Goal: Information Seeking & Learning: Understand process/instructions

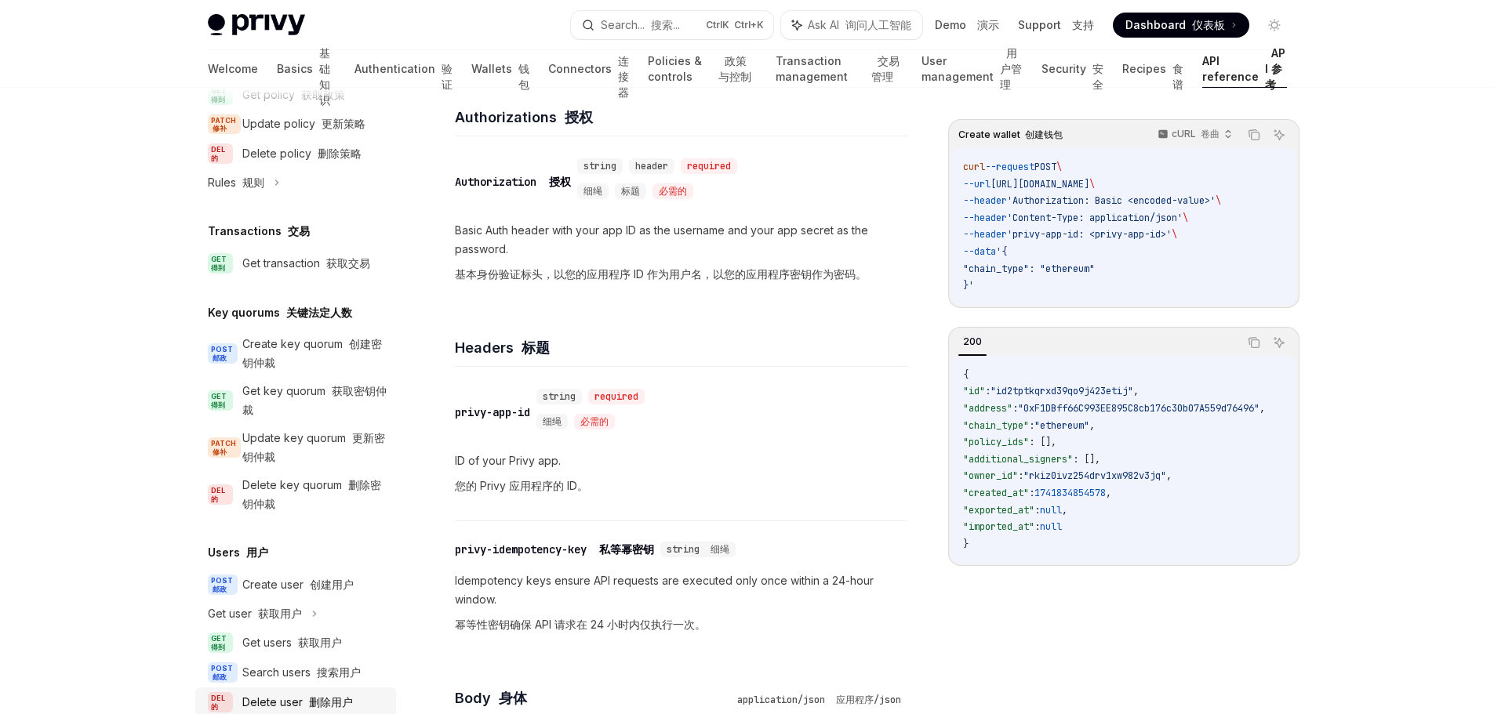
scroll to position [1412, 0]
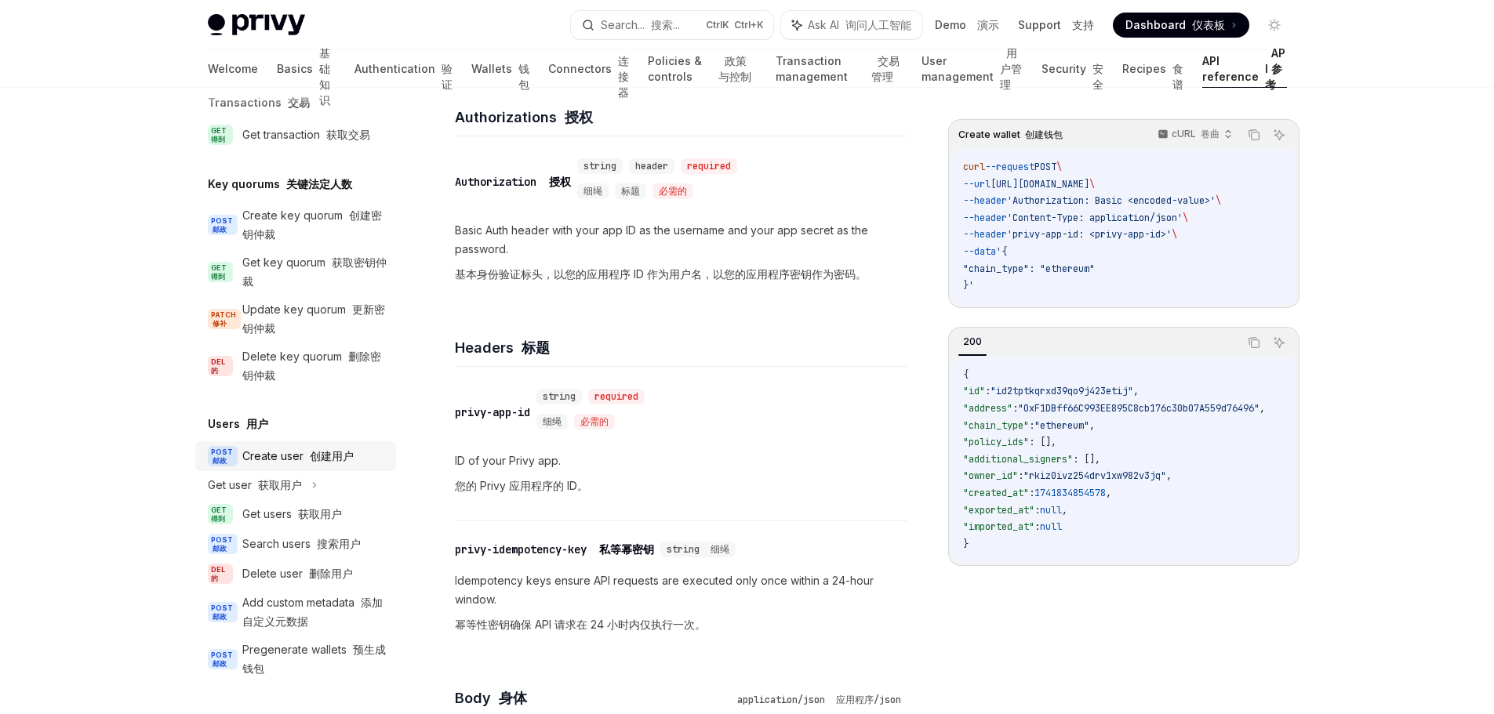
click at [323, 463] on font "创建用户" at bounding box center [332, 455] width 44 height 13
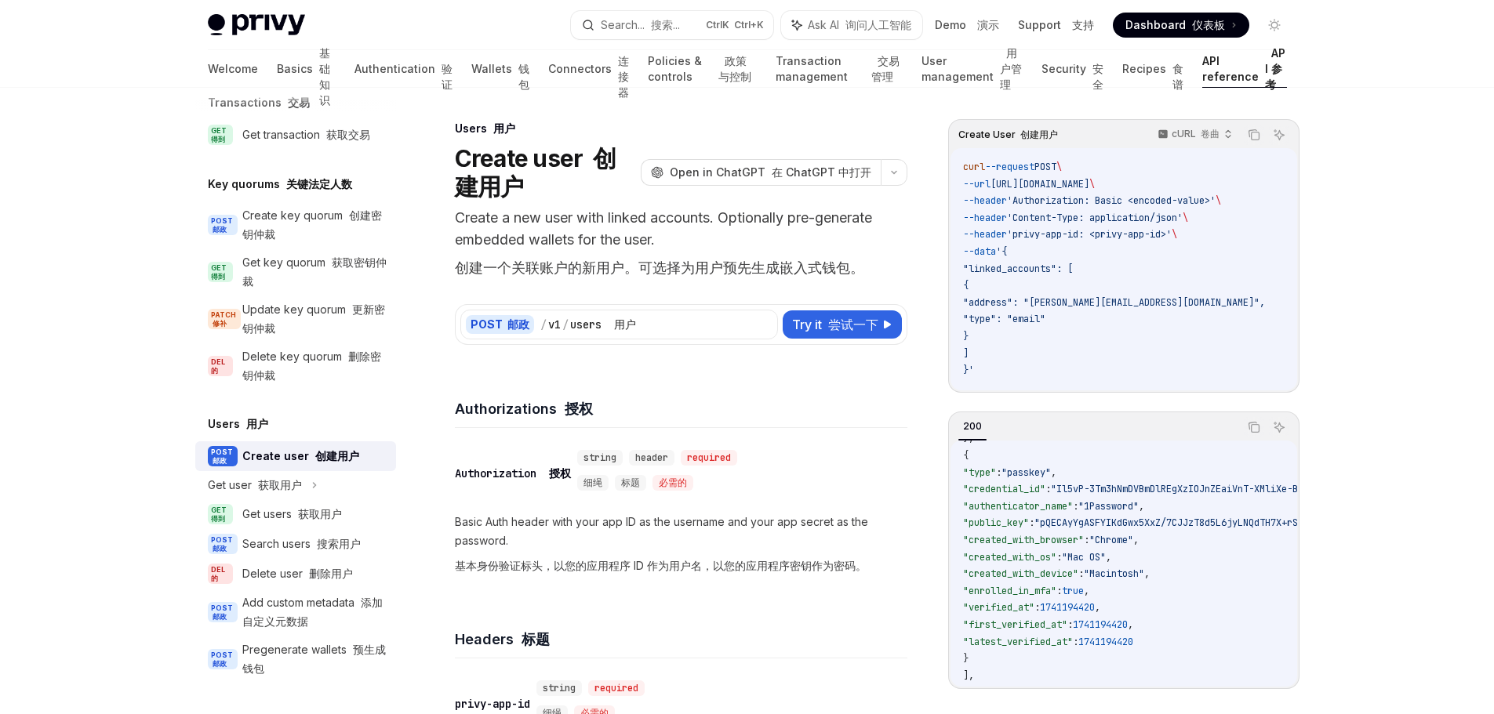
scroll to position [253, 0]
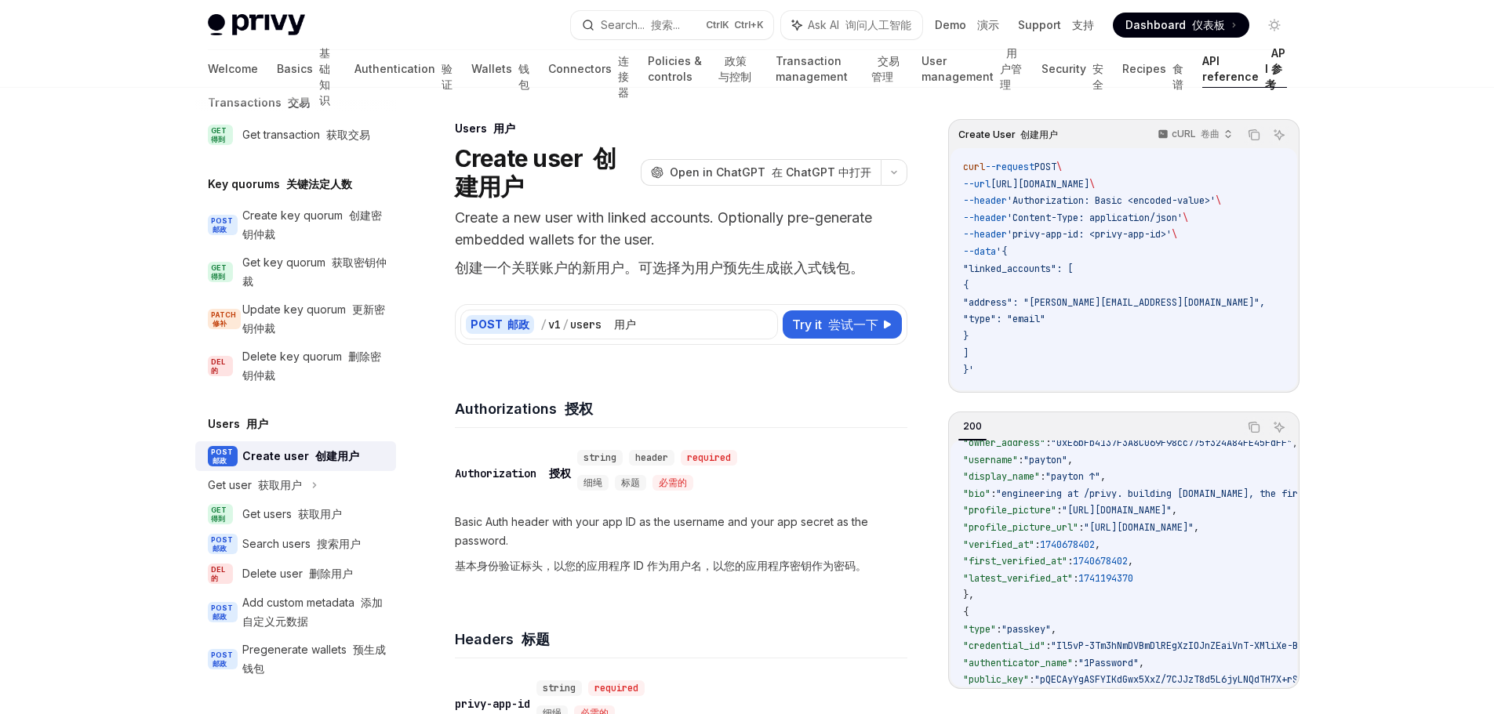
click at [762, 622] on div "Headers 标题" at bounding box center [681, 630] width 453 height 58
click at [326, 519] on font "获取用户" at bounding box center [320, 513] width 44 height 13
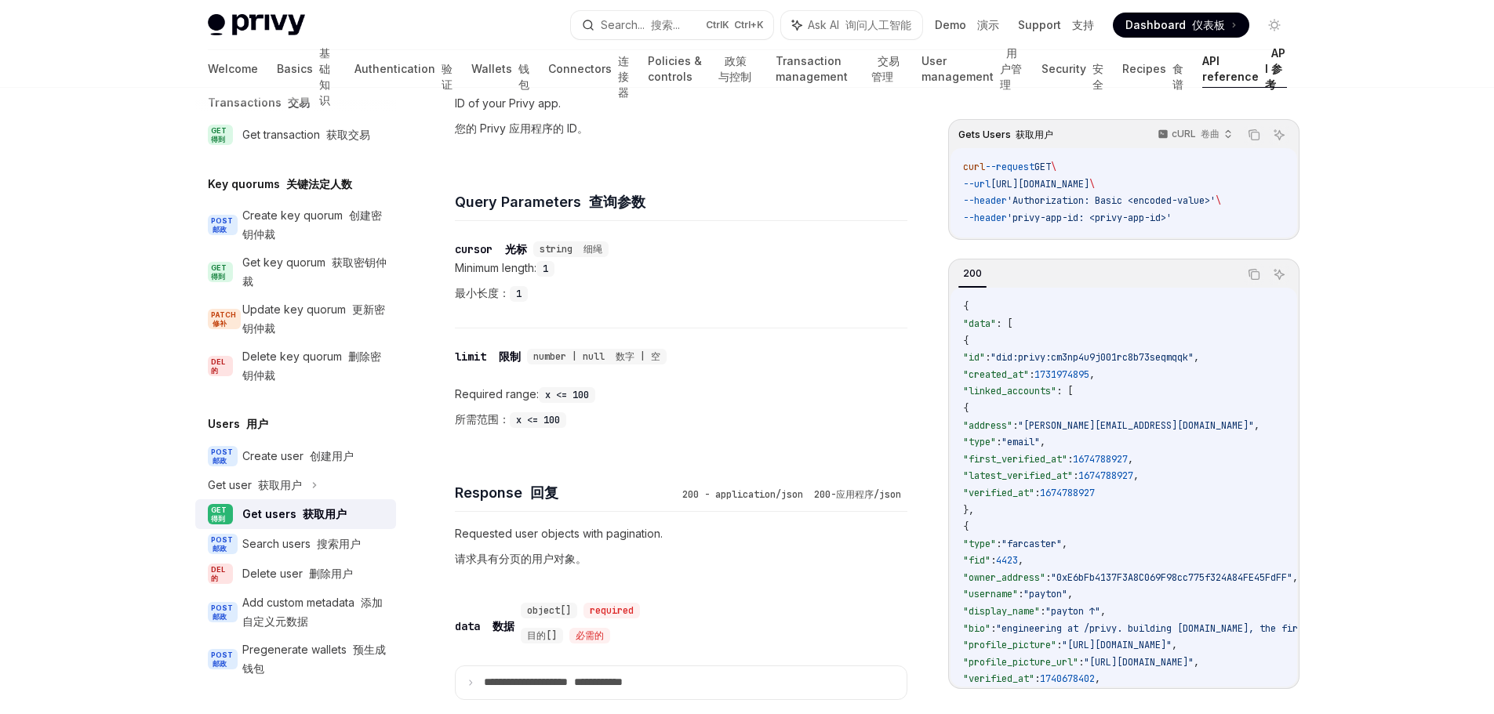
scroll to position [549, 0]
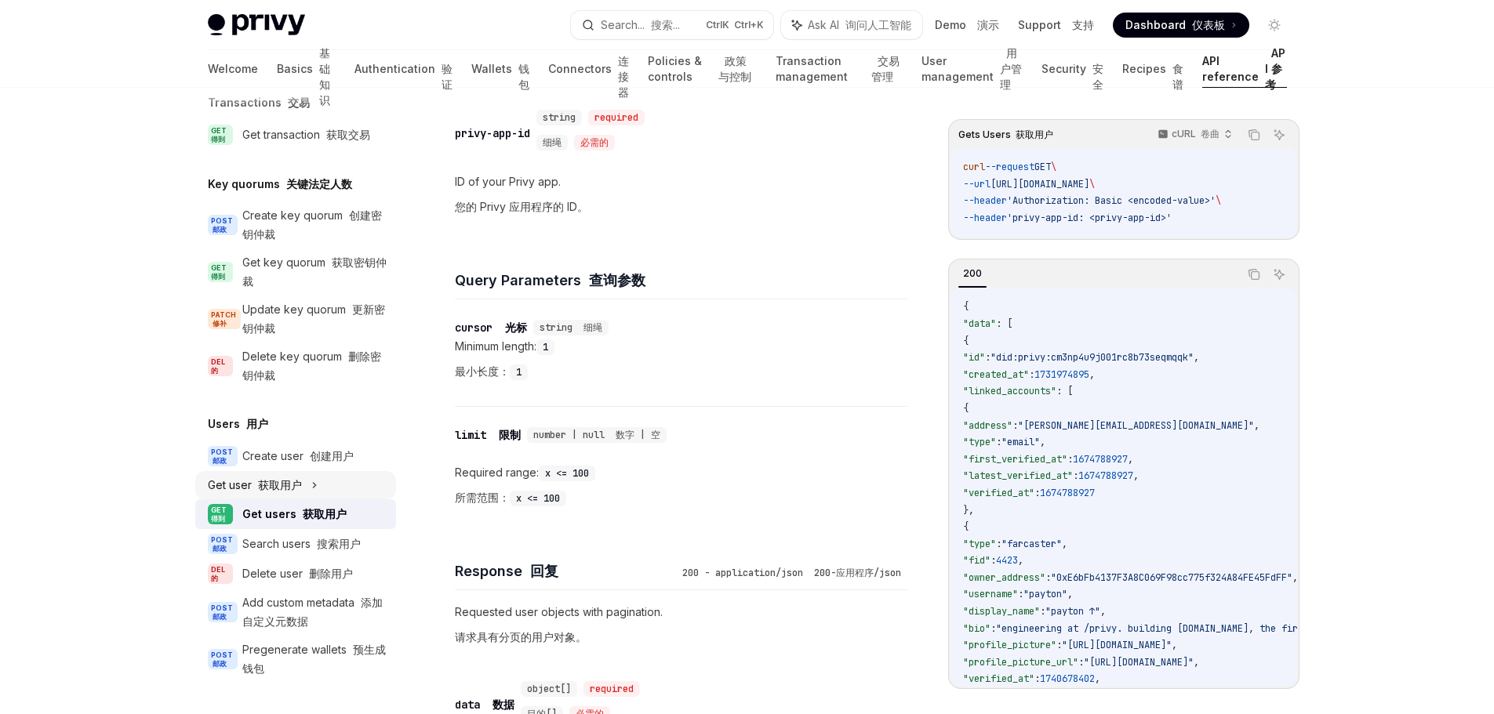
click at [285, 492] on font "获取用户" at bounding box center [280, 484] width 44 height 13
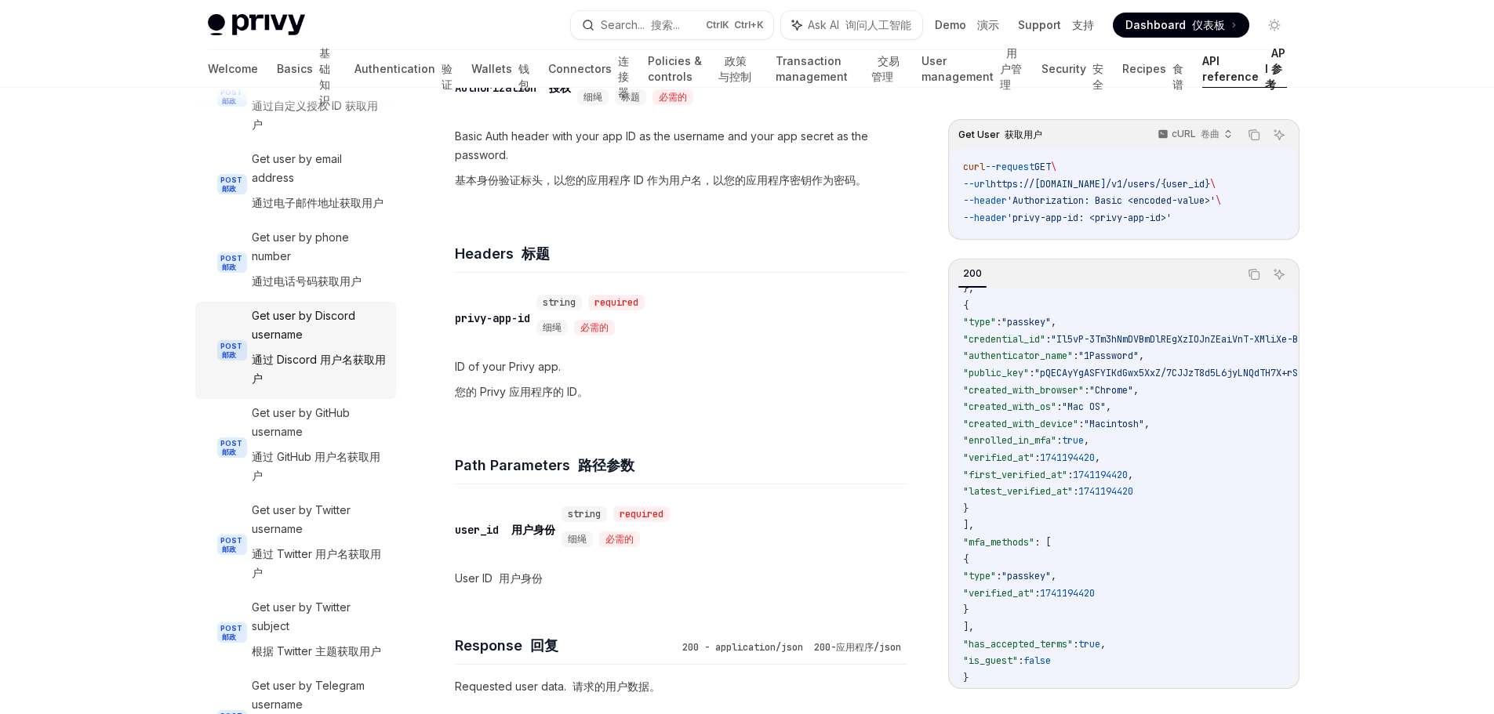
scroll to position [1961, 0]
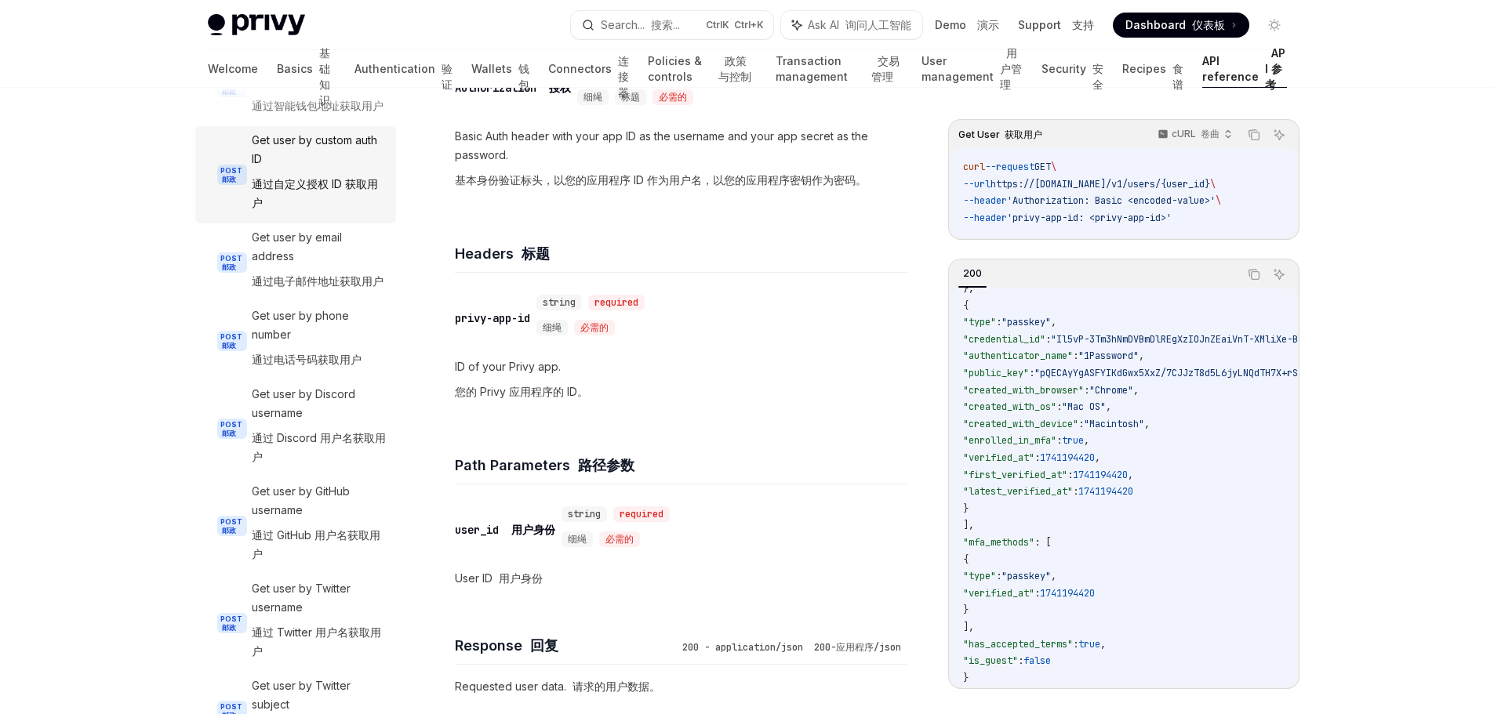
click at [311, 209] on font "通过自定义授权 ID 获取用户" at bounding box center [315, 193] width 126 height 32
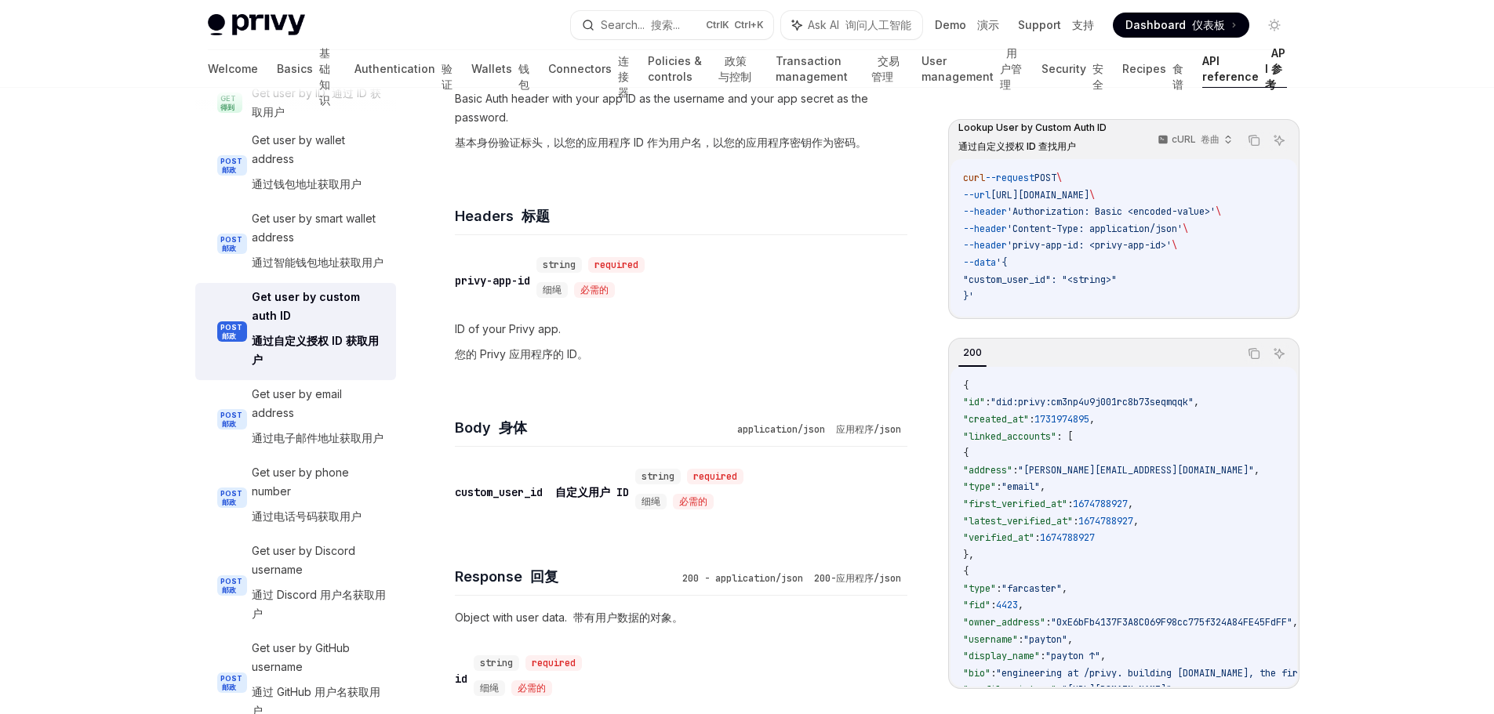
scroll to position [1725, 0]
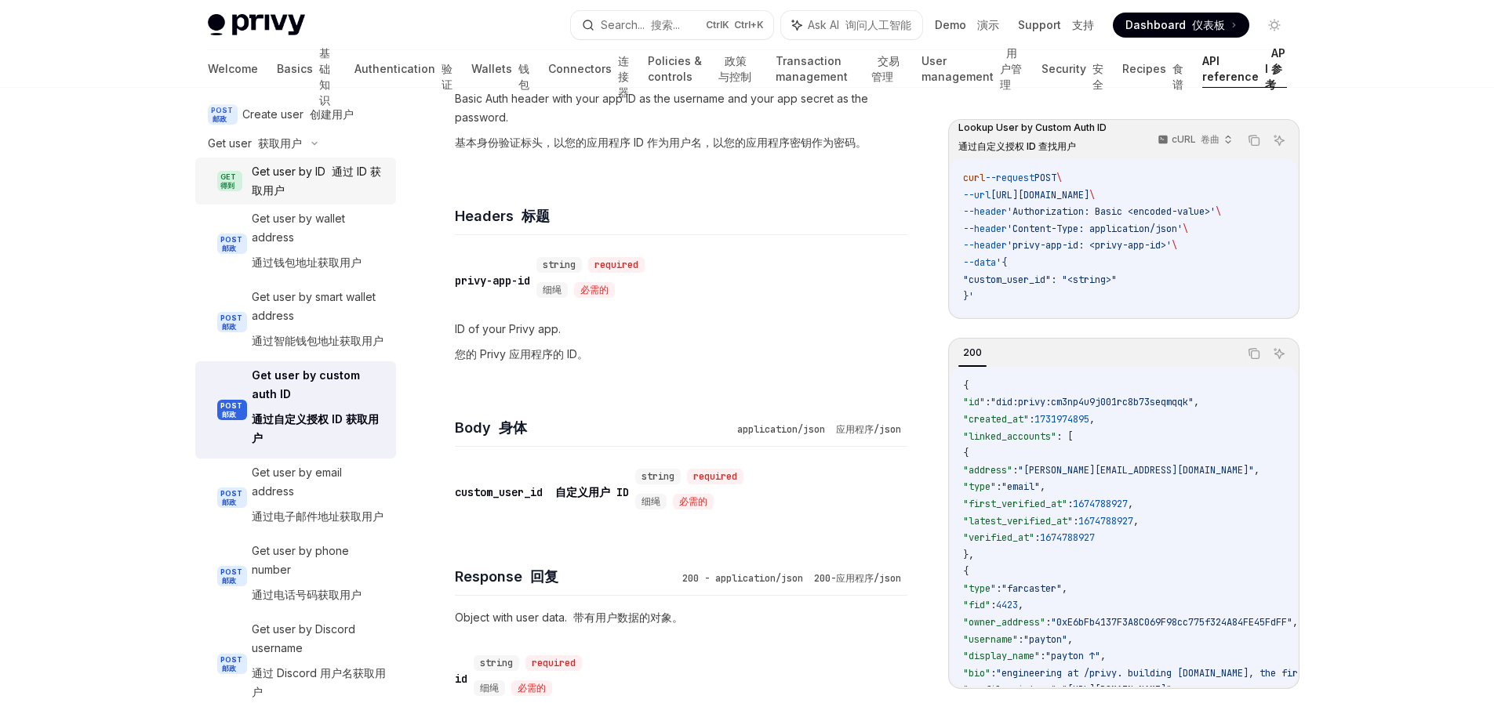
click at [322, 200] on div "Get user by ID 通过 ID 获取用户" at bounding box center [319, 181] width 135 height 38
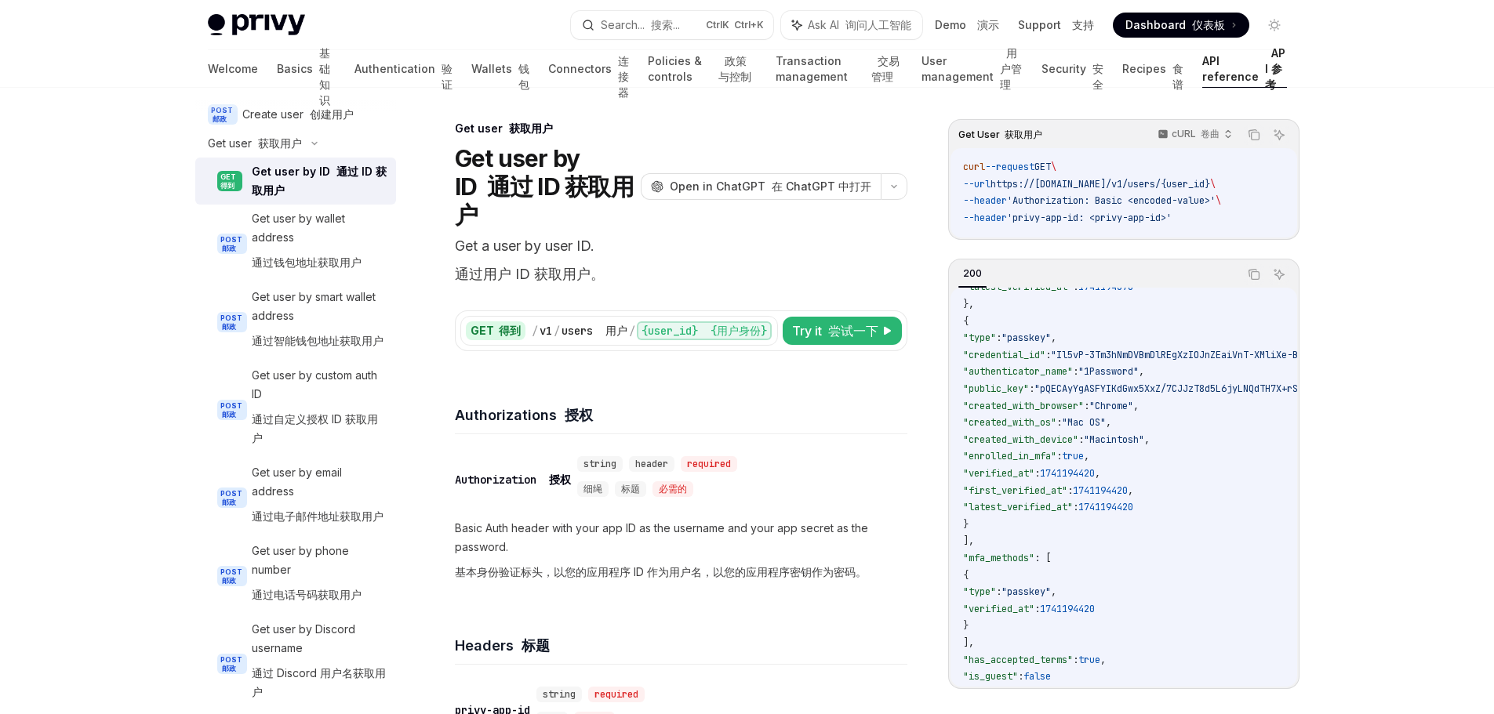
scroll to position [414, 0]
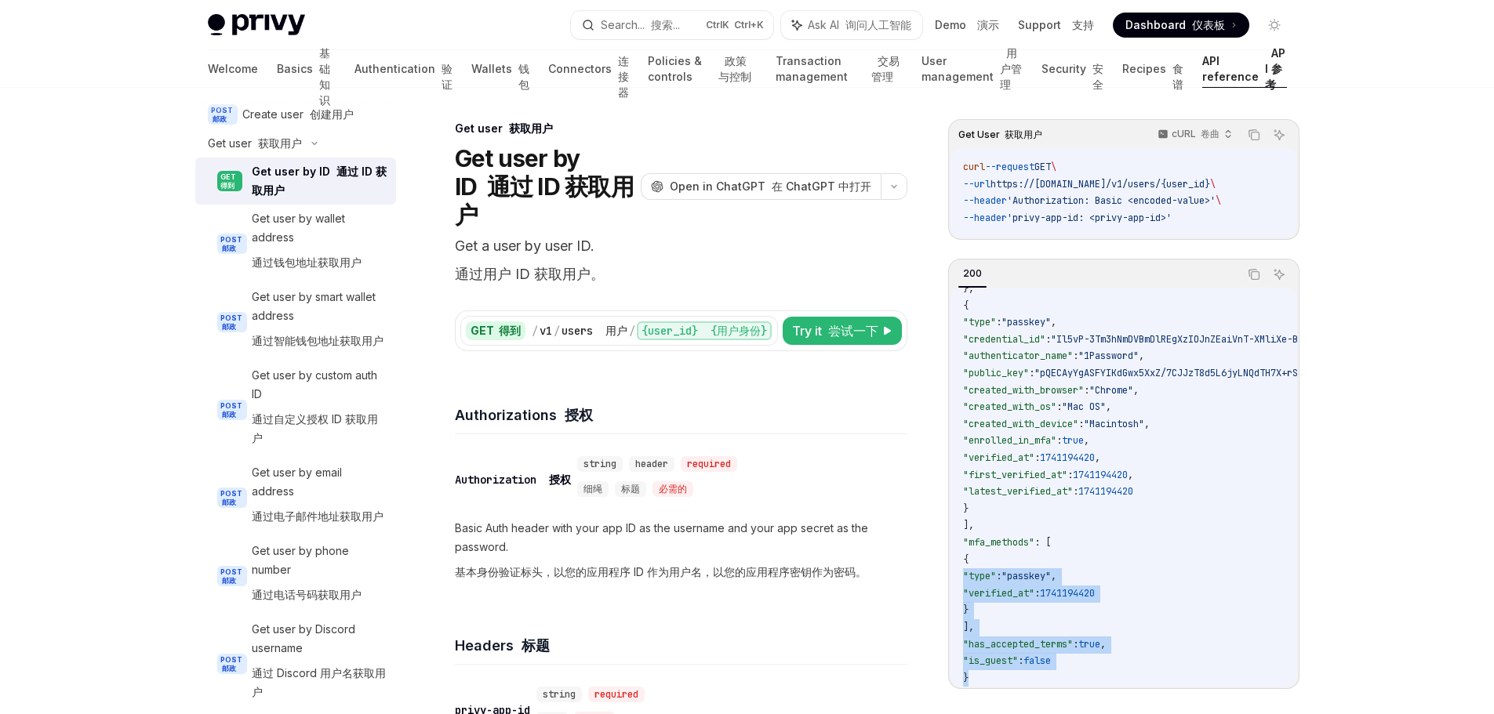
drag, startPoint x: 982, startPoint y: 671, endPoint x: 965, endPoint y: 578, distance: 94.1
click at [965, 578] on code "{ "id" : "did:privy:cm3np4u9j001rc8b73seqmqqk" , "created_at" : 1731974895 , "l…" at bounding box center [1315, 289] width 704 height 796
click at [1196, 546] on code "{ "id" : "did:privy:cm3np4u9j001rc8b73seqmqqk" , "created_at" : 1731974895 , "l…" at bounding box center [1315, 289] width 704 height 796
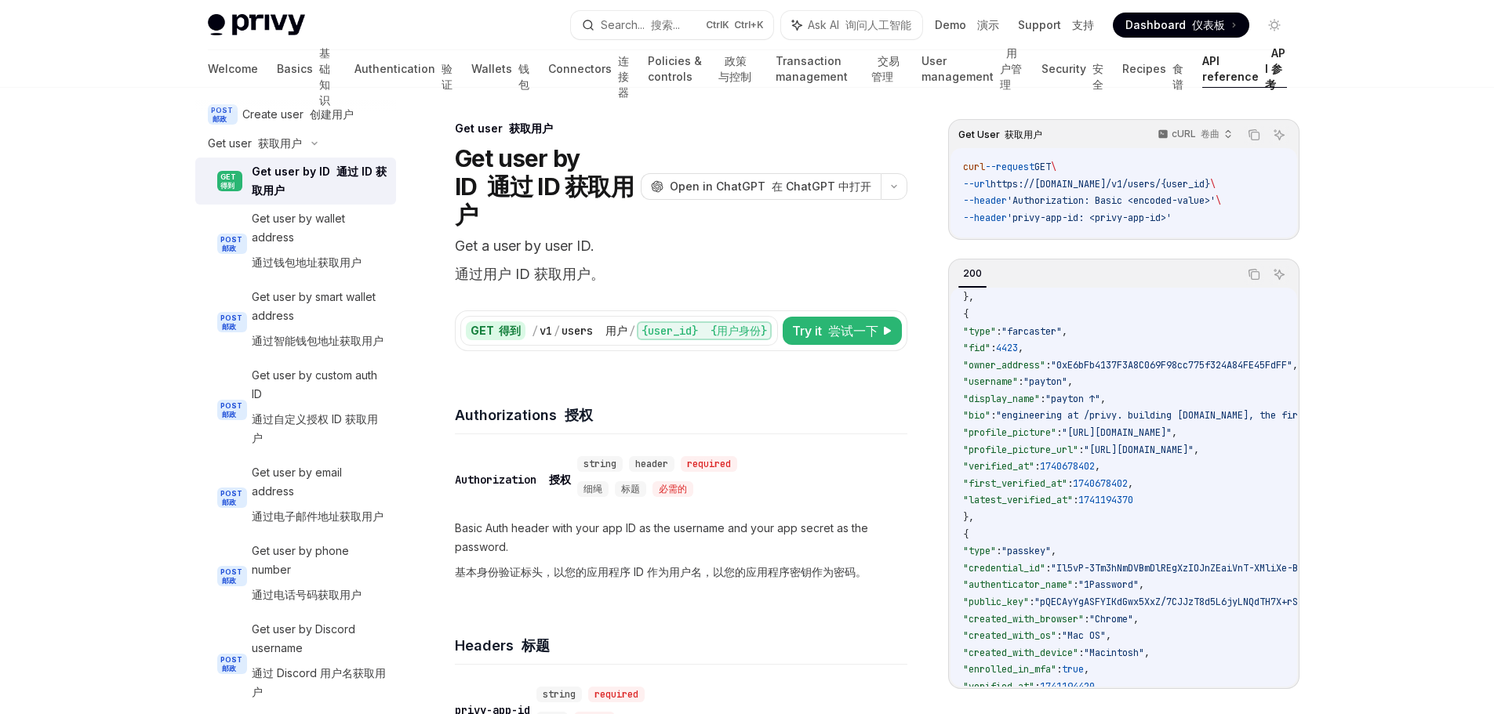
scroll to position [22, 0]
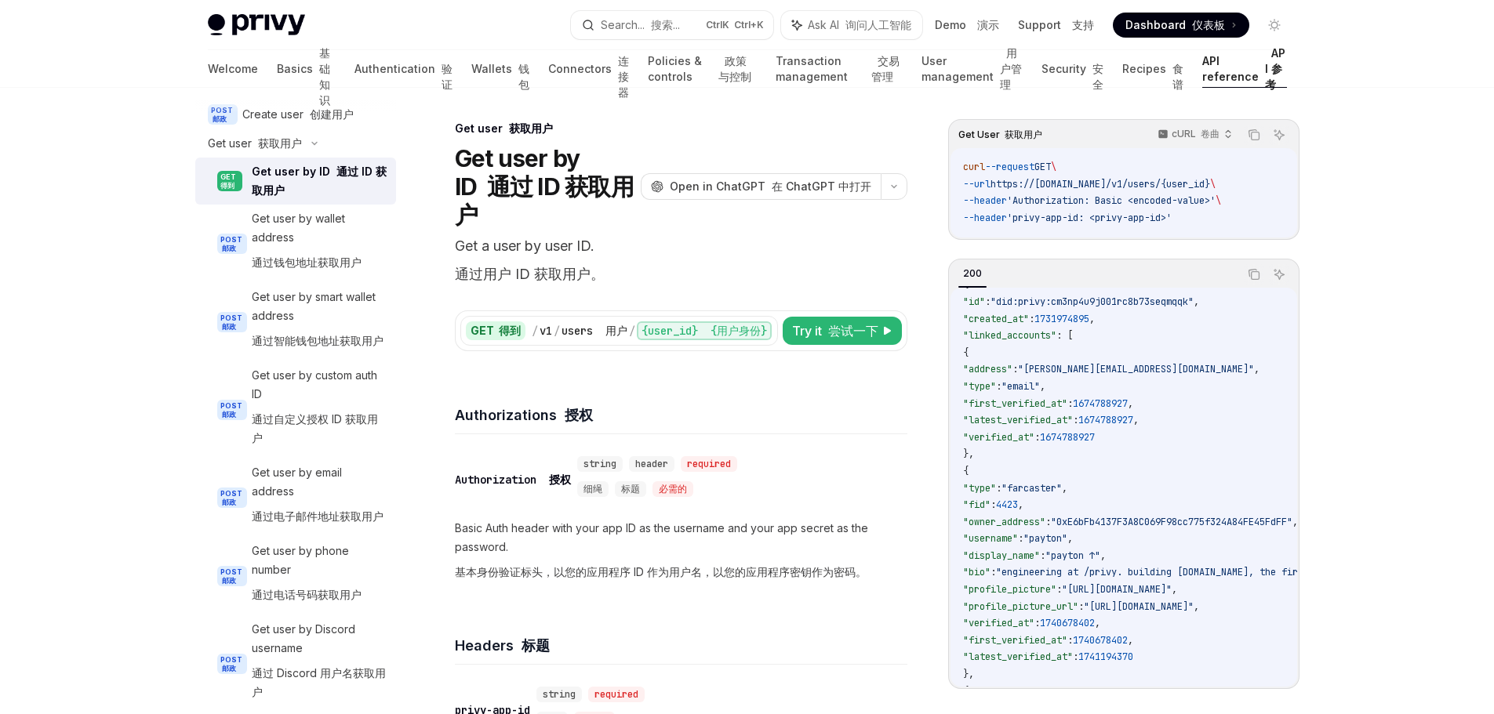
drag, startPoint x: 1203, startPoint y: 220, endPoint x: 947, endPoint y: 167, distance: 261.0
click at [948, 167] on div "Get User 获取用户 cURL 卷曲 Copy 复制 Ask AI 询问人工智能 curl --request GET \ --url https://…" at bounding box center [1123, 179] width 351 height 121
copy code "curl --request GET \ --url https://[DOMAIN_NAME]/v1/users/{user_id} \ --header …"
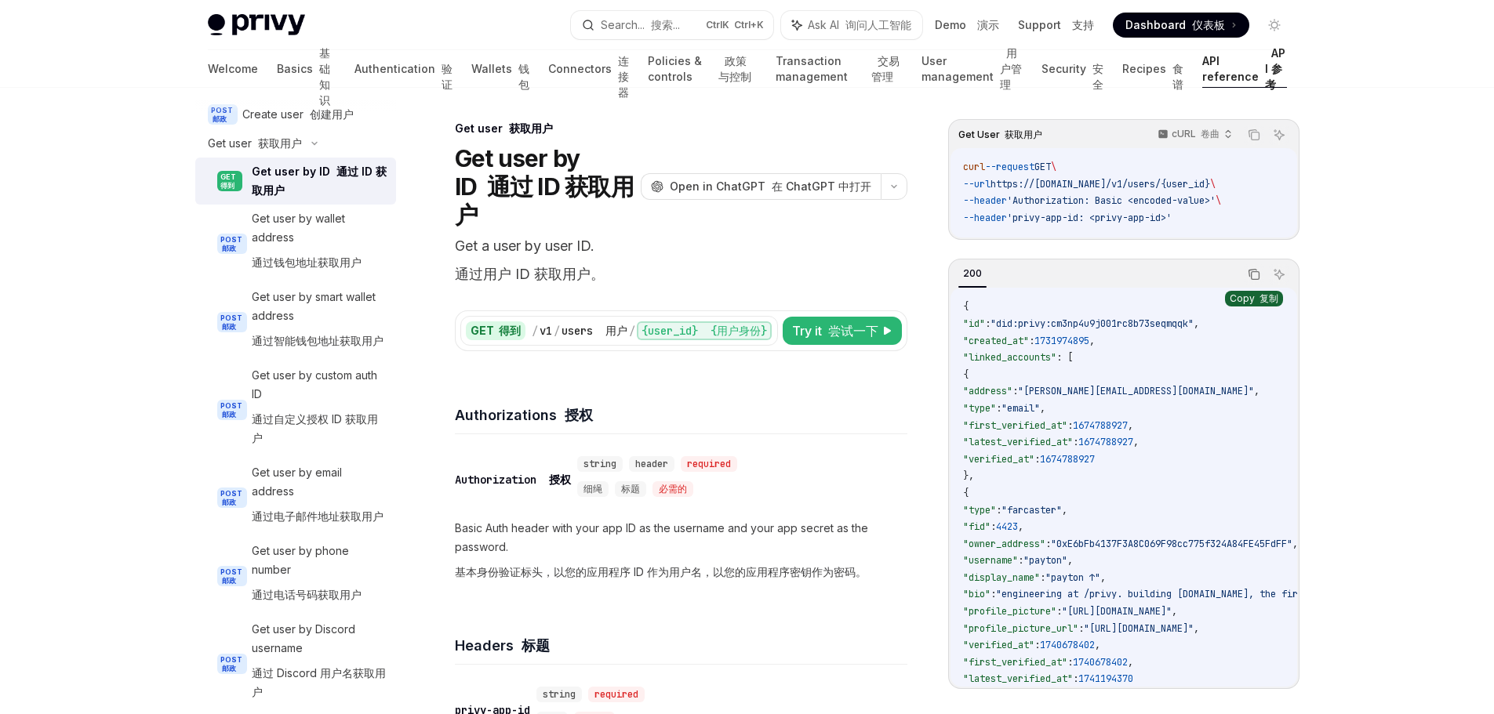
click at [1254, 272] on icon "Copy the contents from the code block" at bounding box center [1255, 276] width 8 height 8
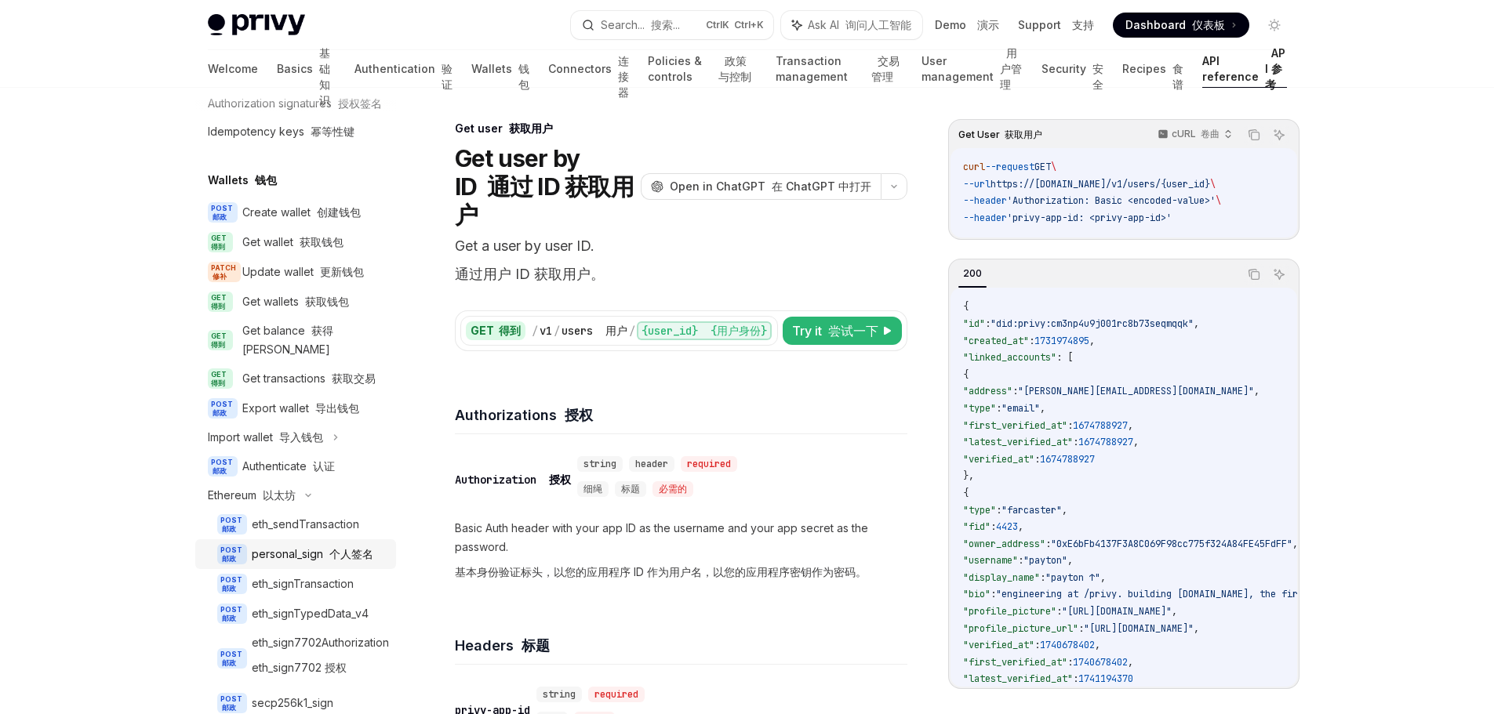
scroll to position [157, 0]
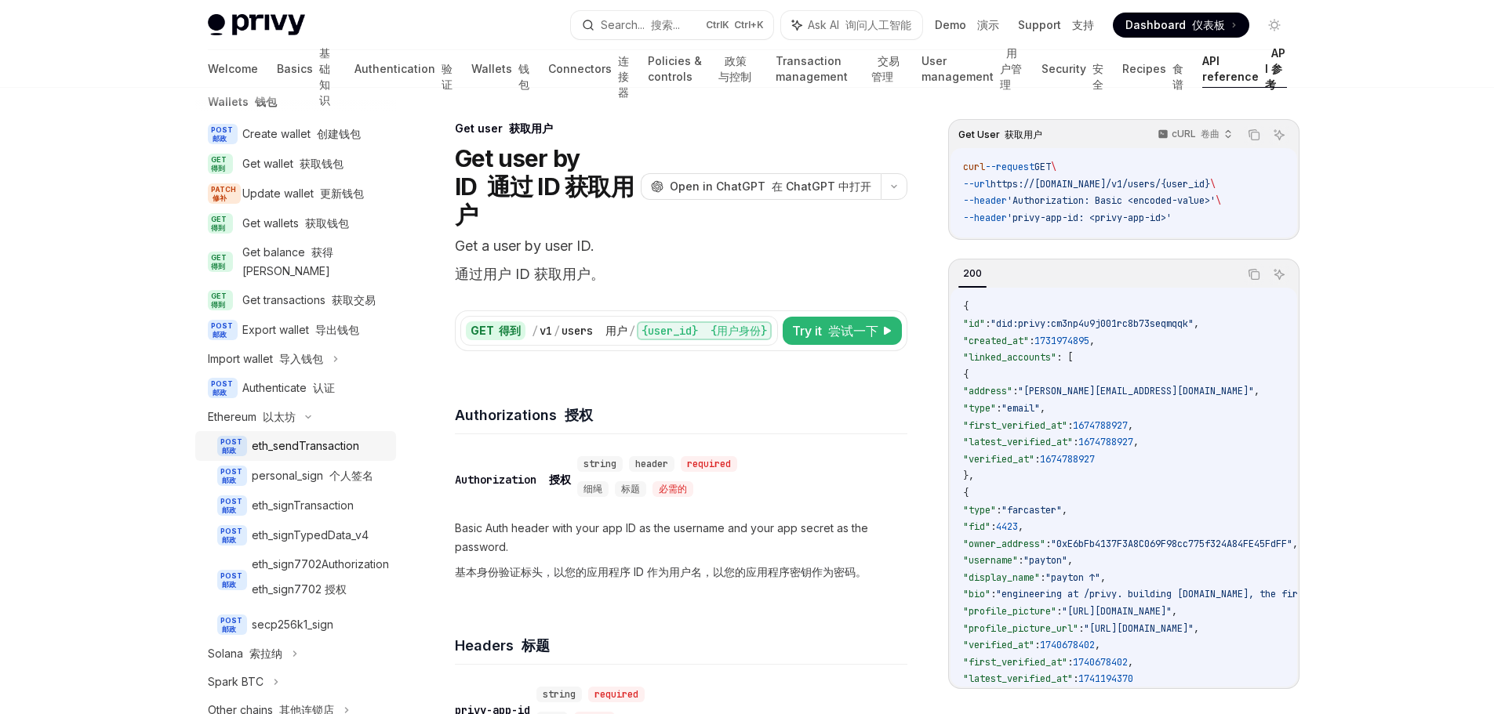
click at [280, 456] on div "eth_sendTransaction" at bounding box center [305, 446] width 107 height 19
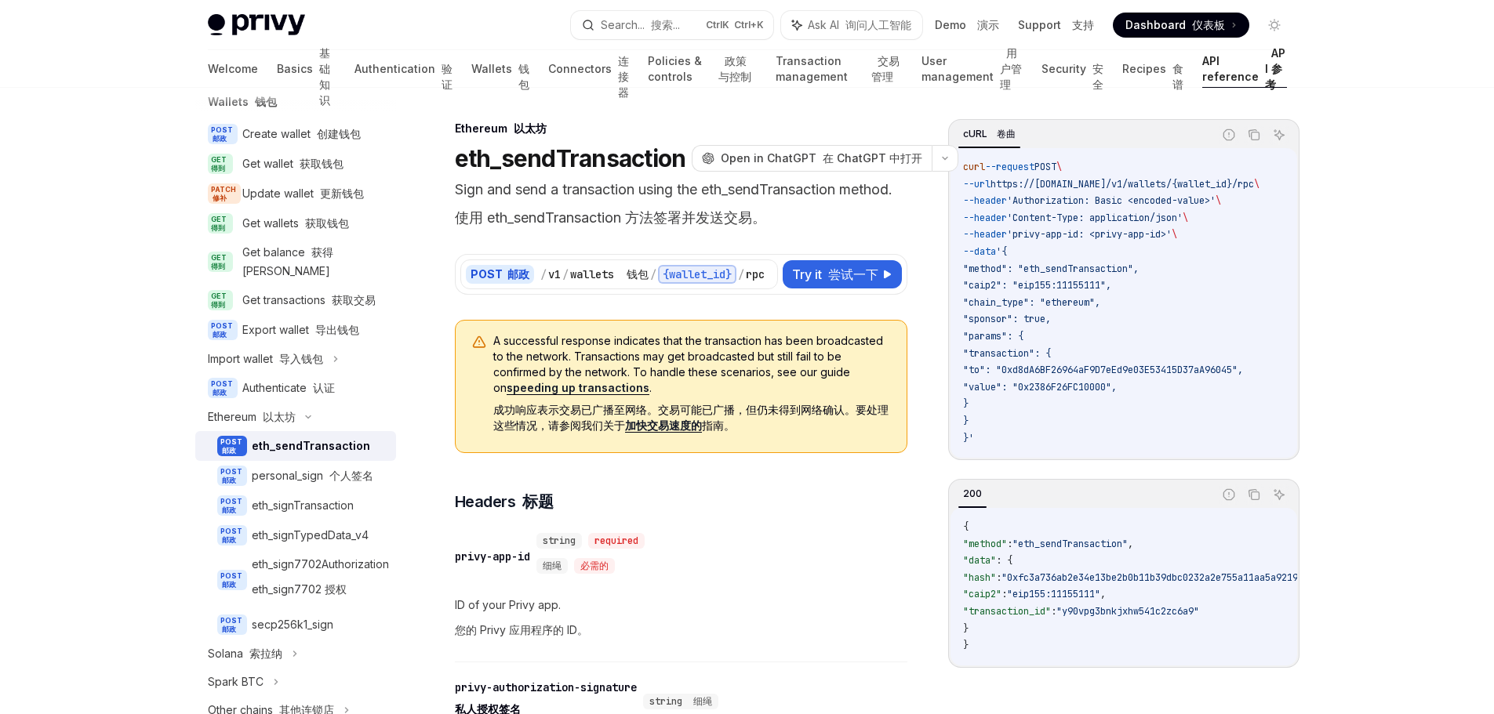
drag, startPoint x: 985, startPoint y: 352, endPoint x: 1056, endPoint y: 406, distance: 88.9
click at [1056, 406] on code "curl --request POST \ --url https://[DOMAIN_NAME]/v1/wallets/{wallet_id}/rpc \ …" at bounding box center [1130, 303] width 334 height 288
click at [1175, 338] on code "curl --request POST \ --url https://[DOMAIN_NAME]/v1/wallets/{wallet_id}/rpc \ …" at bounding box center [1130, 303] width 334 height 288
click at [844, 274] on font "尝试一下" at bounding box center [853, 275] width 50 height 16
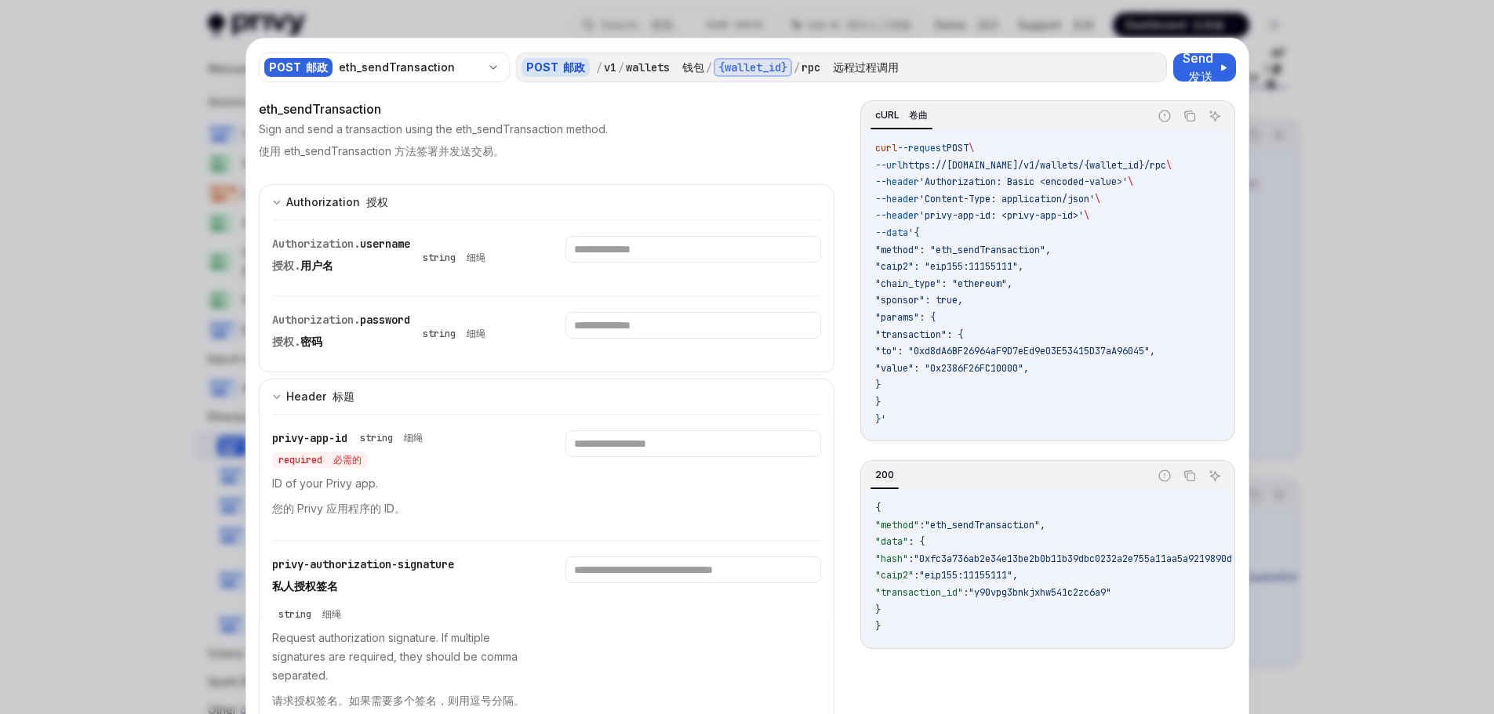
scroll to position [157, 0]
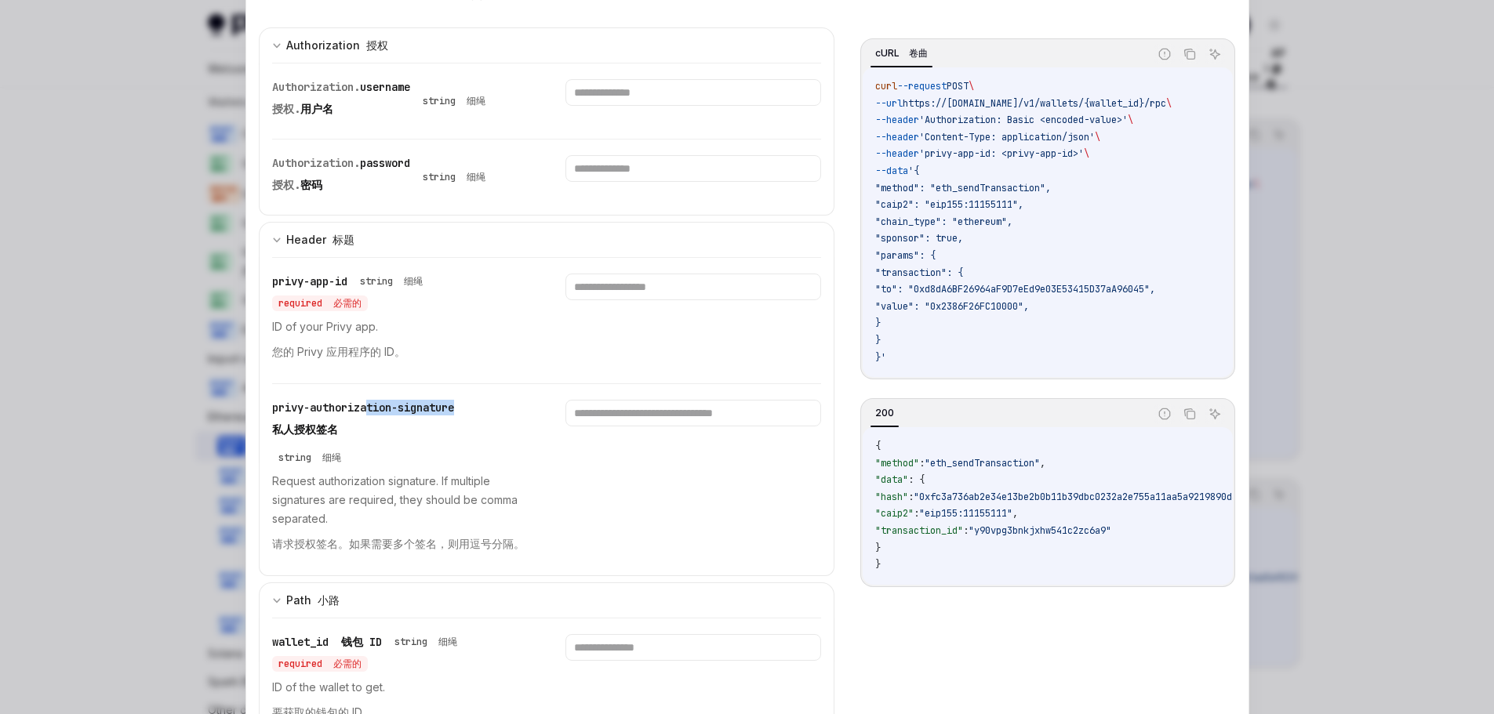
drag, startPoint x: 466, startPoint y: 407, endPoint x: 367, endPoint y: 405, distance: 98.8
click at [367, 405] on div "privy-authorization-signature 私人授权签名 string 细绳" at bounding box center [400, 433] width 256 height 66
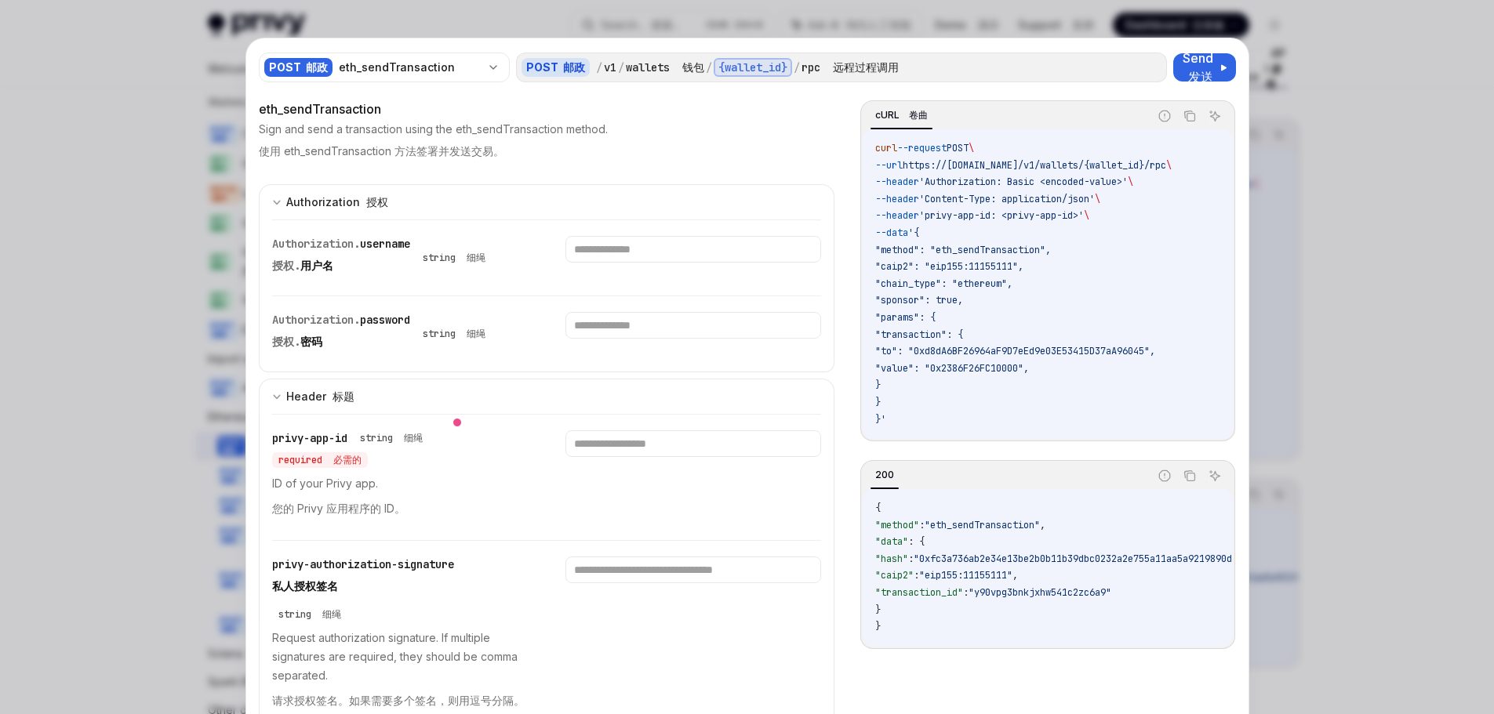
click at [1259, 80] on div at bounding box center [747, 357] width 1494 height 714
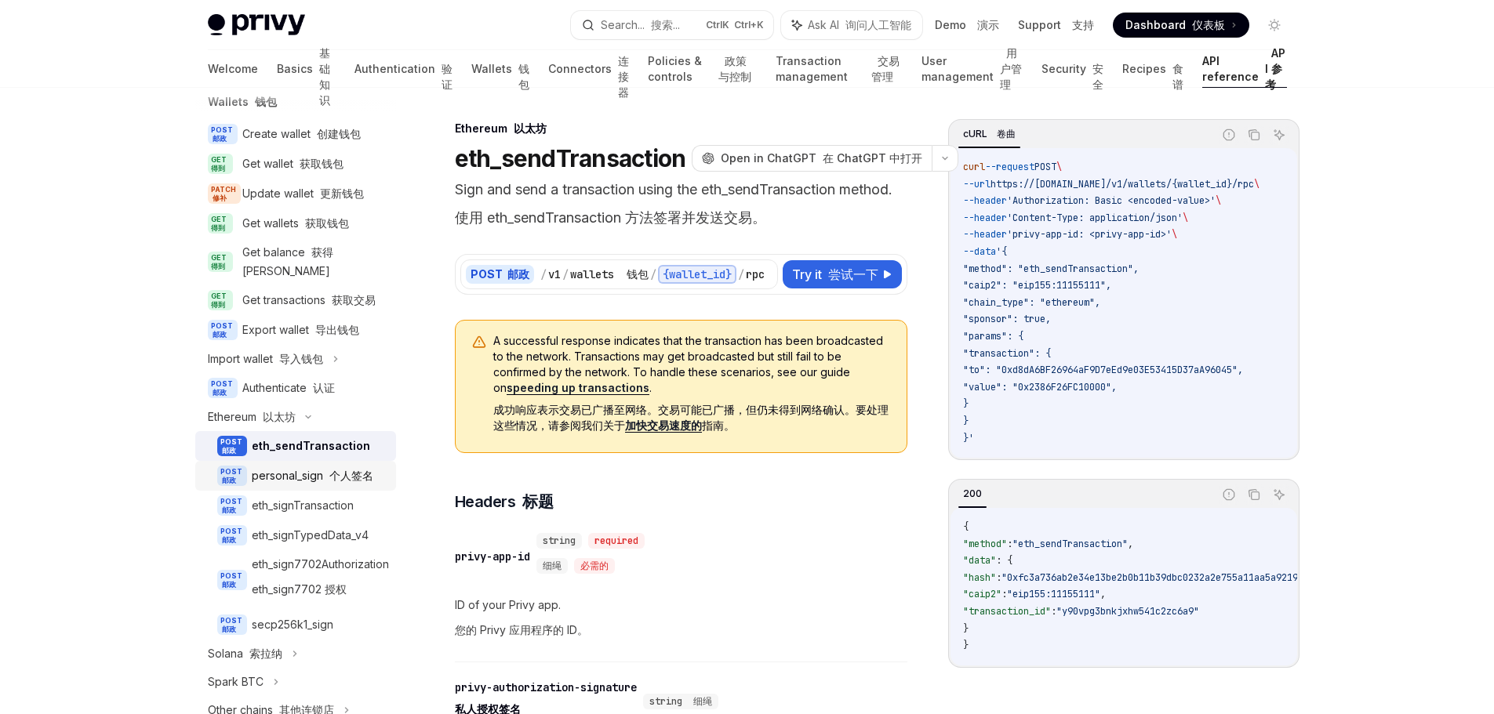
drag, startPoint x: 333, startPoint y: 496, endPoint x: 360, endPoint y: 493, distance: 26.8
click at [333, 482] on font "个人签名" at bounding box center [351, 475] width 44 height 13
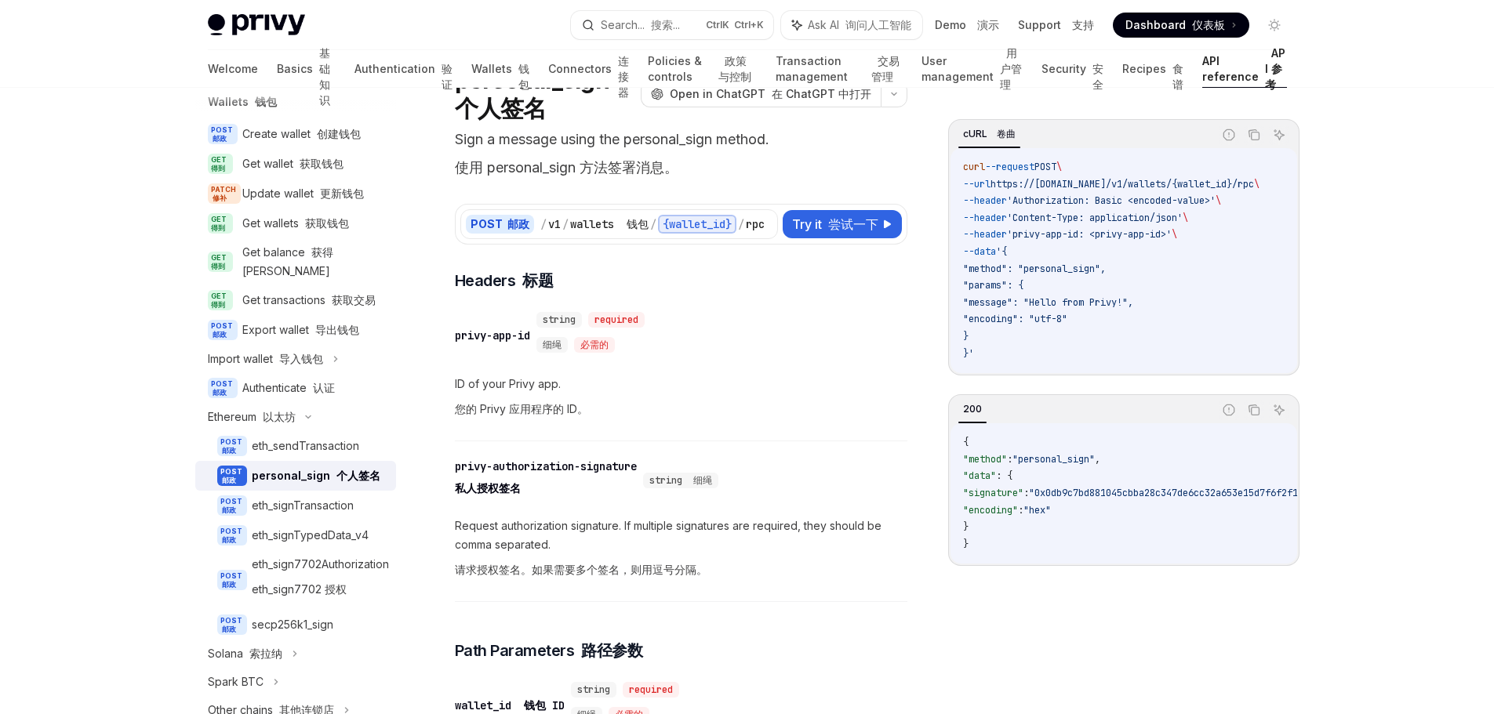
scroll to position [157, 0]
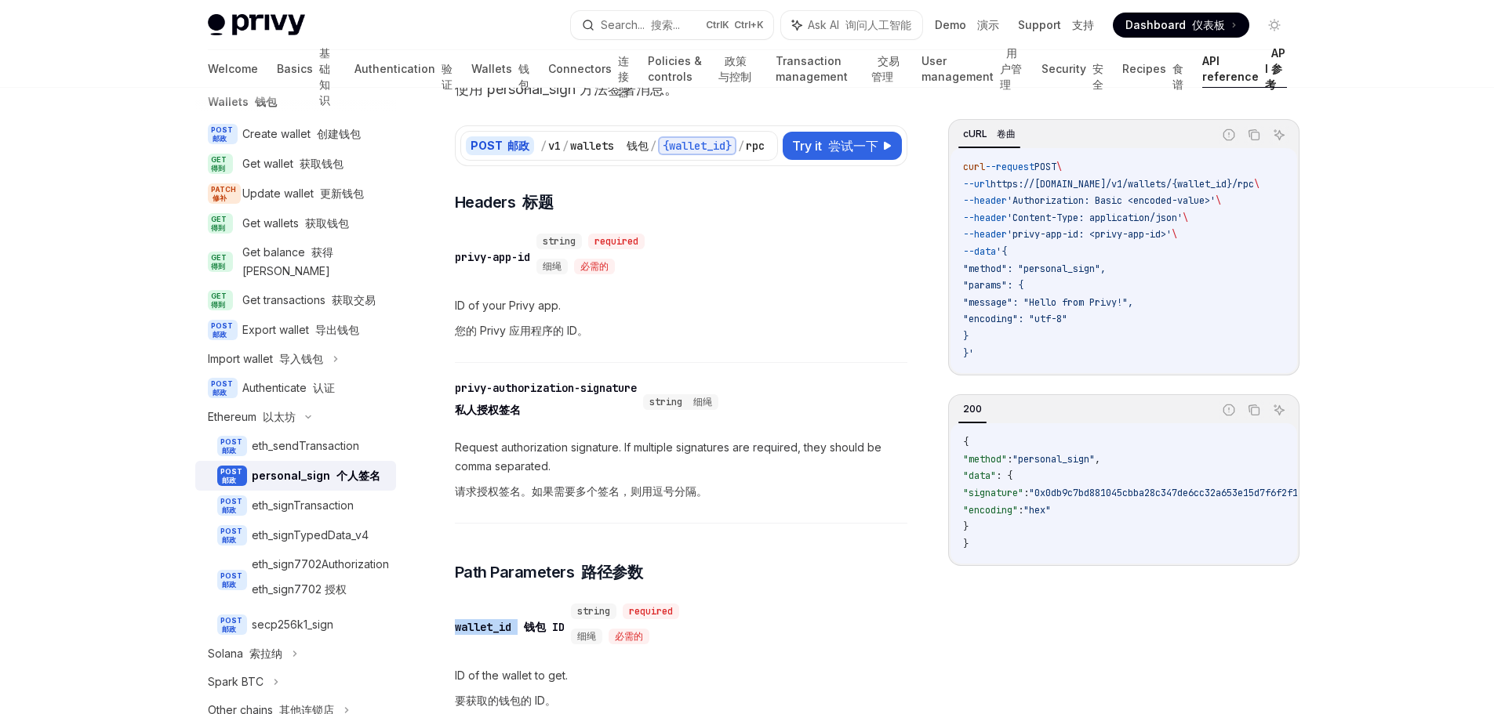
drag, startPoint x: 518, startPoint y: 633, endPoint x: 450, endPoint y: 635, distance: 68.3
click at [848, 149] on font "尝试一下" at bounding box center [853, 146] width 50 height 16
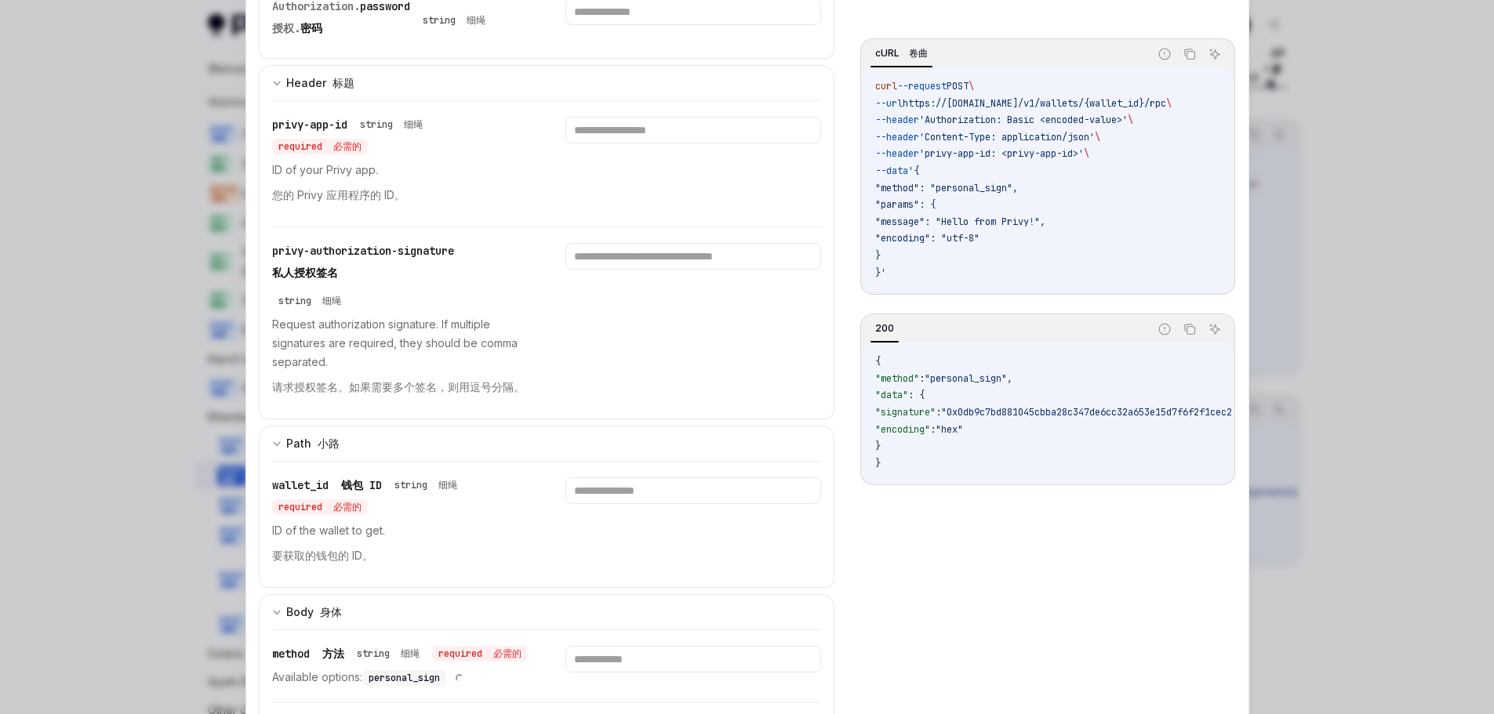
scroll to position [392, 0]
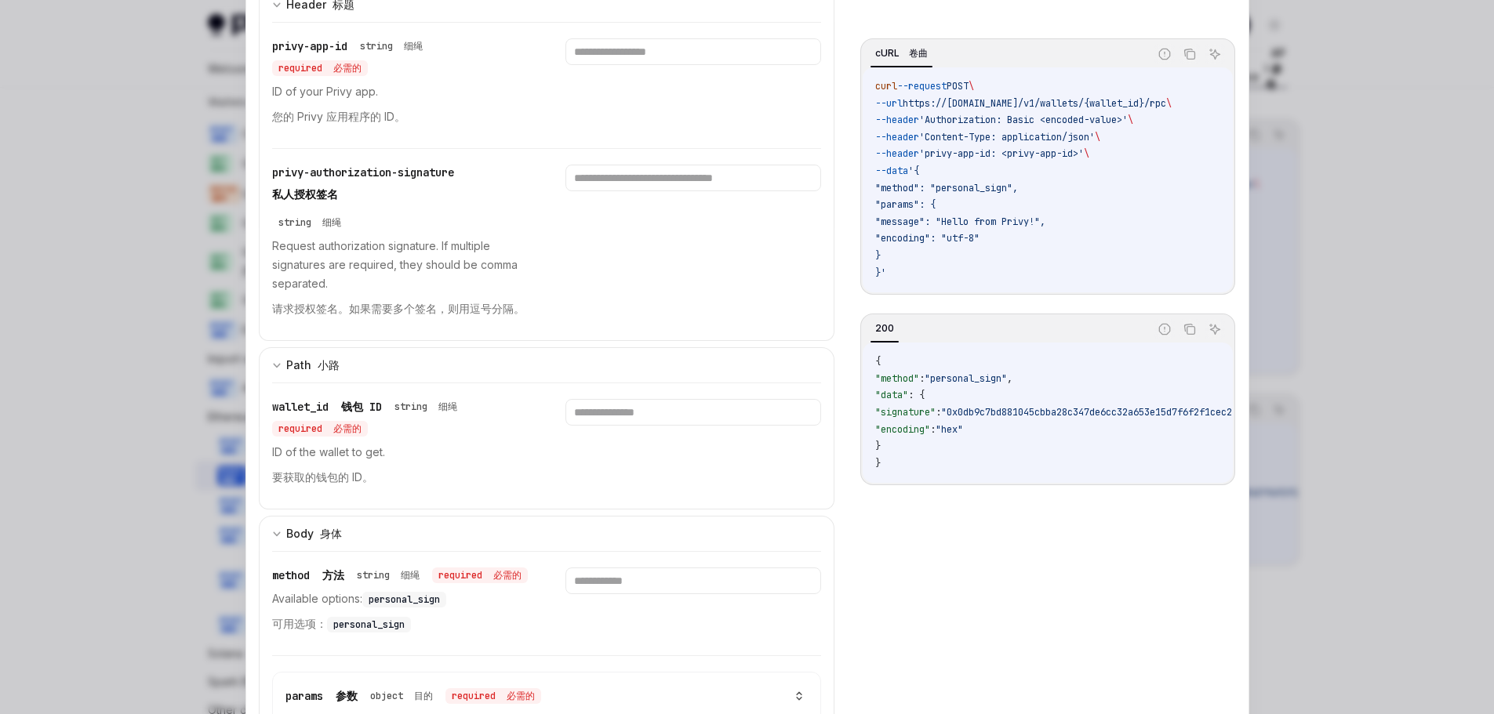
click at [315, 282] on p "Request authorization signature. If multiple signatures are required, they shou…" at bounding box center [400, 281] width 256 height 88
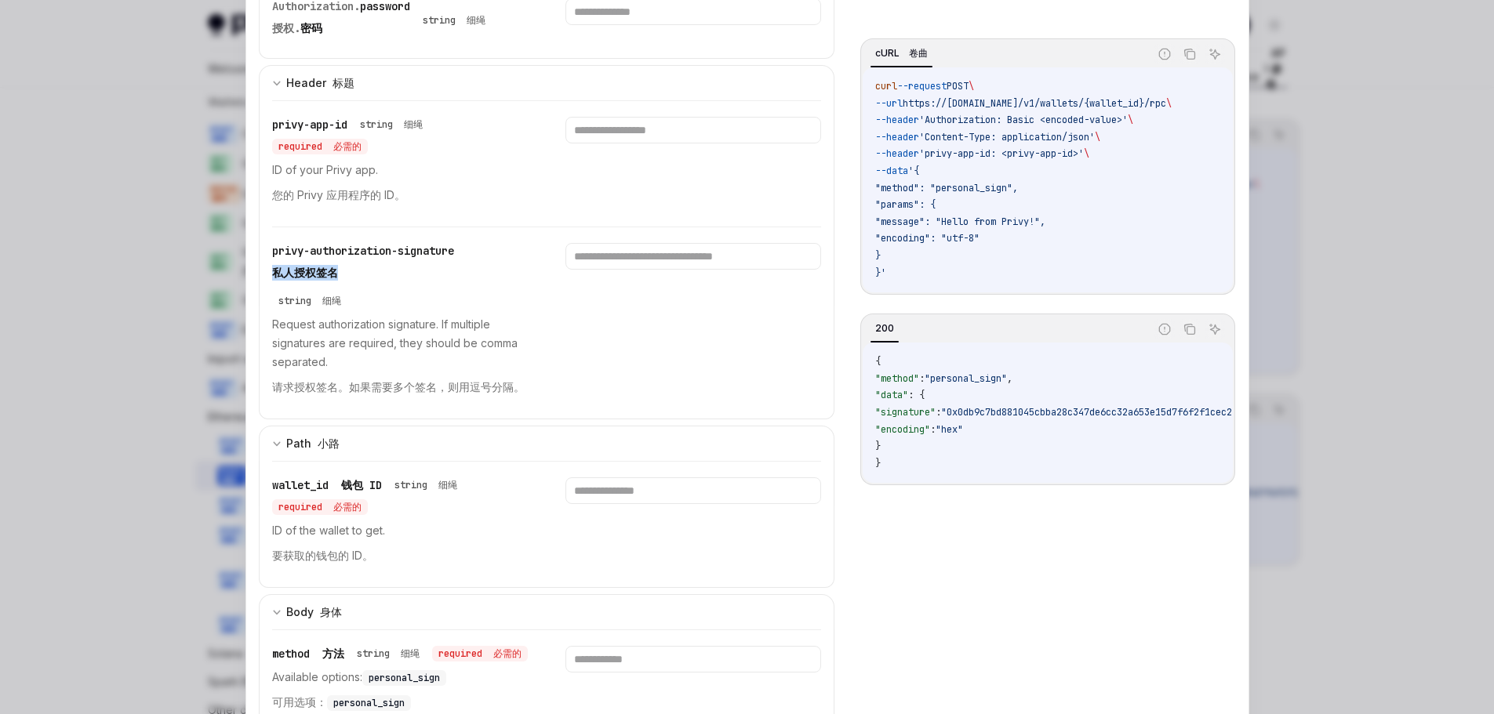
drag, startPoint x: 340, startPoint y: 268, endPoint x: 295, endPoint y: 261, distance: 46.0
click at [295, 261] on div "privy-authorization-signature 私人授权签名" at bounding box center [363, 265] width 182 height 44
click at [488, 277] on div "privy-authorization-signature 私人授权签名 string 细绳" at bounding box center [400, 276] width 256 height 66
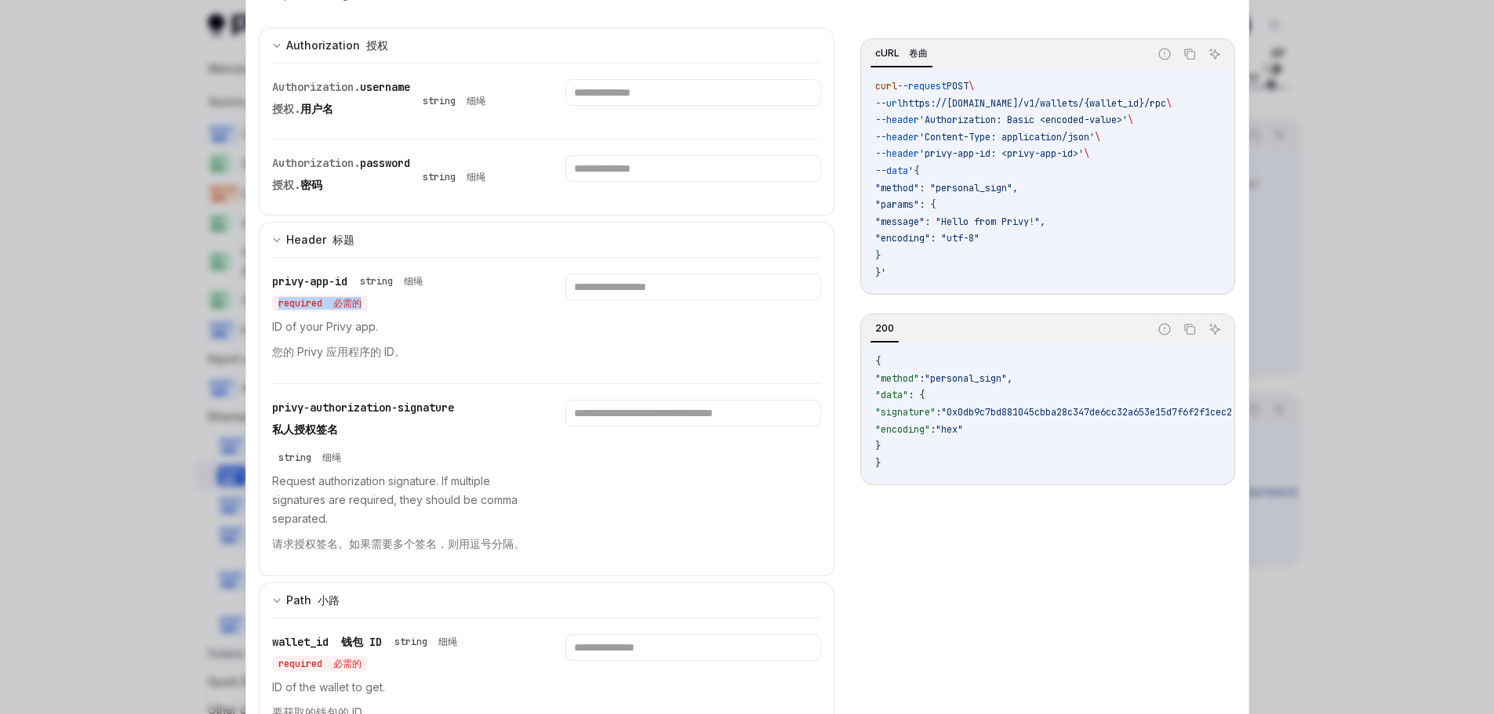
drag, startPoint x: 368, startPoint y: 306, endPoint x: 254, endPoint y: 307, distance: 113.7
click at [251, 305] on div "POST 邮政 personal_sign 个人签名 POST 邮政 / v1 / wallets 钱包 / {wallet_id} / rpc 远程过程调用…" at bounding box center [747, 527] width 1002 height 1291
click at [420, 313] on div "privy-app-id string 细绳 required 必需的 ID of your Privy app. 您的 Privy 应用程序的 ID。" at bounding box center [400, 321] width 256 height 94
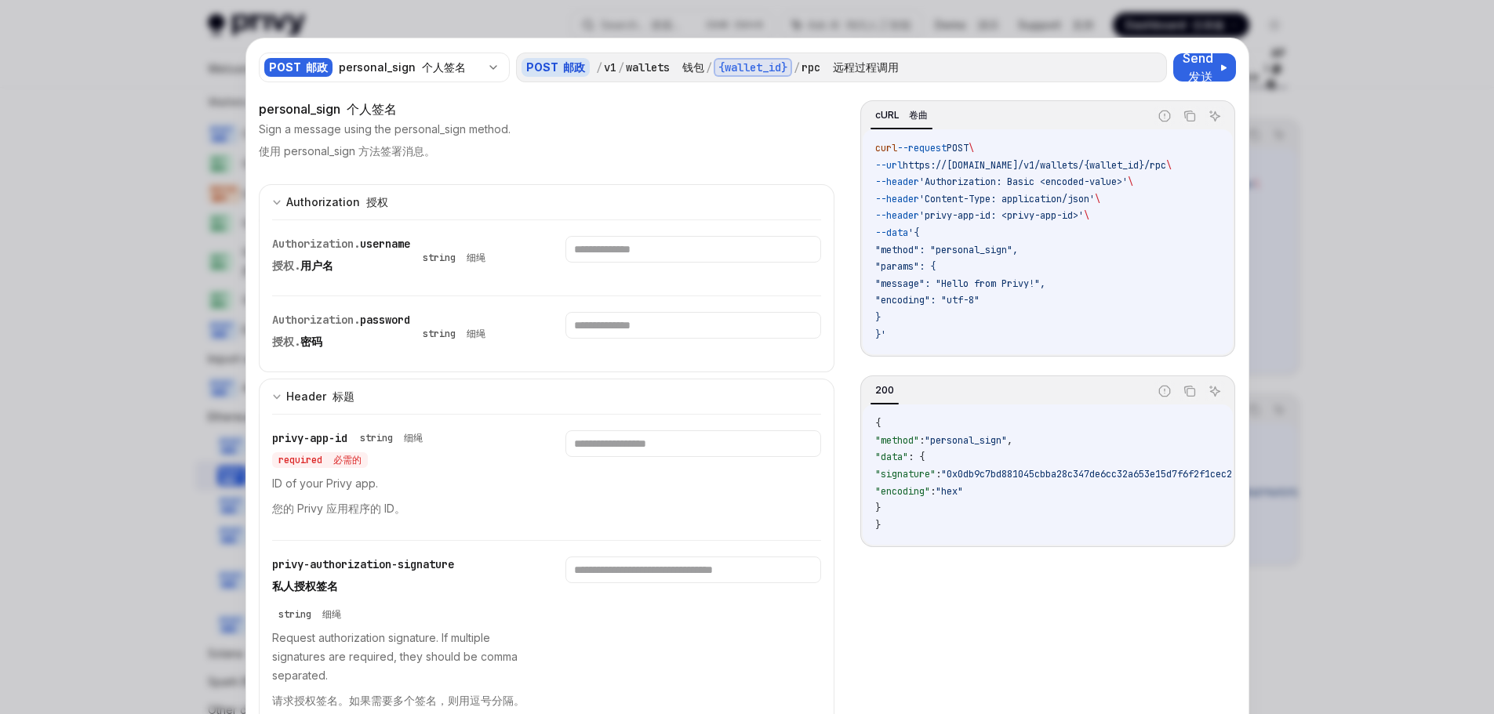
click at [1325, 99] on div at bounding box center [747, 357] width 1494 height 714
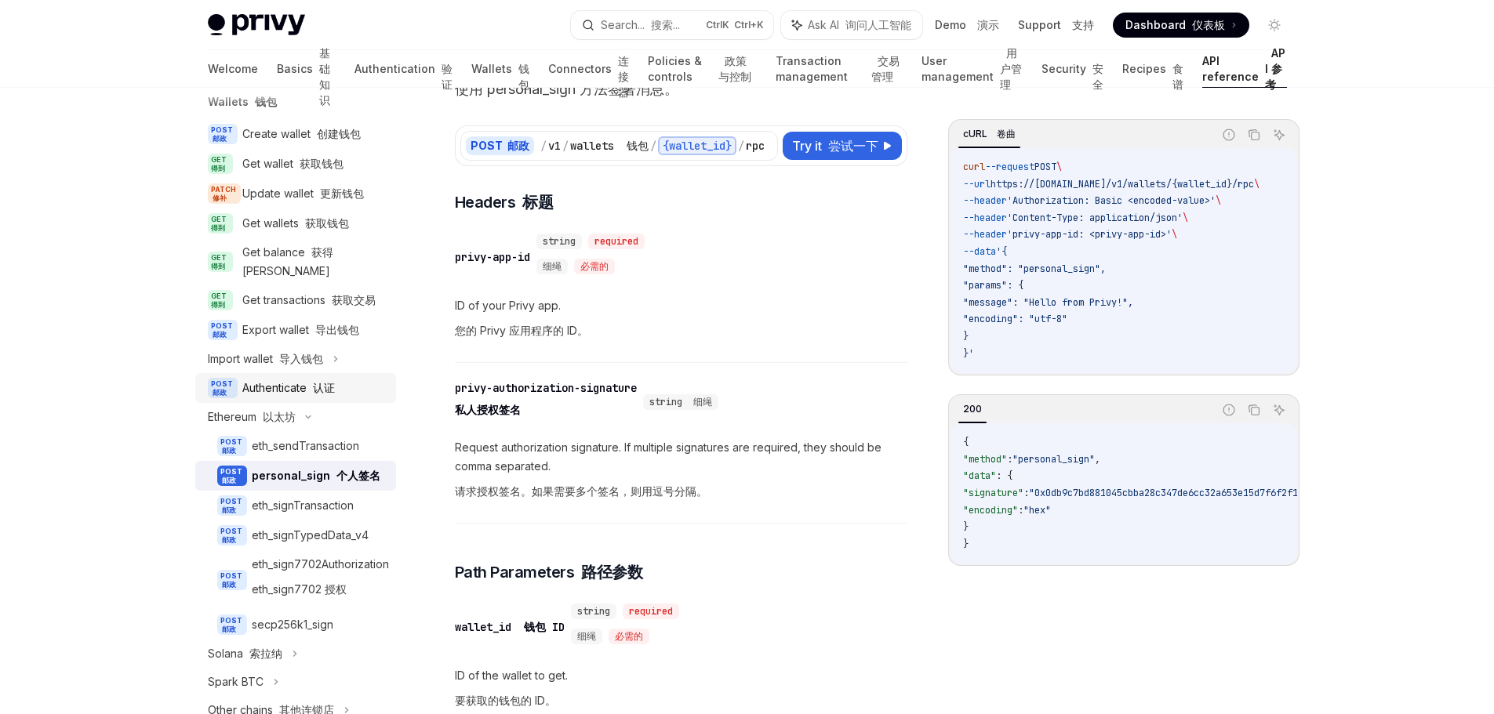
click at [299, 398] on div "Authenticate 认证" at bounding box center [288, 388] width 93 height 19
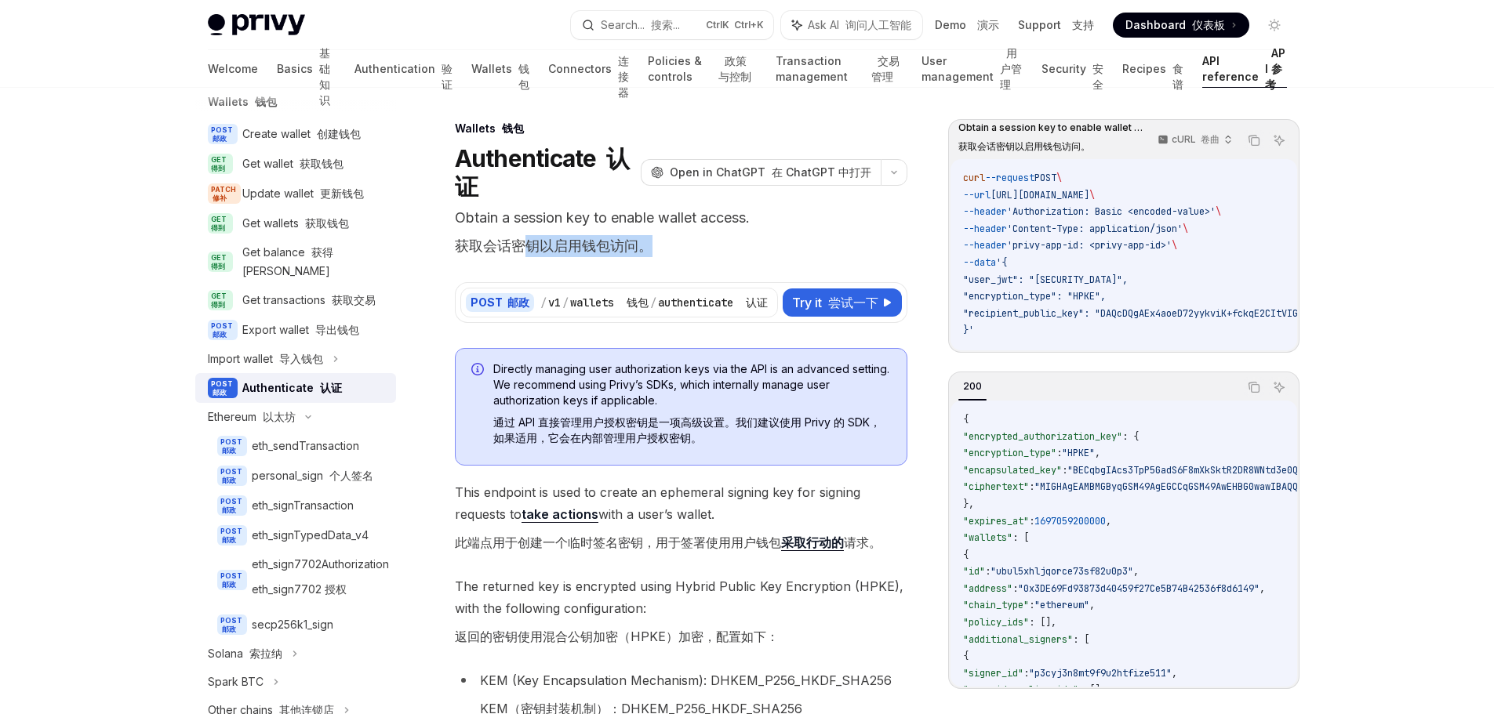
drag, startPoint x: 639, startPoint y: 245, endPoint x: 519, endPoint y: 251, distance: 120.1
click at [519, 251] on p "Obtain a session key to enable wallet access. 获取会话密钥以启用钱包访问。" at bounding box center [681, 235] width 453 height 56
click at [712, 237] on p "Obtain a session key to enable wallet access. 获取会话密钥以启用钱包访问。" at bounding box center [681, 235] width 453 height 56
click at [1050, 260] on code "curl --request POST \ --url [URL][DOMAIN_NAME] \ --header 'Authorization: Basic…" at bounding box center [1248, 254] width 570 height 169
drag, startPoint x: 500, startPoint y: 190, endPoint x: 453, endPoint y: 169, distance: 52.3
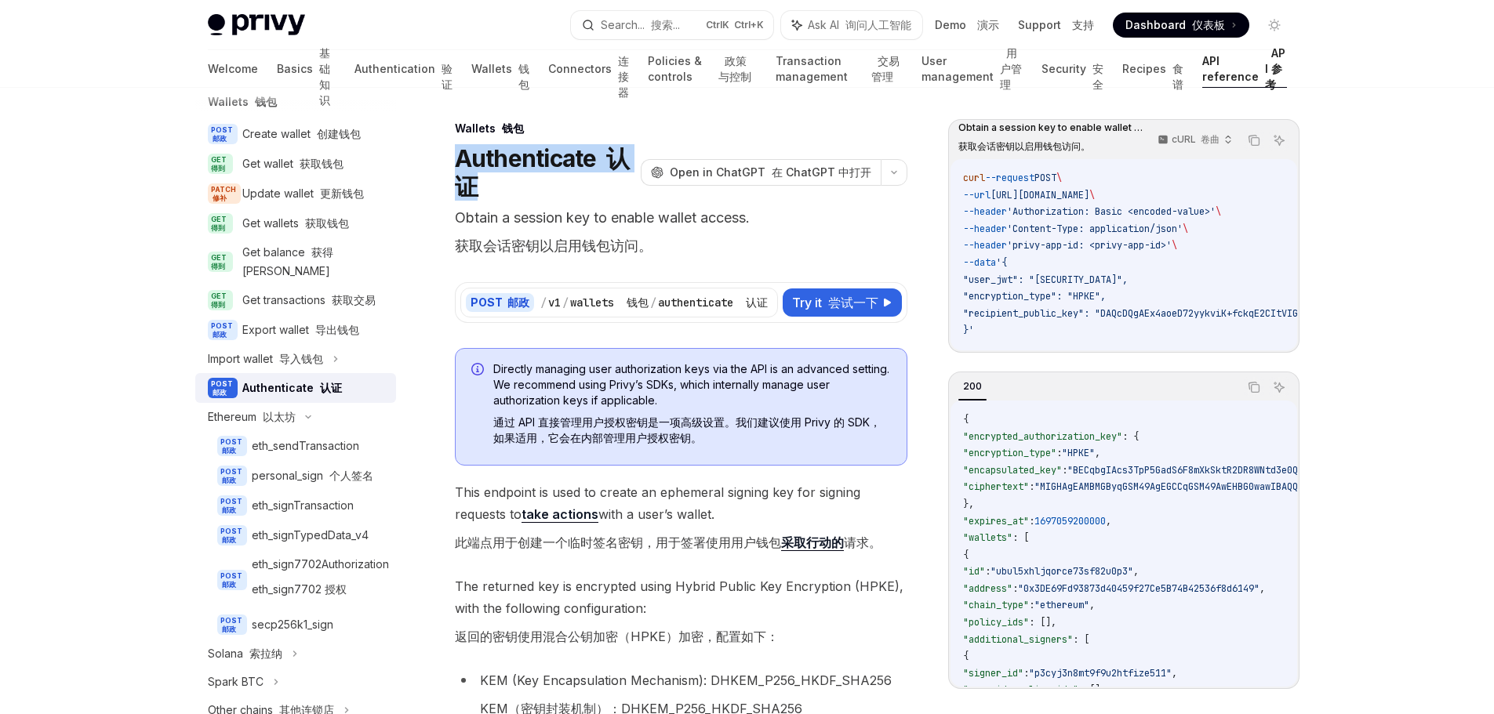
click at [834, 223] on p "Obtain a session key to enable wallet access. 获取会话密钥以启用钱包访问。" at bounding box center [681, 235] width 453 height 56
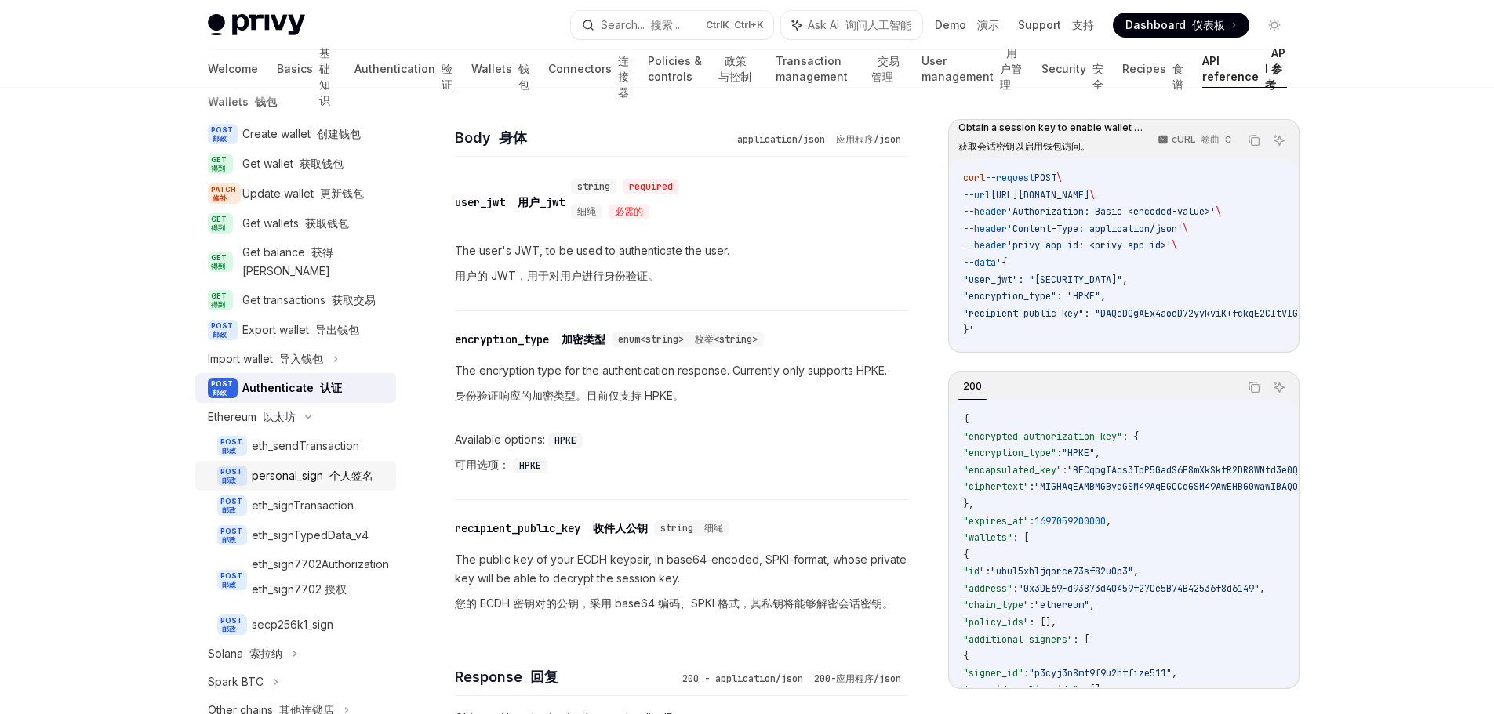
click at [363, 482] on font "个人签名" at bounding box center [351, 475] width 44 height 13
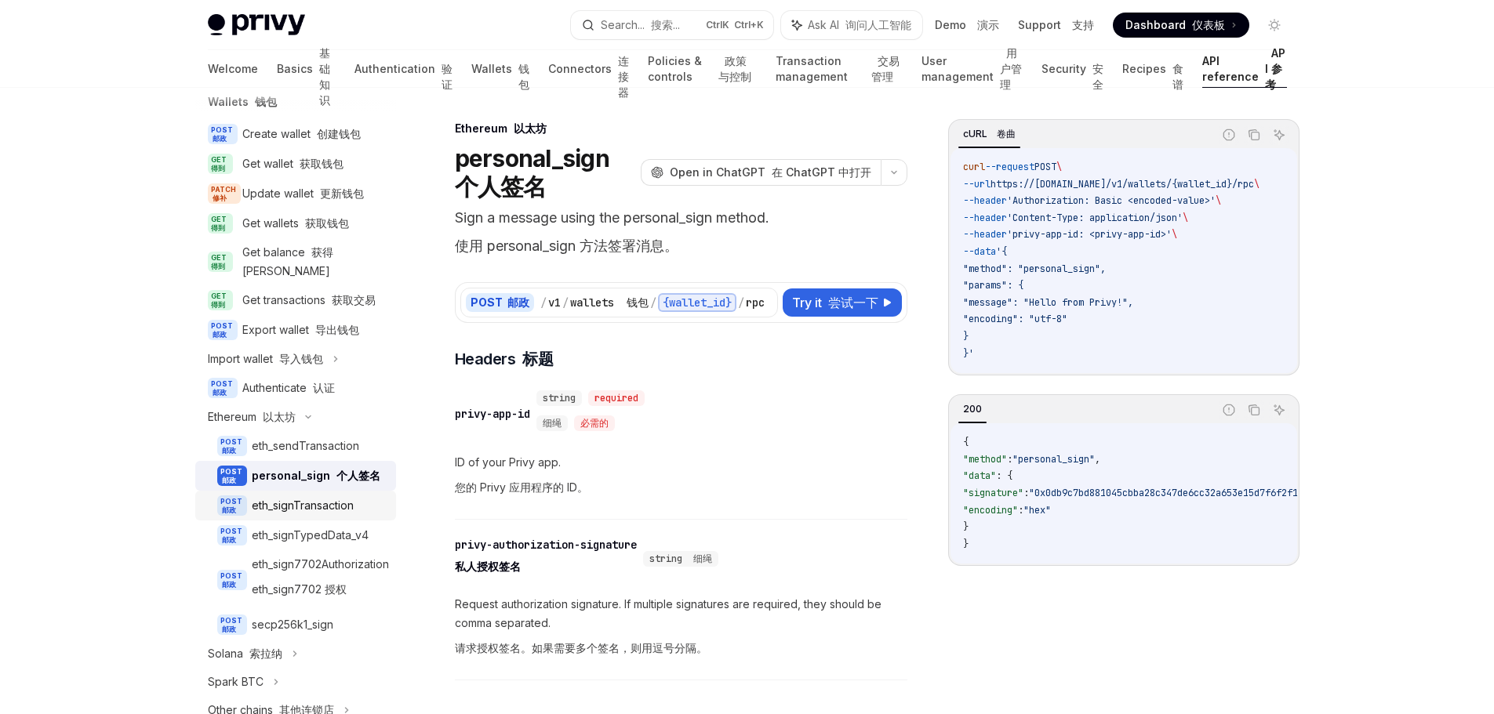
click at [306, 515] on div "eth_signTransaction" at bounding box center [303, 505] width 102 height 19
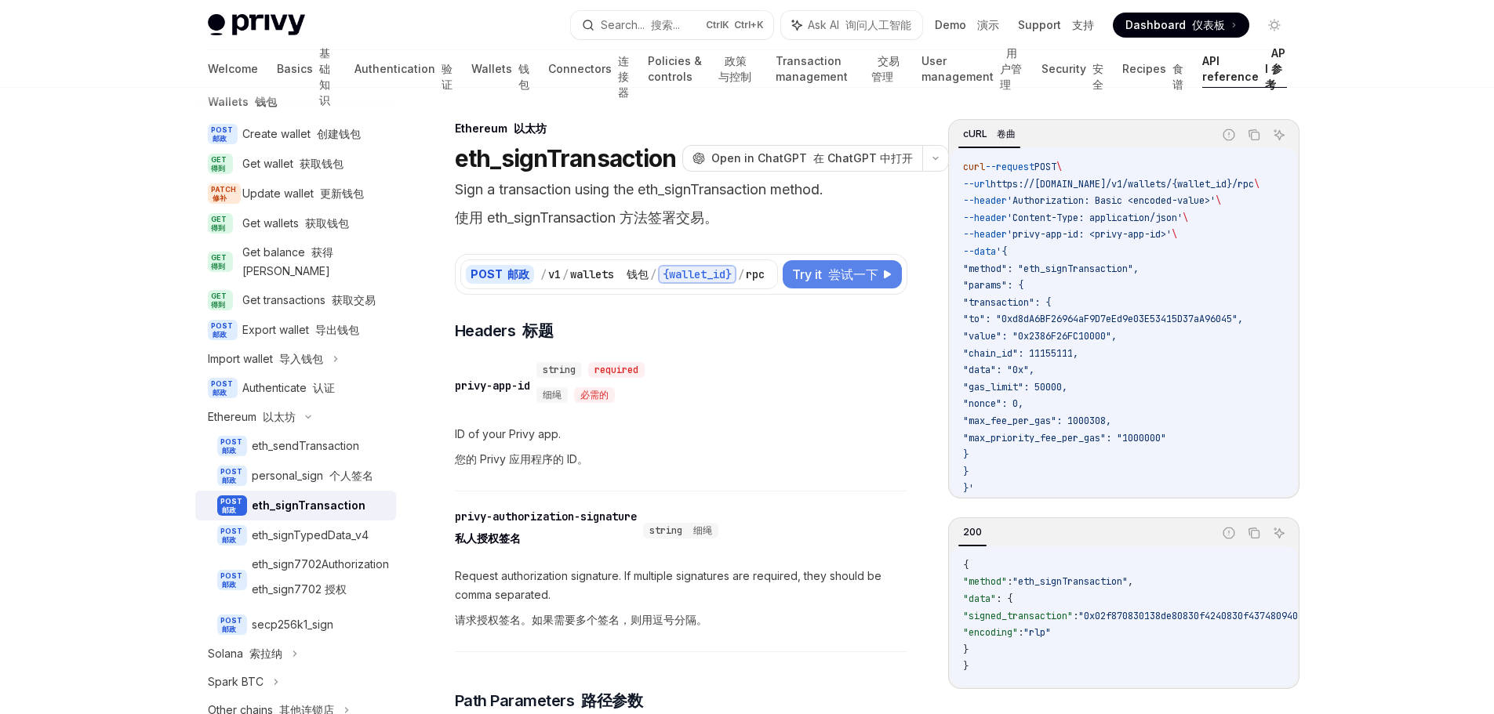
click at [828, 282] on span "Try it 尝试一下" at bounding box center [835, 274] width 86 height 19
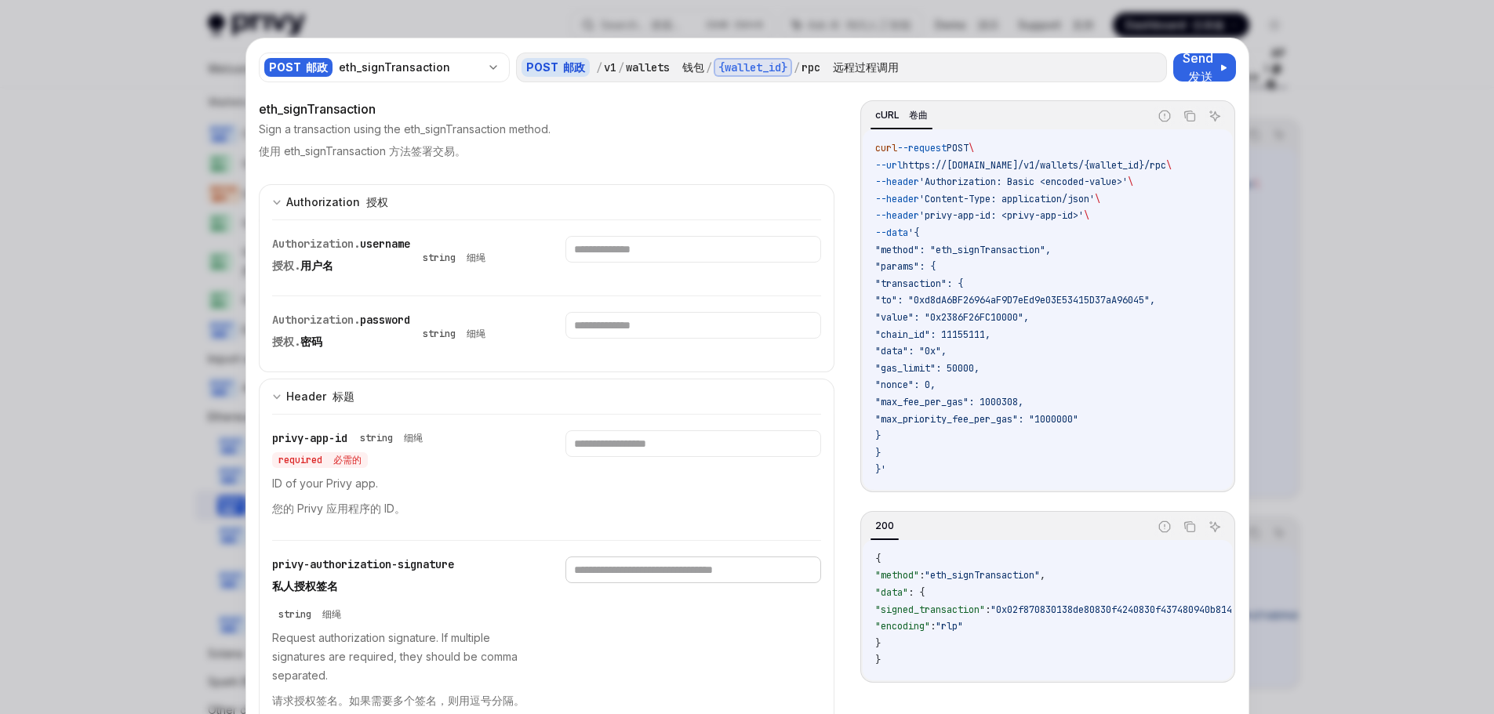
click at [649, 568] on input "text" at bounding box center [693, 570] width 256 height 27
click at [1336, 191] on div at bounding box center [747, 357] width 1494 height 714
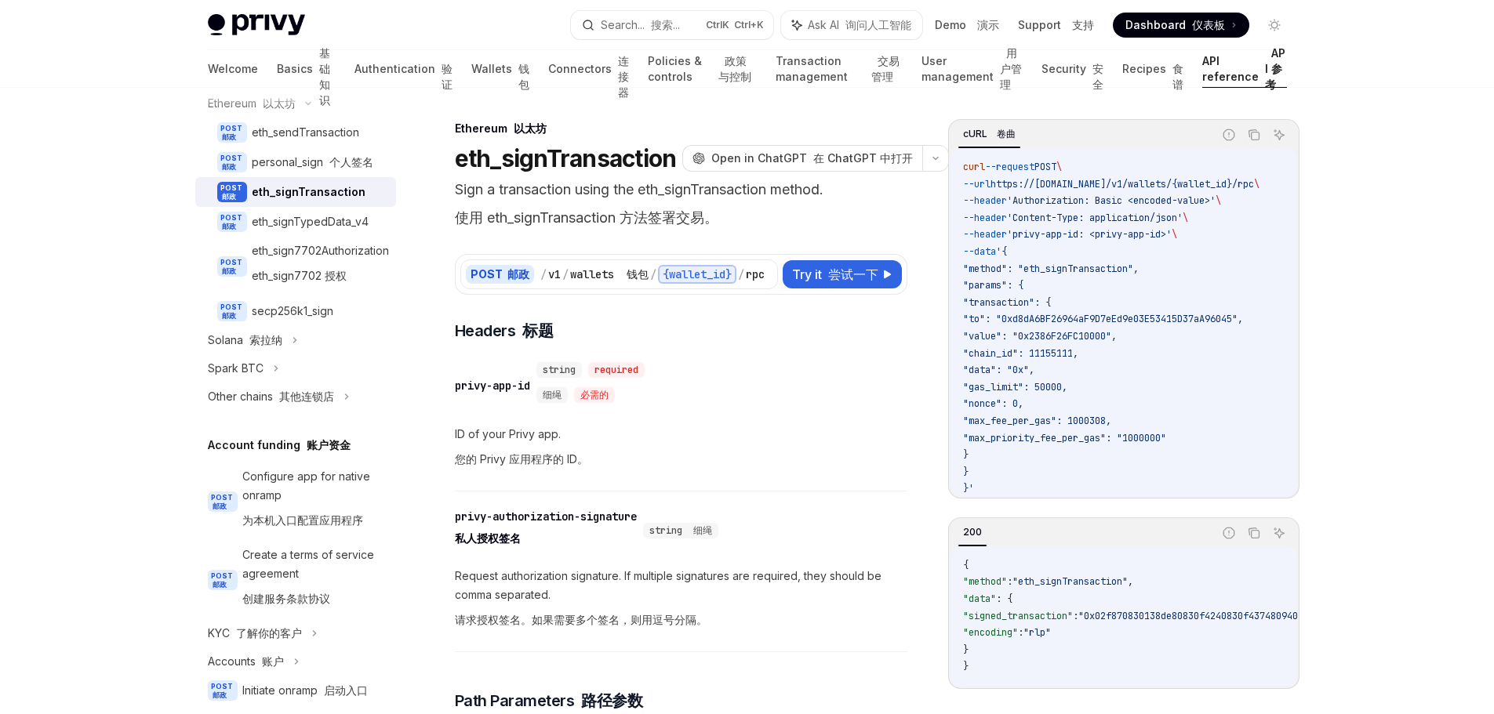
scroll to position [235, 0]
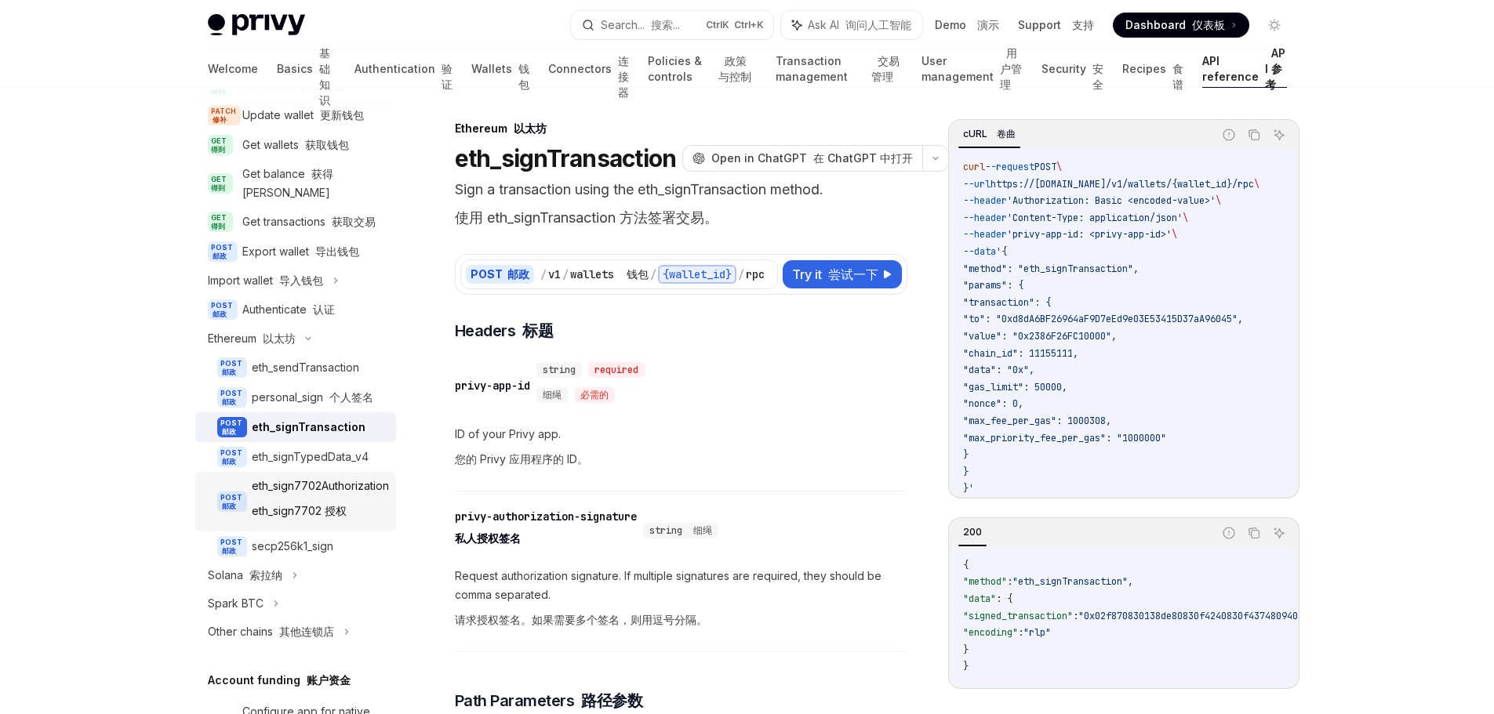
drag, startPoint x: 308, startPoint y: 529, endPoint x: 344, endPoint y: 527, distance: 36.1
click at [308, 518] on font "eth_sign7702 授权" at bounding box center [299, 510] width 95 height 13
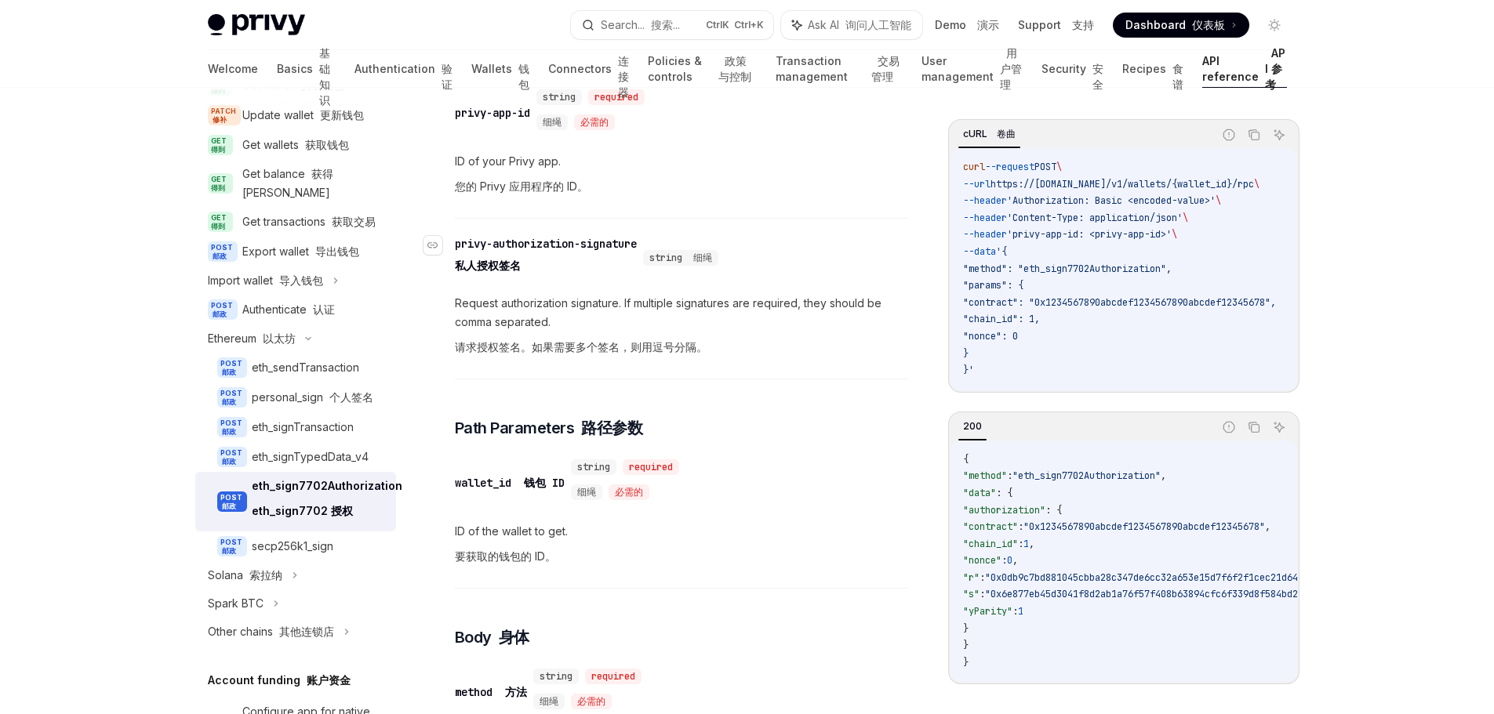
scroll to position [157, 0]
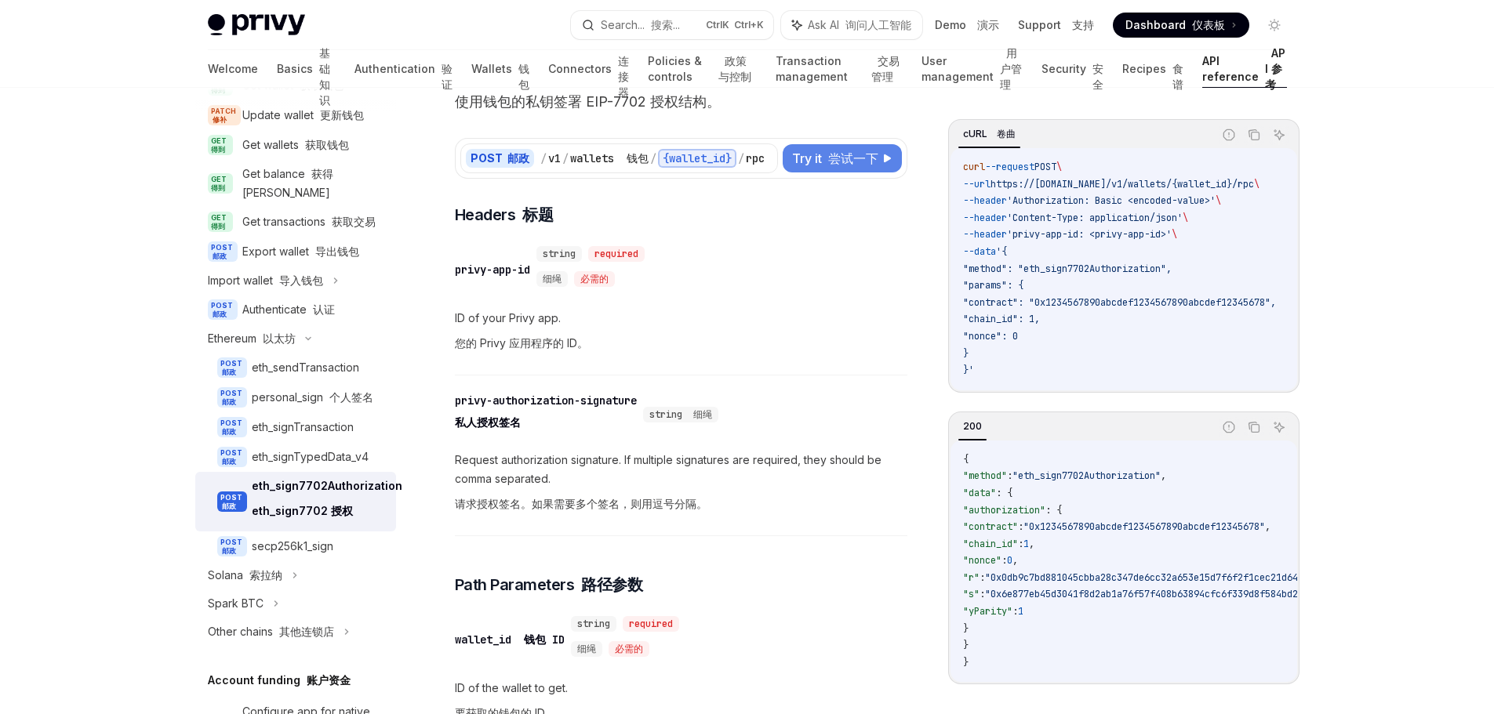
click at [850, 166] on font "尝试一下" at bounding box center [853, 159] width 50 height 16
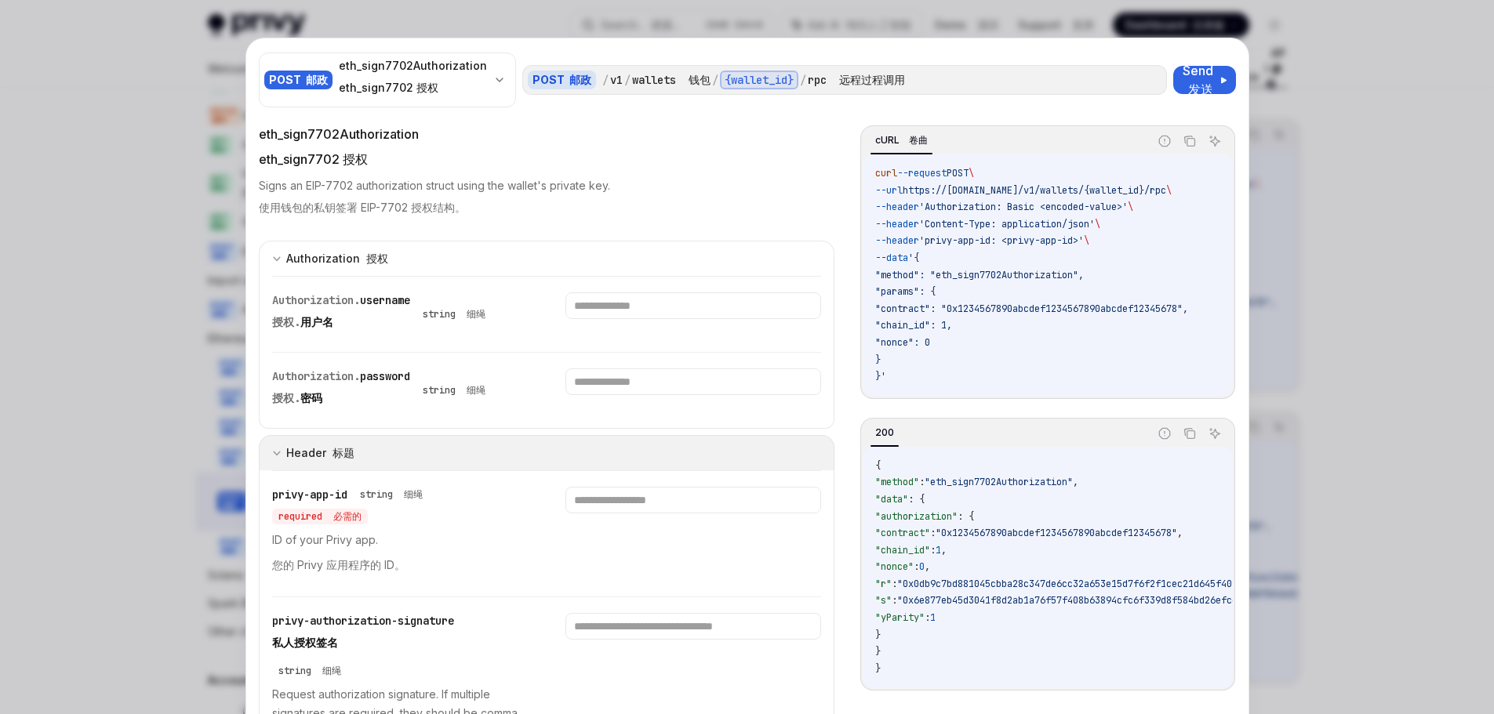
scroll to position [78, 0]
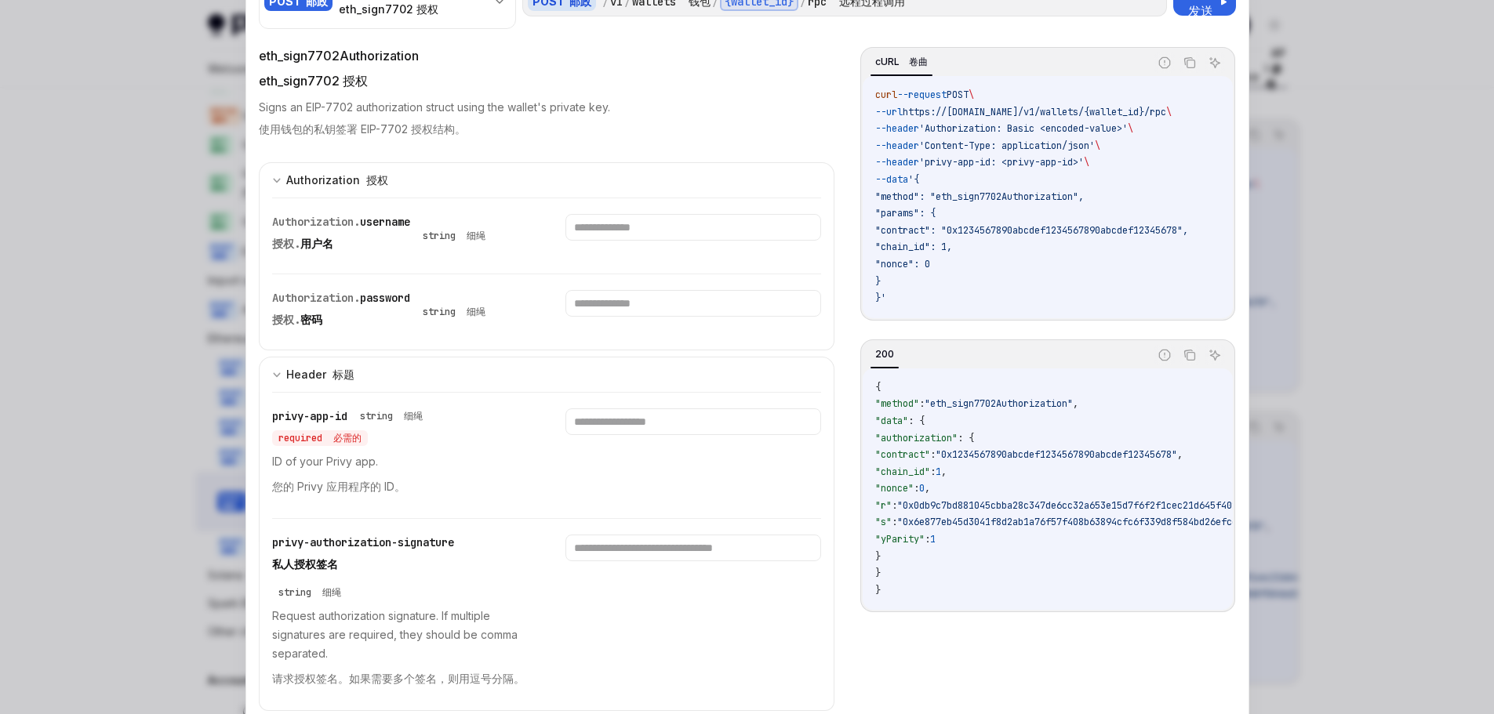
click at [1350, 310] on div at bounding box center [747, 357] width 1494 height 714
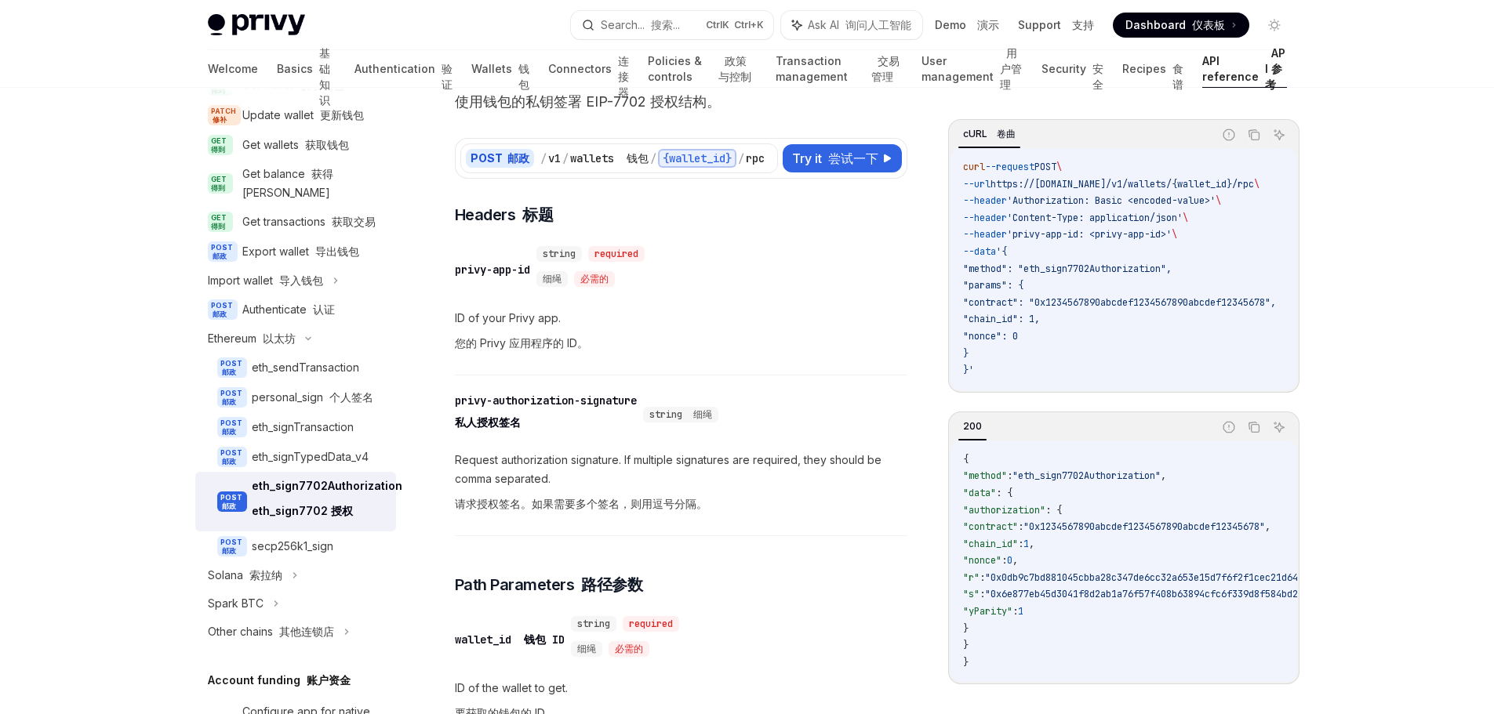
scroll to position [314, 0]
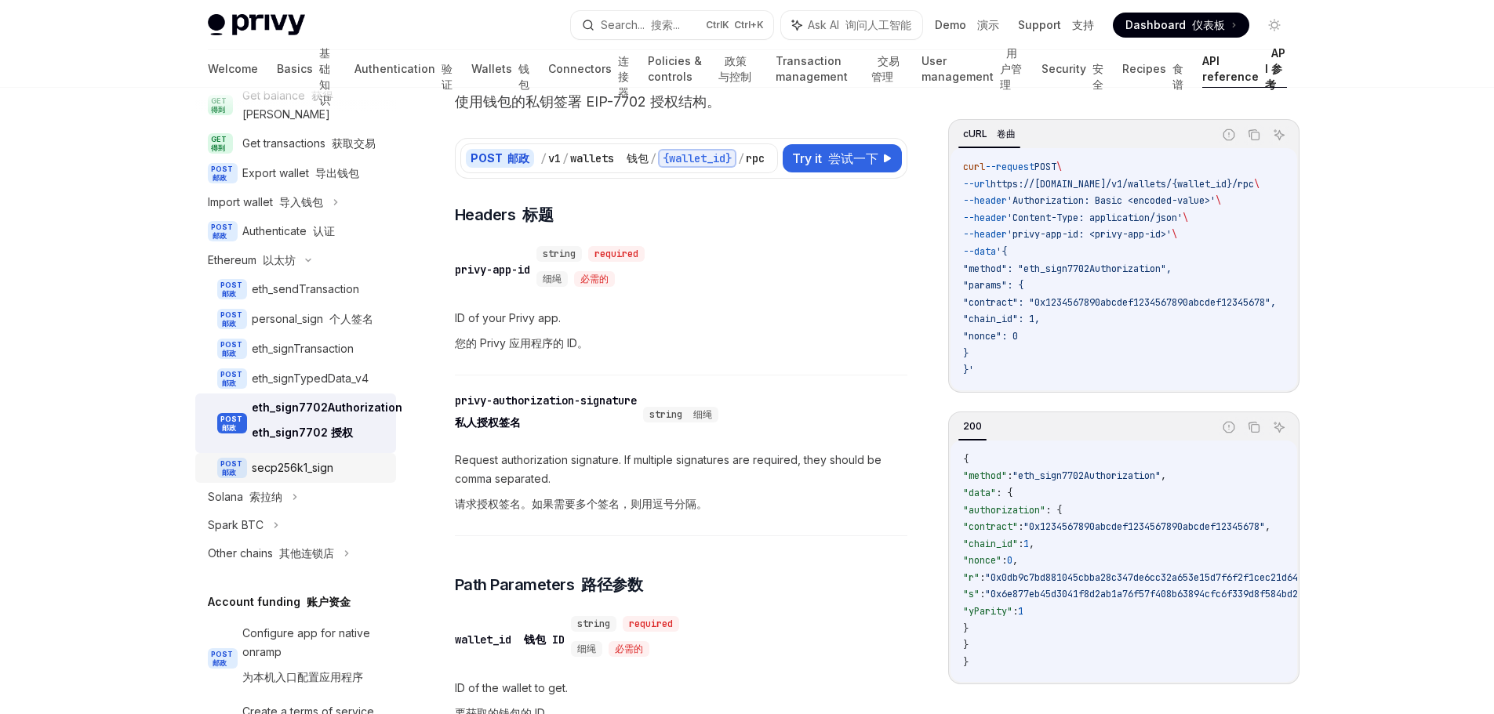
click at [343, 478] on div "secp256k1_sign" at bounding box center [319, 468] width 135 height 19
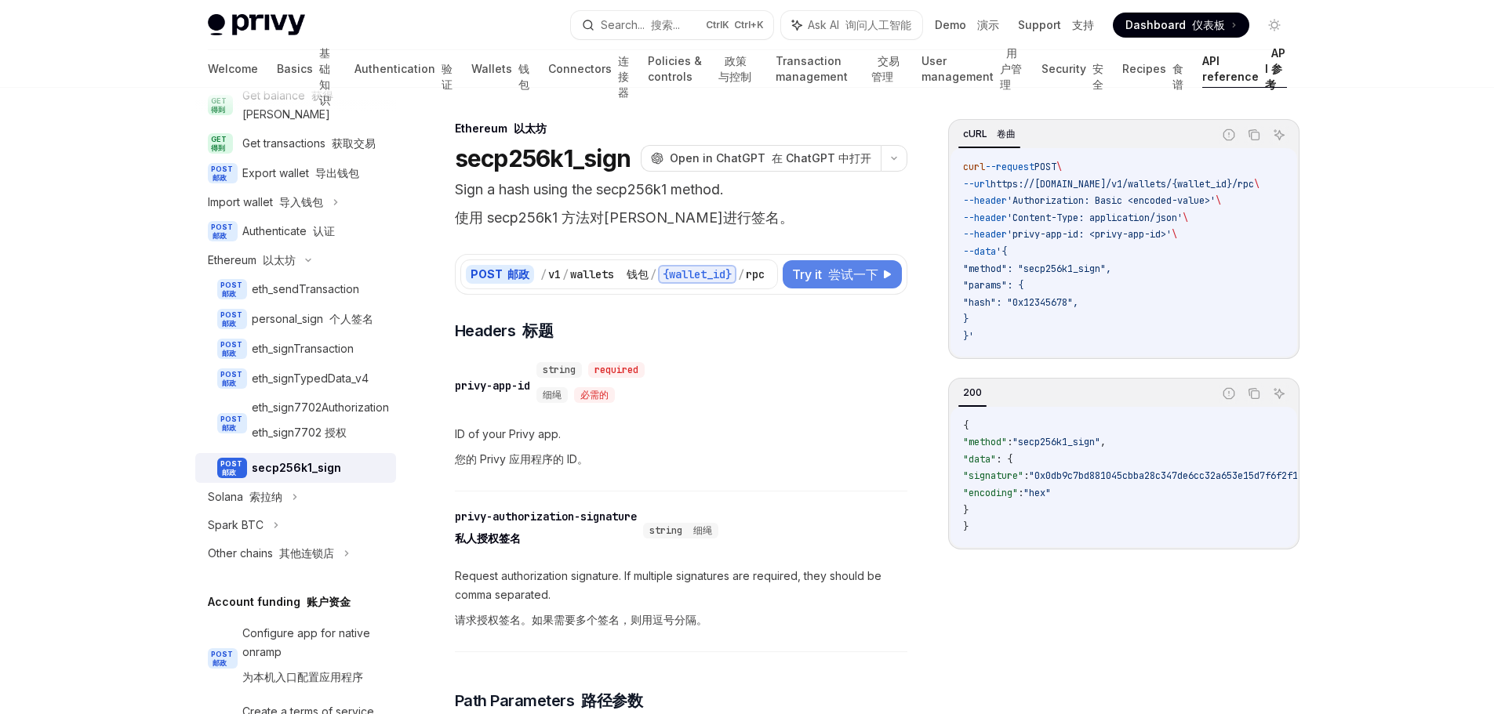
click at [841, 274] on font "尝试一下" at bounding box center [853, 275] width 50 height 16
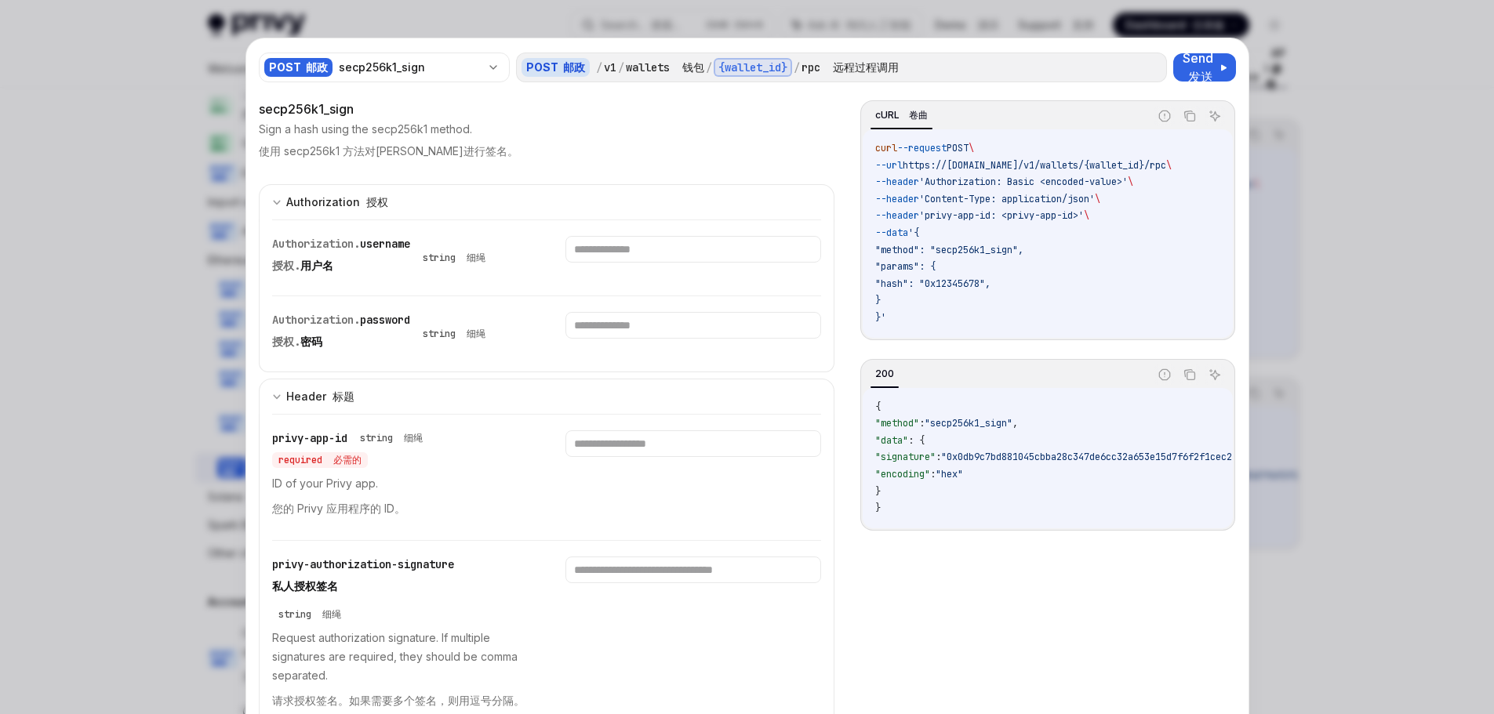
click at [1325, 122] on div at bounding box center [747, 357] width 1494 height 714
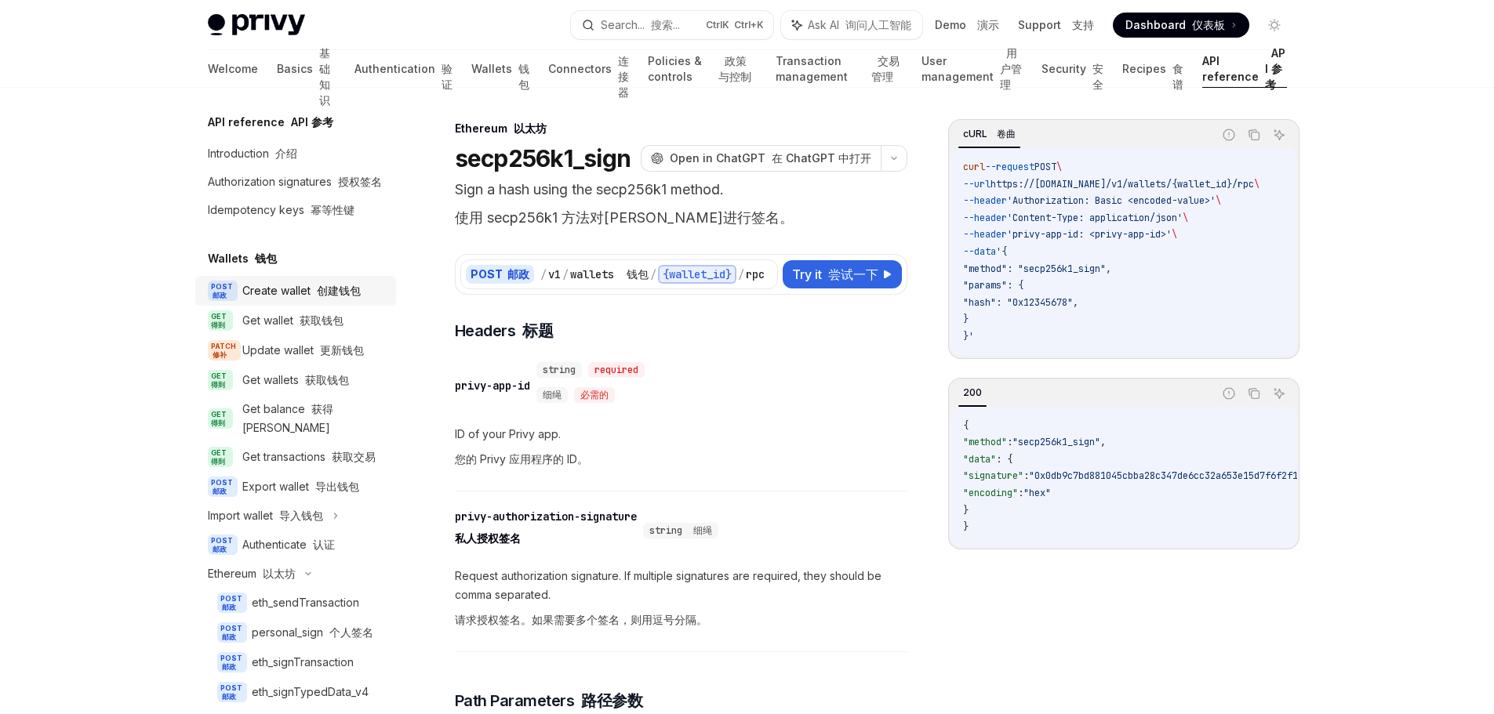
click at [331, 300] on div "Create wallet 创建钱包" at bounding box center [301, 291] width 118 height 19
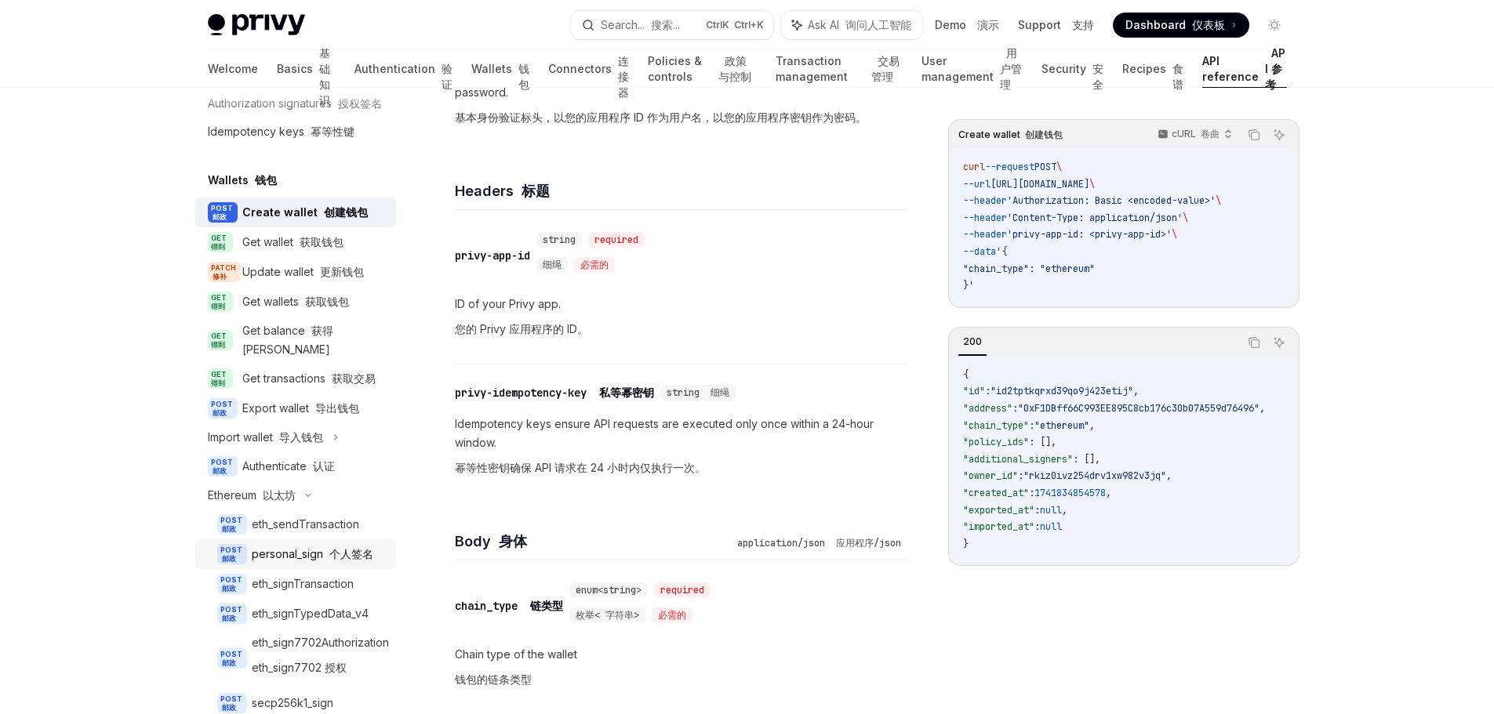
scroll to position [157, 0]
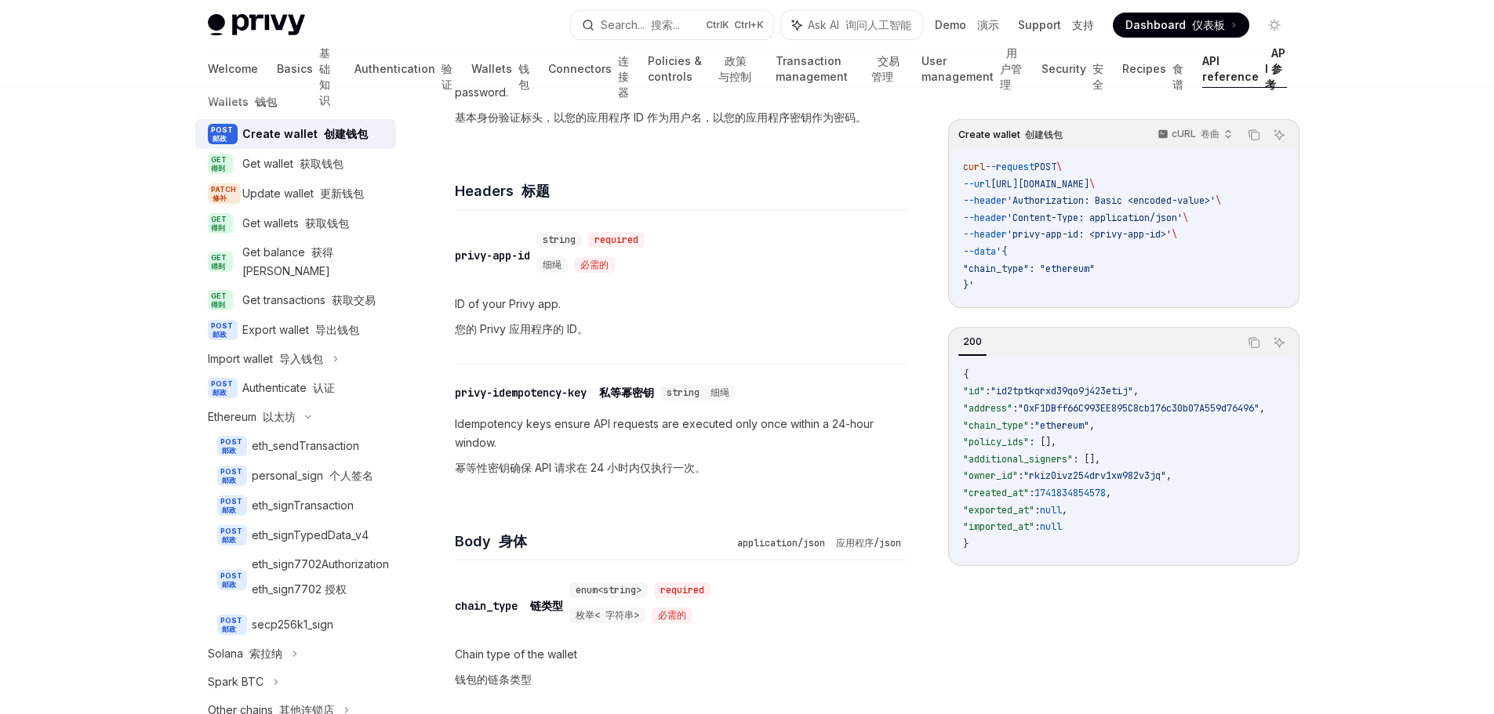
click at [905, 663] on p "Chain type of the wallet 钱包的链条类型" at bounding box center [681, 670] width 453 height 50
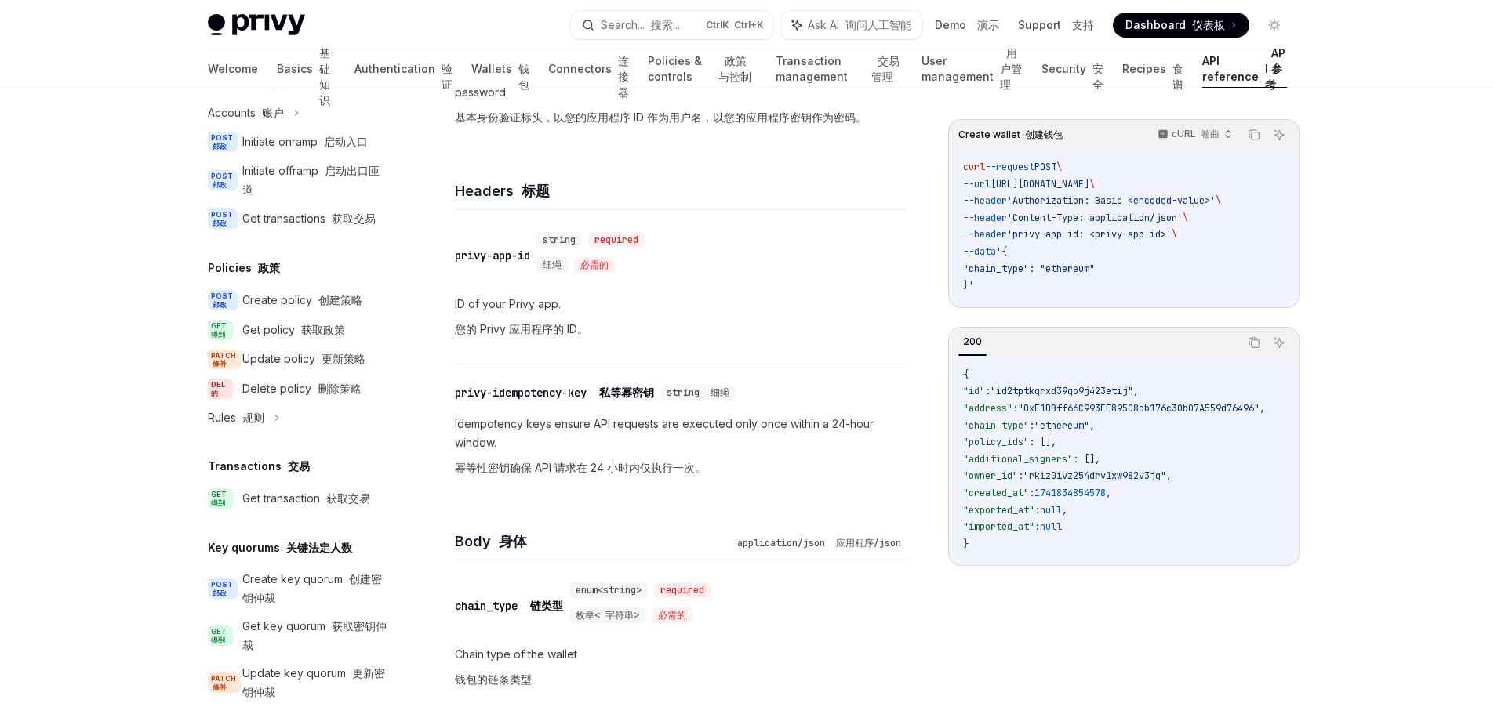
scroll to position [1098, 0]
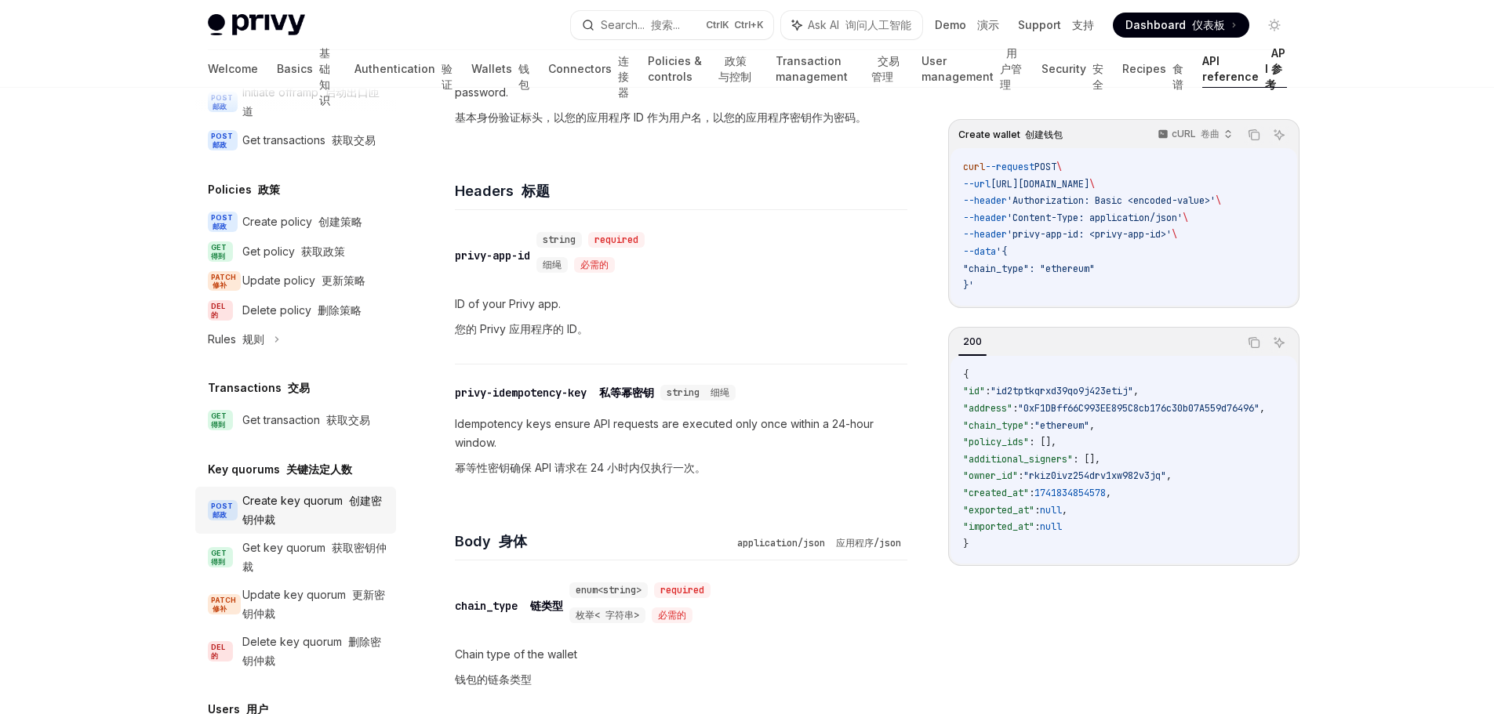
click at [323, 529] on div "Create key quorum 创建密钥仲裁" at bounding box center [314, 511] width 144 height 38
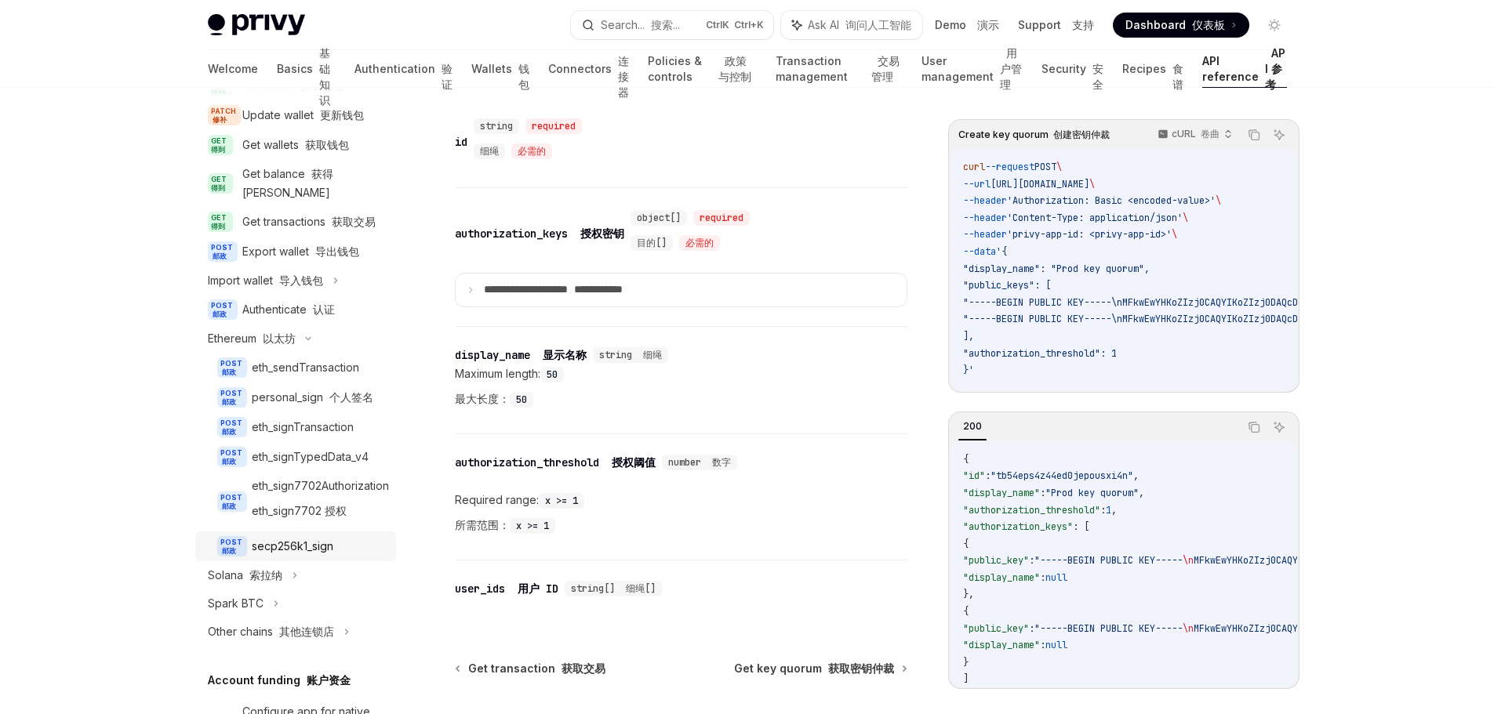
scroll to position [314, 0]
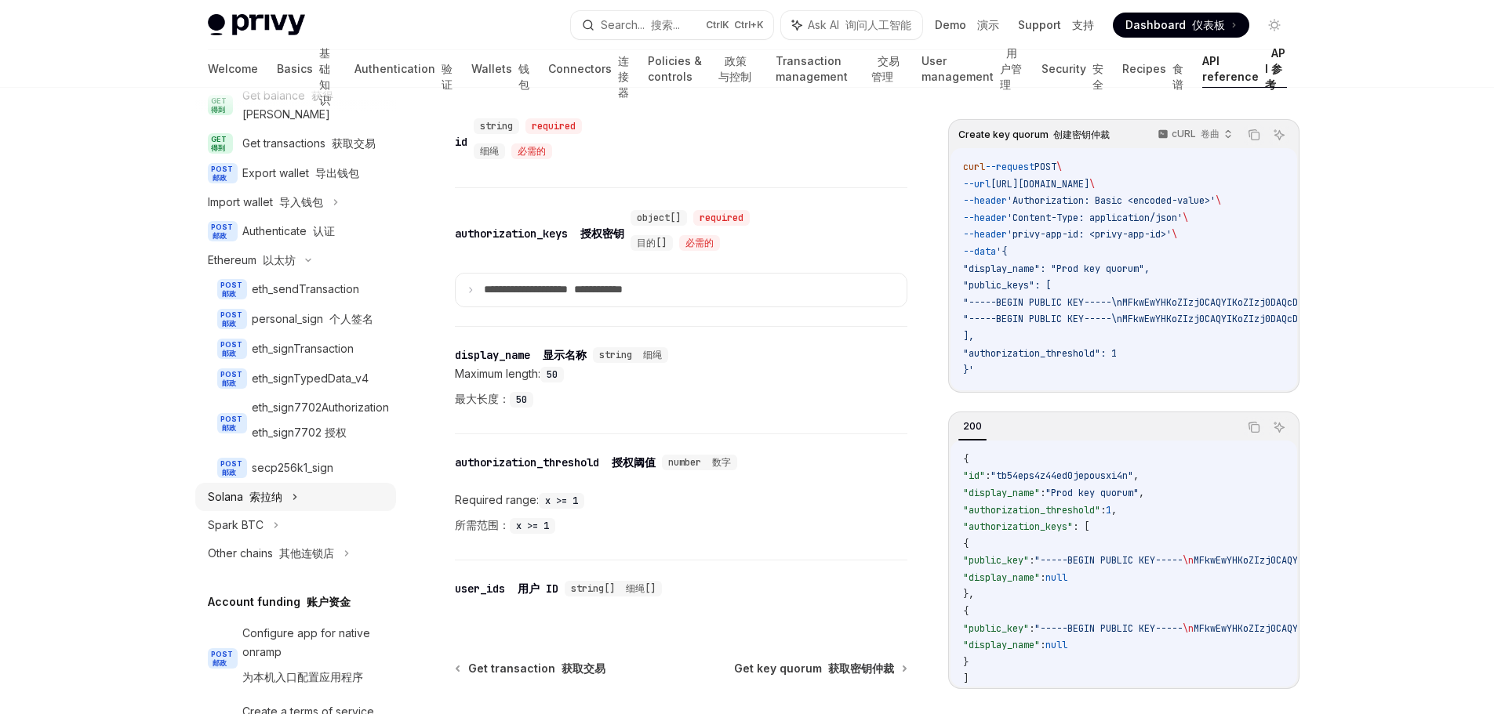
click at [309, 511] on div "Solana [PERSON_NAME]纳" at bounding box center [295, 497] width 201 height 28
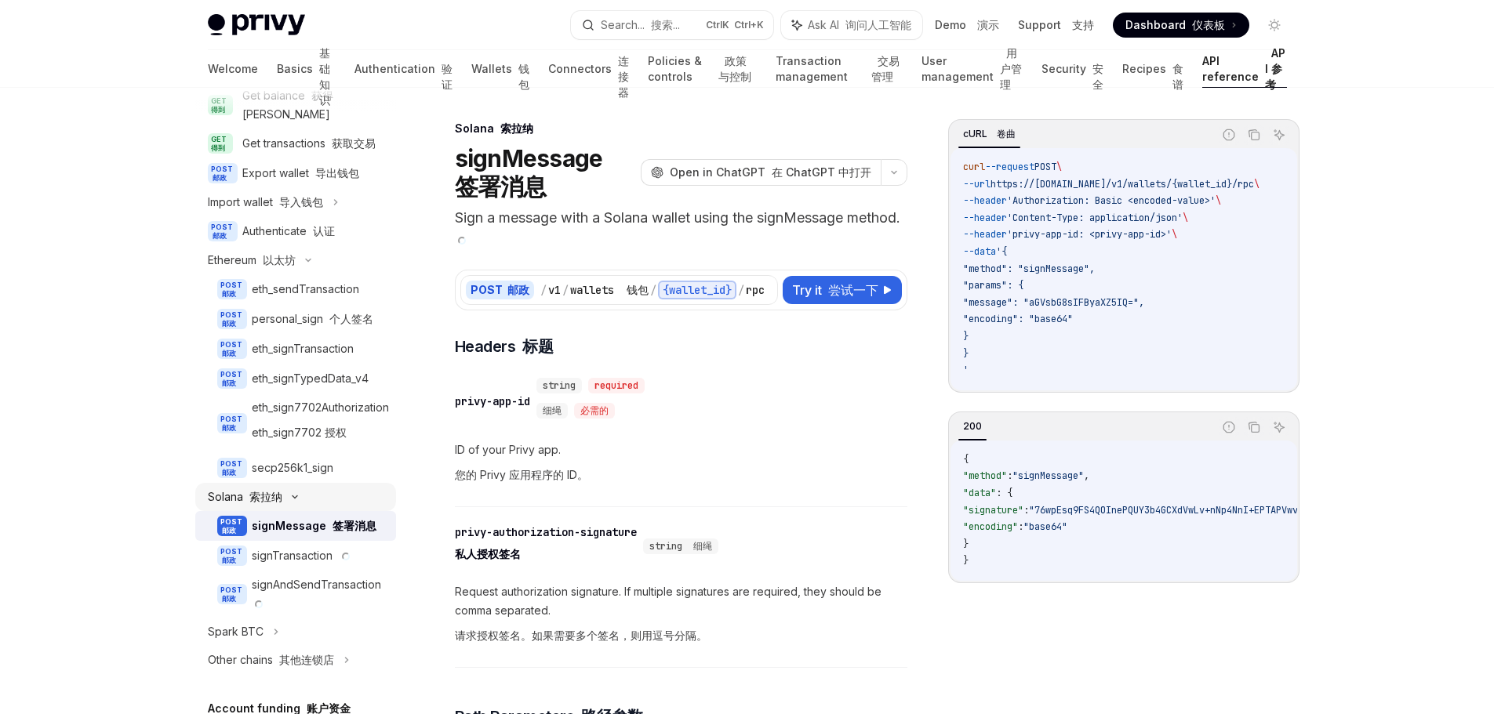
click at [309, 511] on div "Solana [PERSON_NAME]纳" at bounding box center [295, 497] width 201 height 28
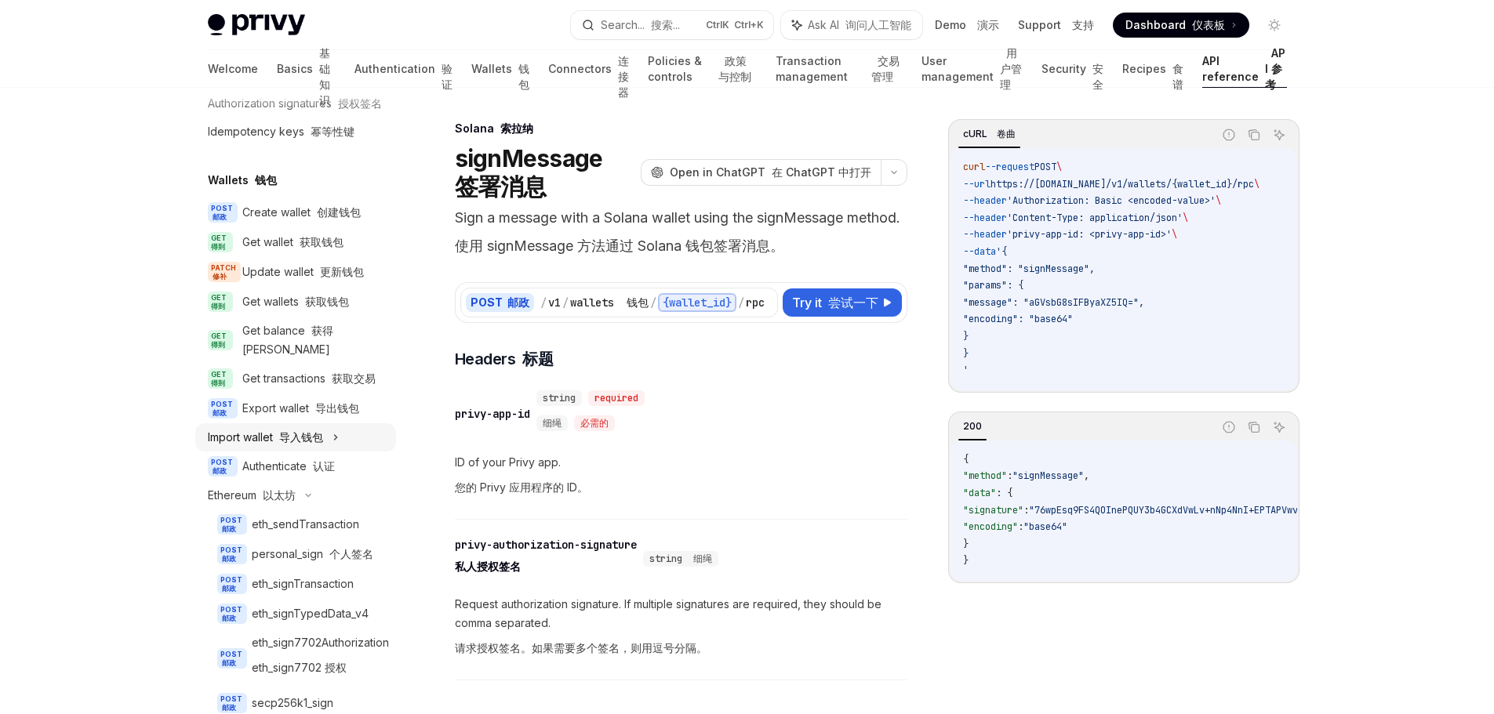
scroll to position [157, 0]
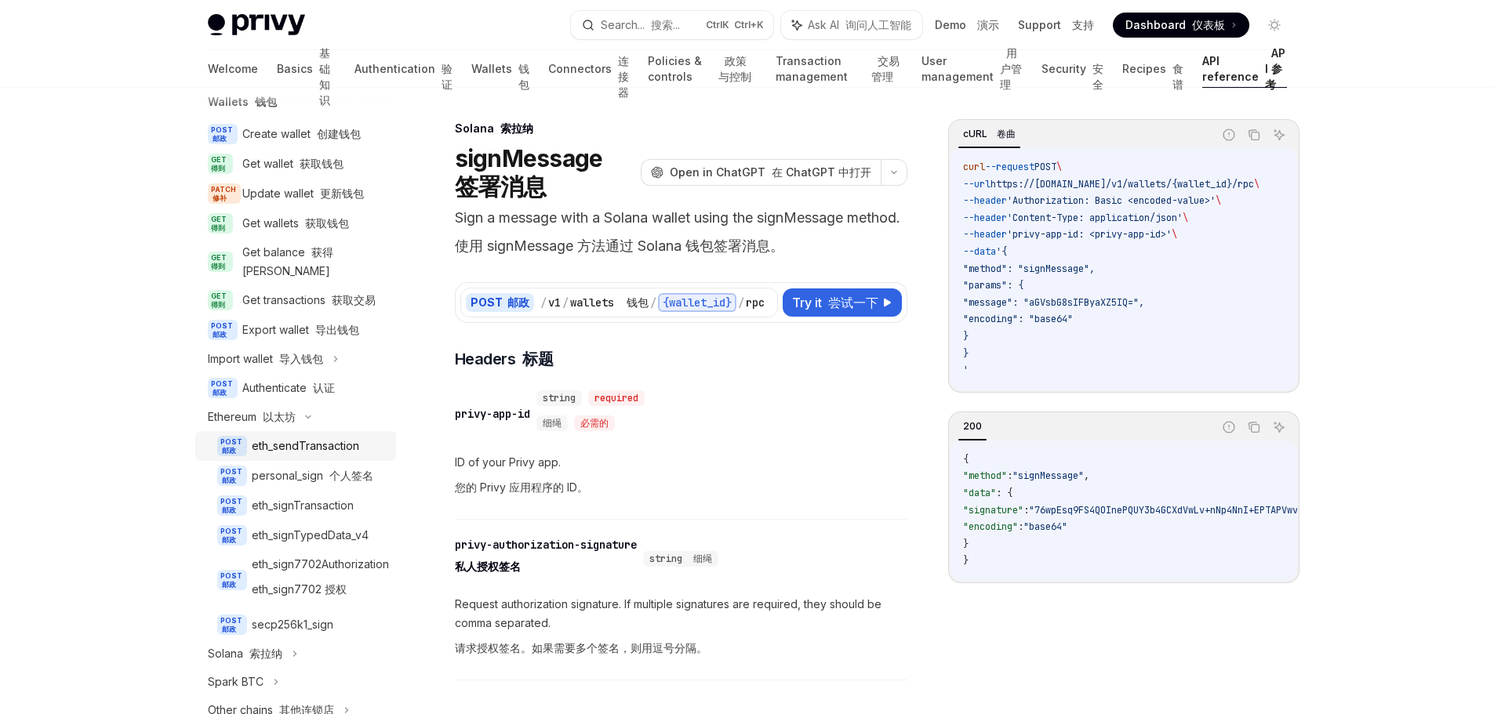
click at [328, 461] on link "POST 邮政 eth_sendTransaction" at bounding box center [295, 446] width 201 height 30
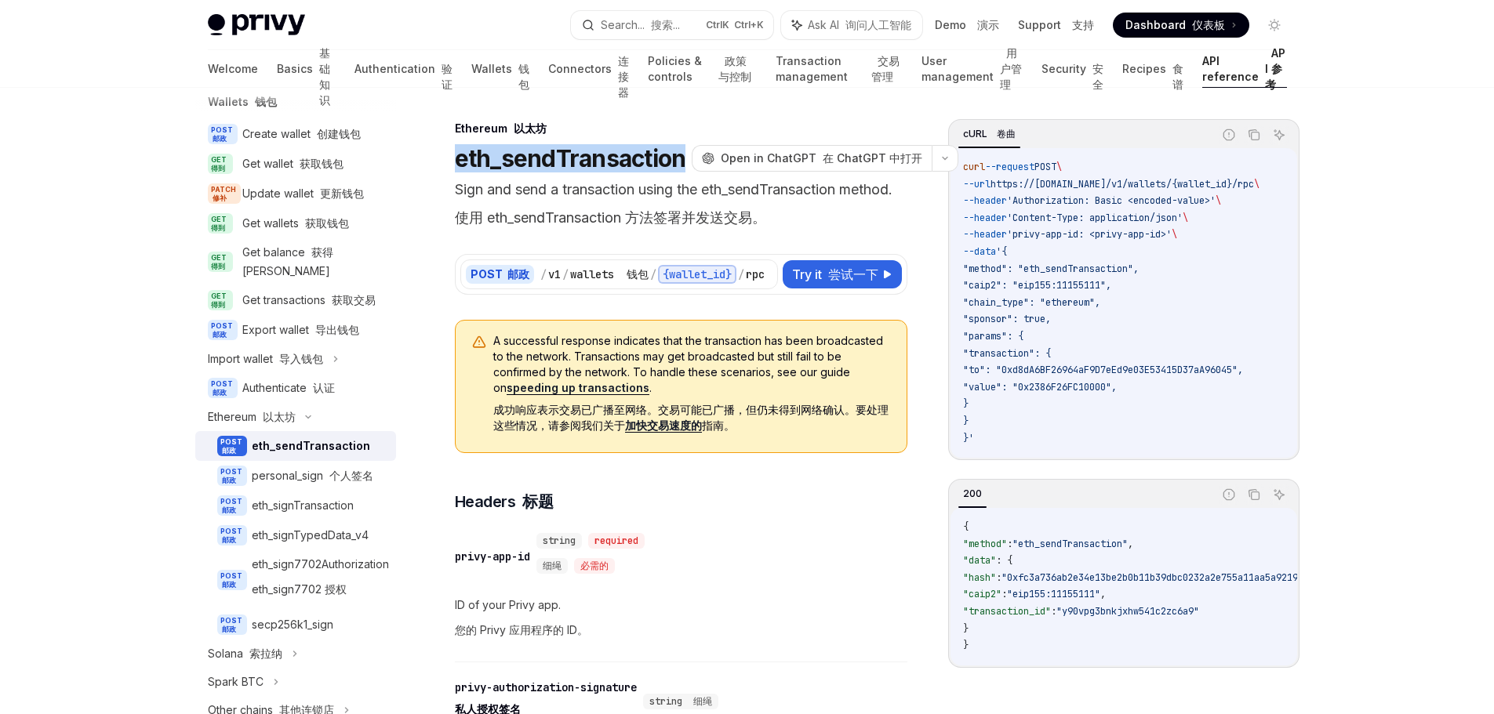
drag, startPoint x: 683, startPoint y: 162, endPoint x: 455, endPoint y: 169, distance: 228.3
click at [455, 169] on h1 "eth_sendTransaction" at bounding box center [570, 158] width 231 height 28
copy h1 "eth_sendTransaction"
click at [851, 500] on h3 "​ Headers 标题" at bounding box center [681, 502] width 453 height 22
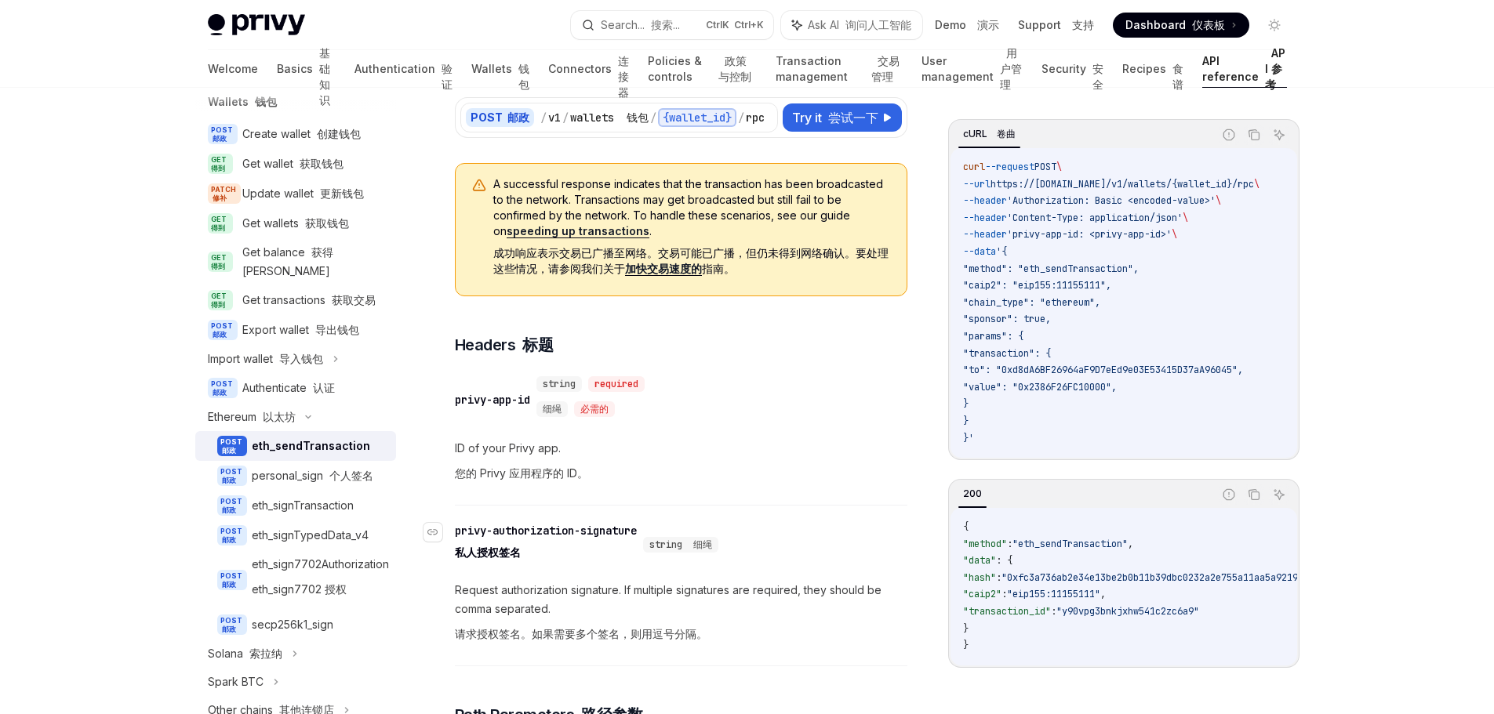
scroll to position [235, 0]
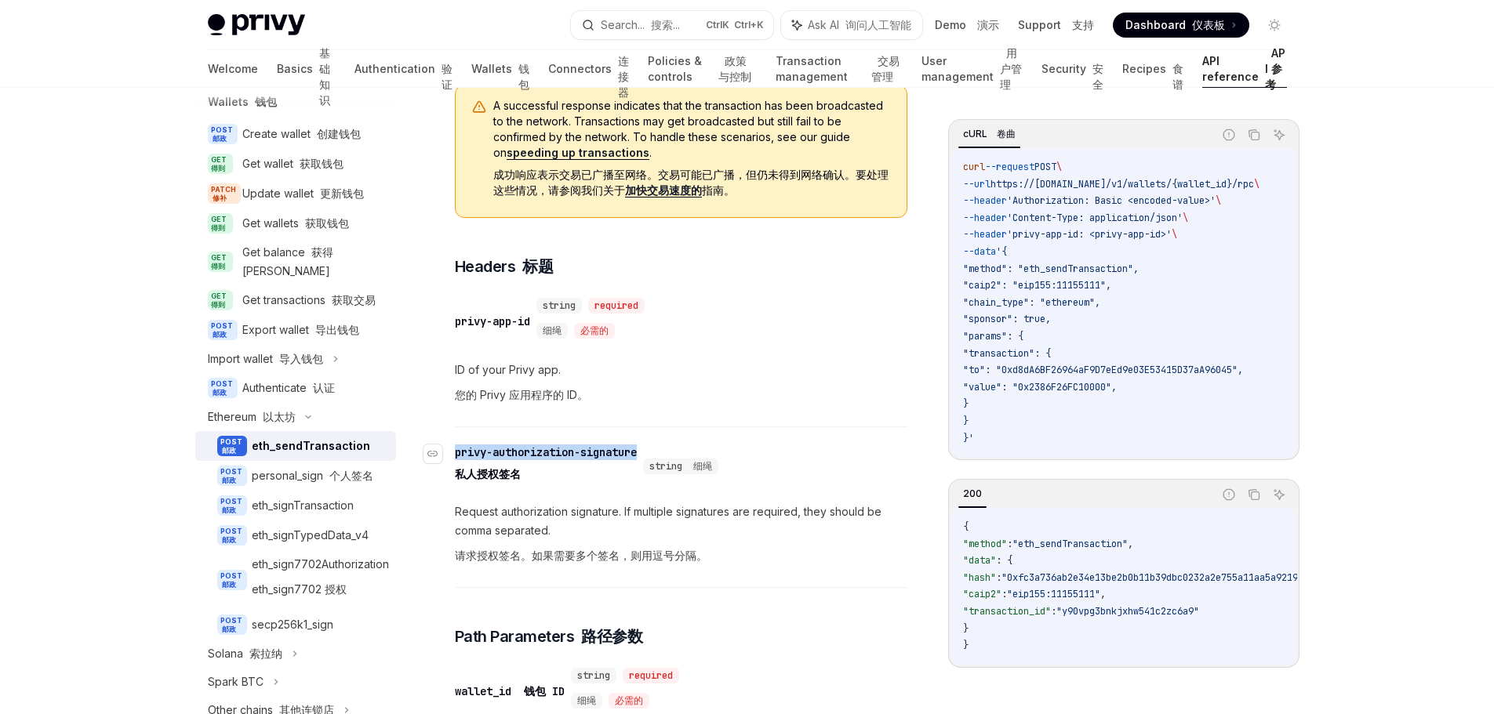
drag, startPoint x: 650, startPoint y: 451, endPoint x: 456, endPoint y: 456, distance: 193.8
click at [456, 456] on div "​ privy-authorization-signature 私人授权签名 string 细绳" at bounding box center [590, 467] width 270 height 44
click at [831, 508] on span "Request authorization signature. If multiple signatures are required, they shou…" at bounding box center [681, 537] width 453 height 69
drag, startPoint x: 1125, startPoint y: 198, endPoint x: 1019, endPoint y: 202, distance: 106.7
click at [1019, 202] on span "--header 'Authorization: Basic <encoded-value>' \" at bounding box center [1092, 200] width 258 height 13
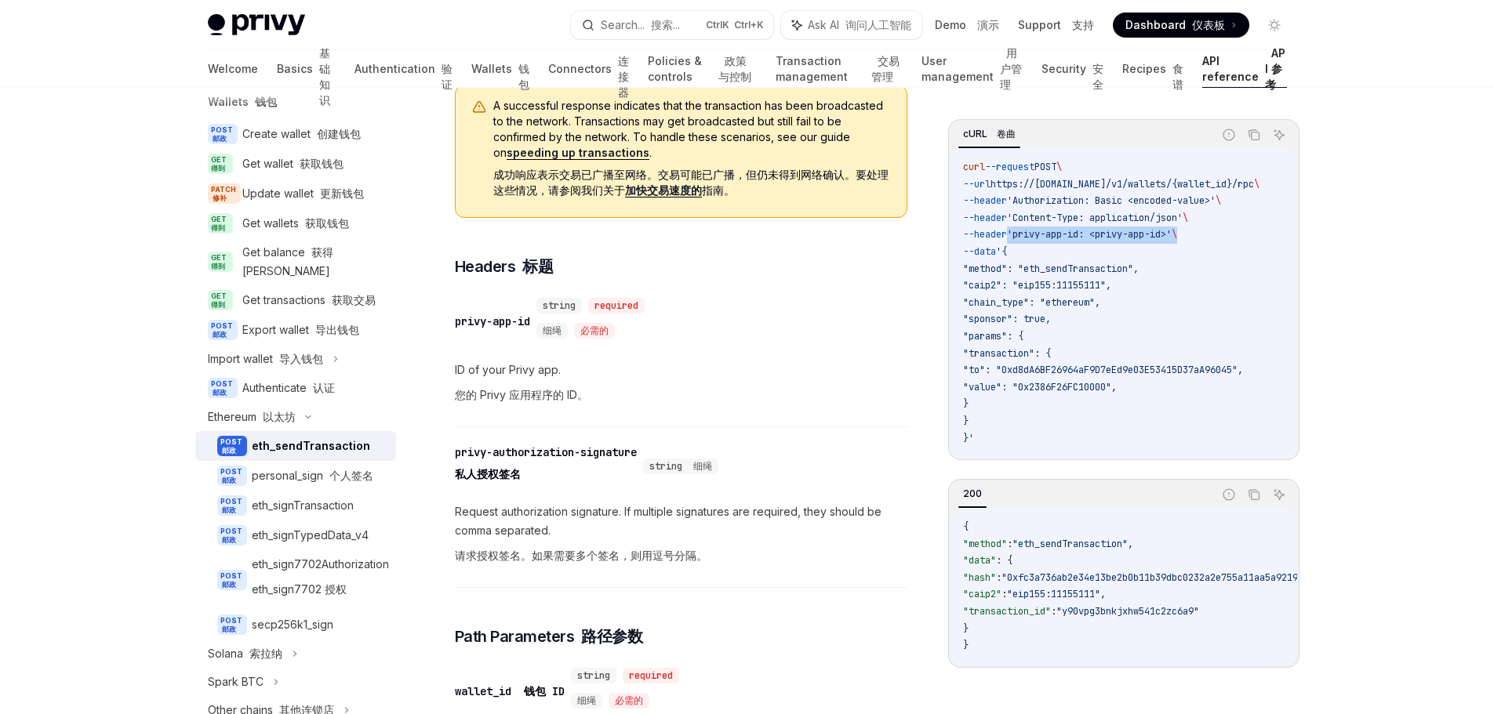
drag, startPoint x: 1198, startPoint y: 231, endPoint x: 1021, endPoint y: 232, distance: 176.5
click at [1021, 232] on span "--header 'privy-app-id: <privy-app-id>' \" at bounding box center [1070, 234] width 214 height 13
click at [1230, 286] on code "curl --request POST \ --url https://[DOMAIN_NAME]/v1/wallets/{wallet_id}/rpc \ …" at bounding box center [1130, 303] width 334 height 288
drag, startPoint x: 1002, startPoint y: 404, endPoint x: 963, endPoint y: 344, distance: 71.3
click at [963, 344] on code "curl --request POST \ --url https://[DOMAIN_NAME]/v1/wallets/{wallet_id}/rpc \ …" at bounding box center [1130, 303] width 334 height 288
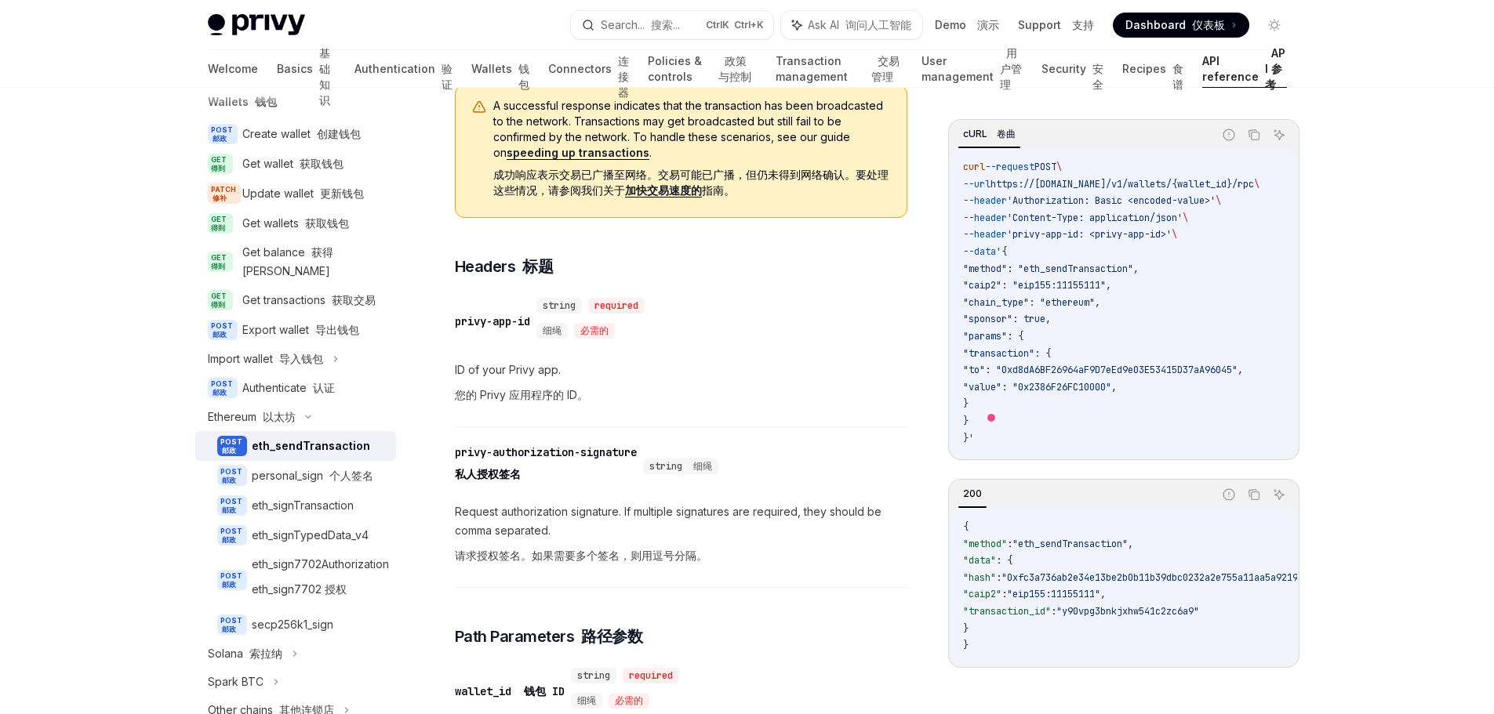
click at [1208, 413] on code "curl --request POST \ --url https://[DOMAIN_NAME]/v1/wallets/{wallet_id}/rpc \ …" at bounding box center [1130, 303] width 334 height 288
click at [757, 659] on div "​ wallet_id 钱包 ID string required 细绳 必需的 ID of the wallet to get. 要获取的钱包的 ID。" at bounding box center [681, 727] width 453 height 140
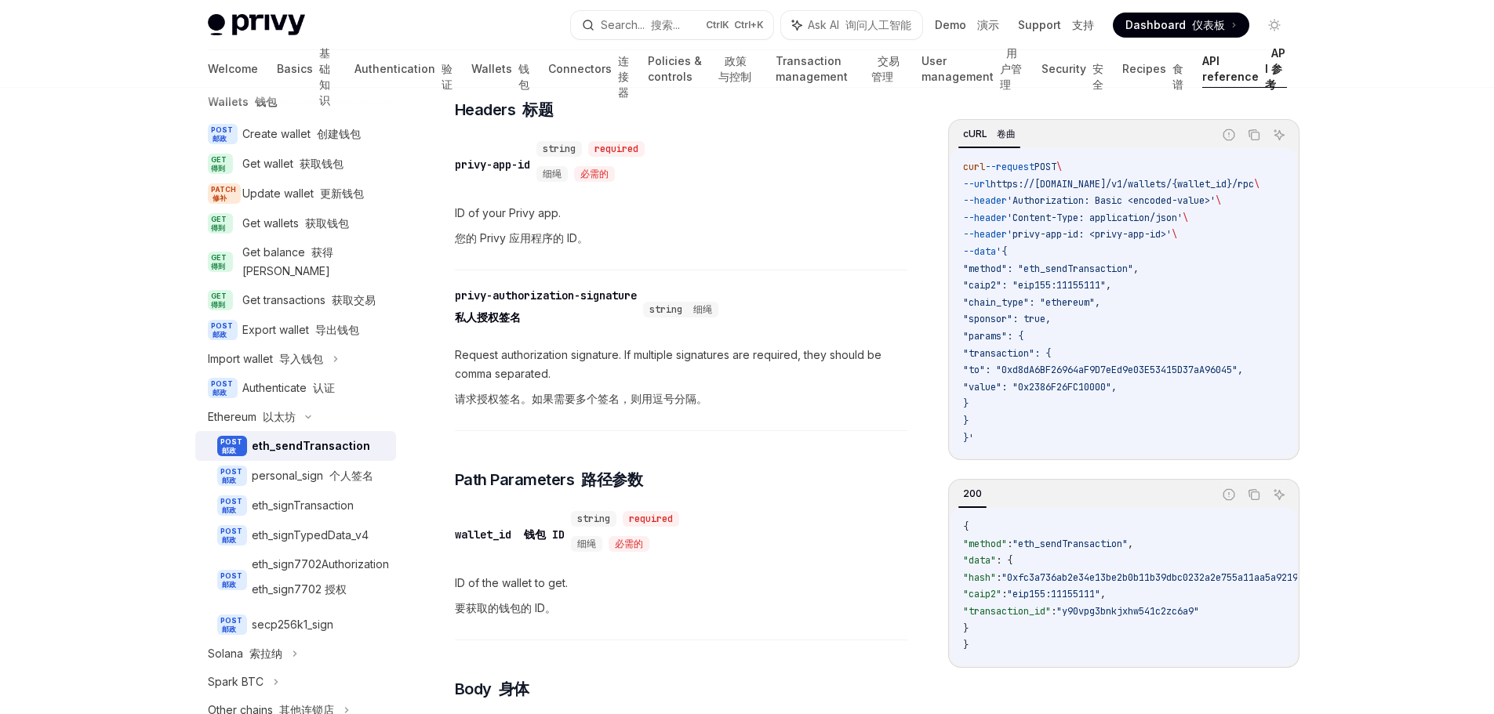
scroll to position [549, 0]
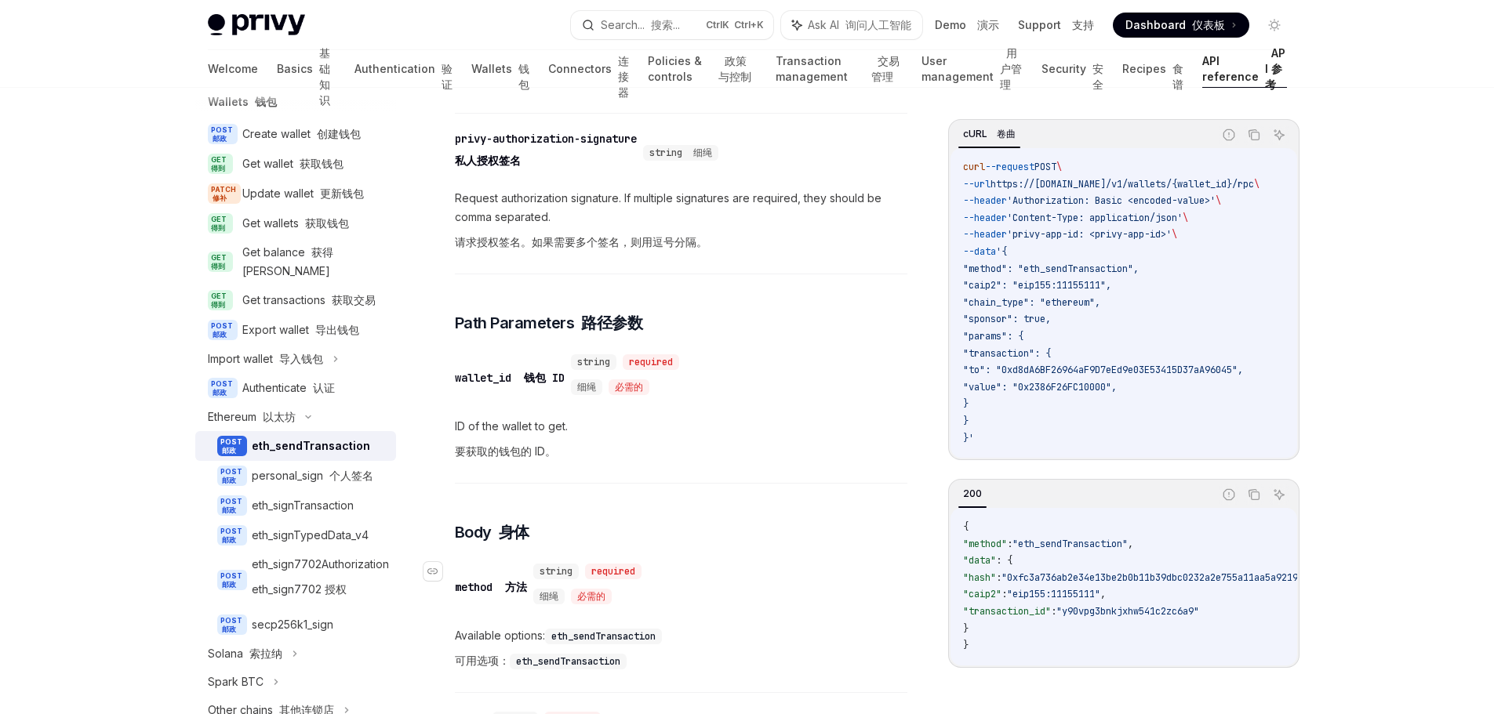
click at [884, 566] on div "​ method 方法 string required 细绳 必需的" at bounding box center [673, 587] width 437 height 53
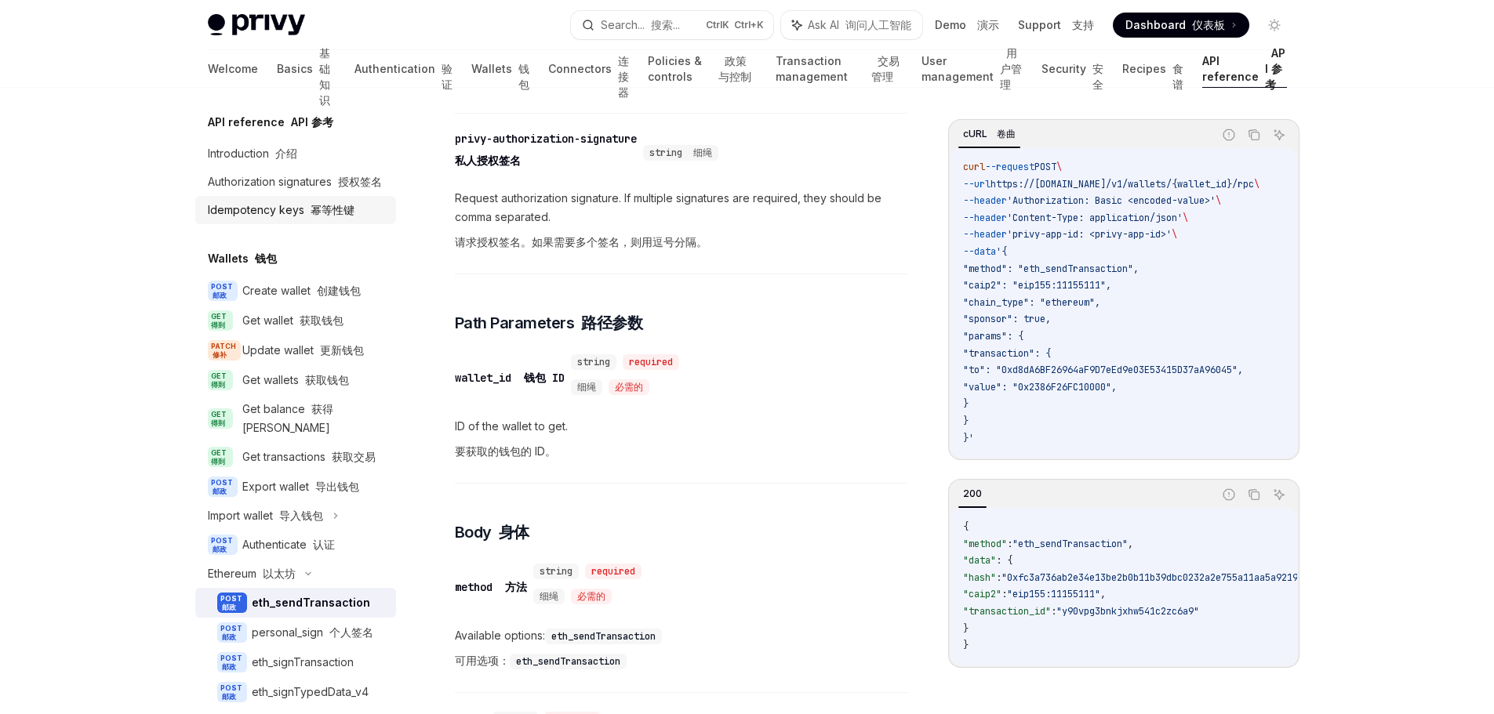
scroll to position [471, 0]
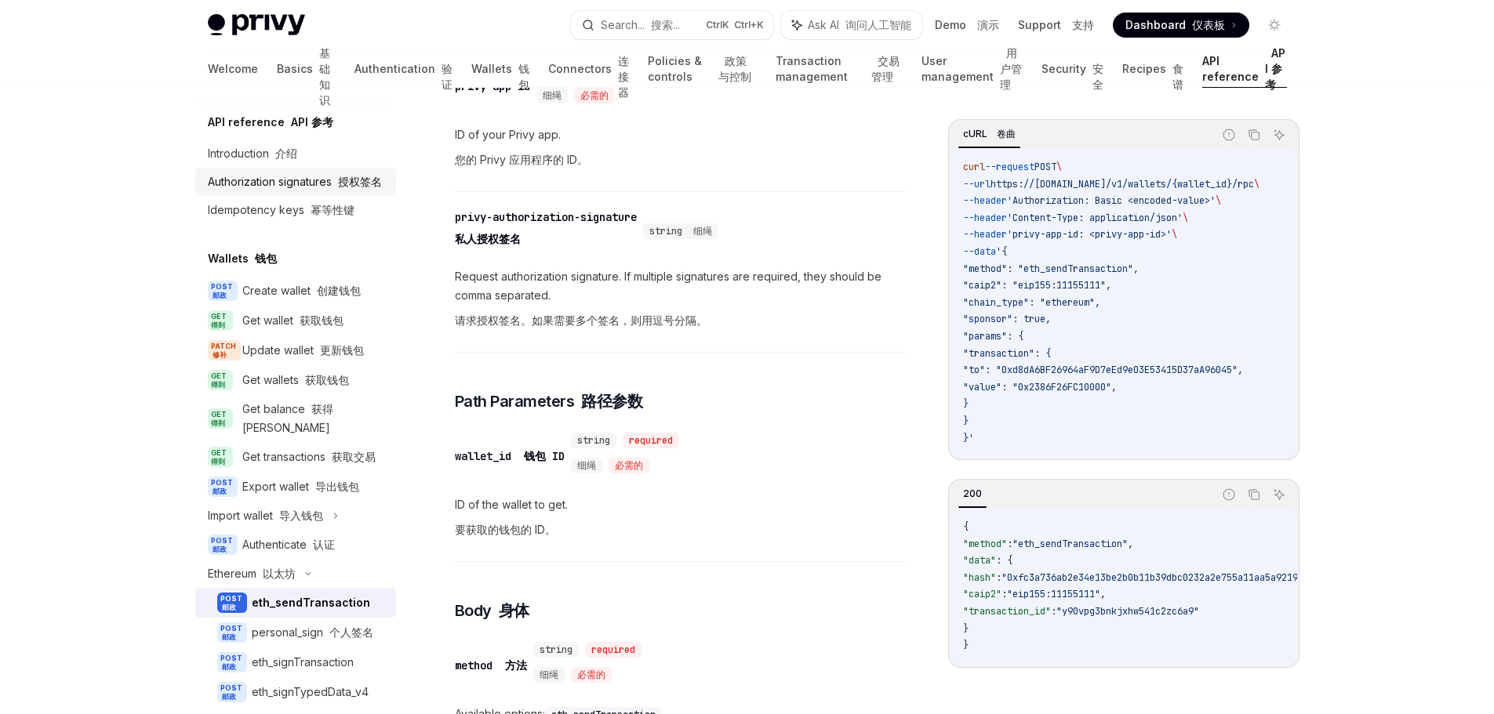
click at [288, 189] on div "Authorization signatures 授权签名" at bounding box center [295, 182] width 174 height 19
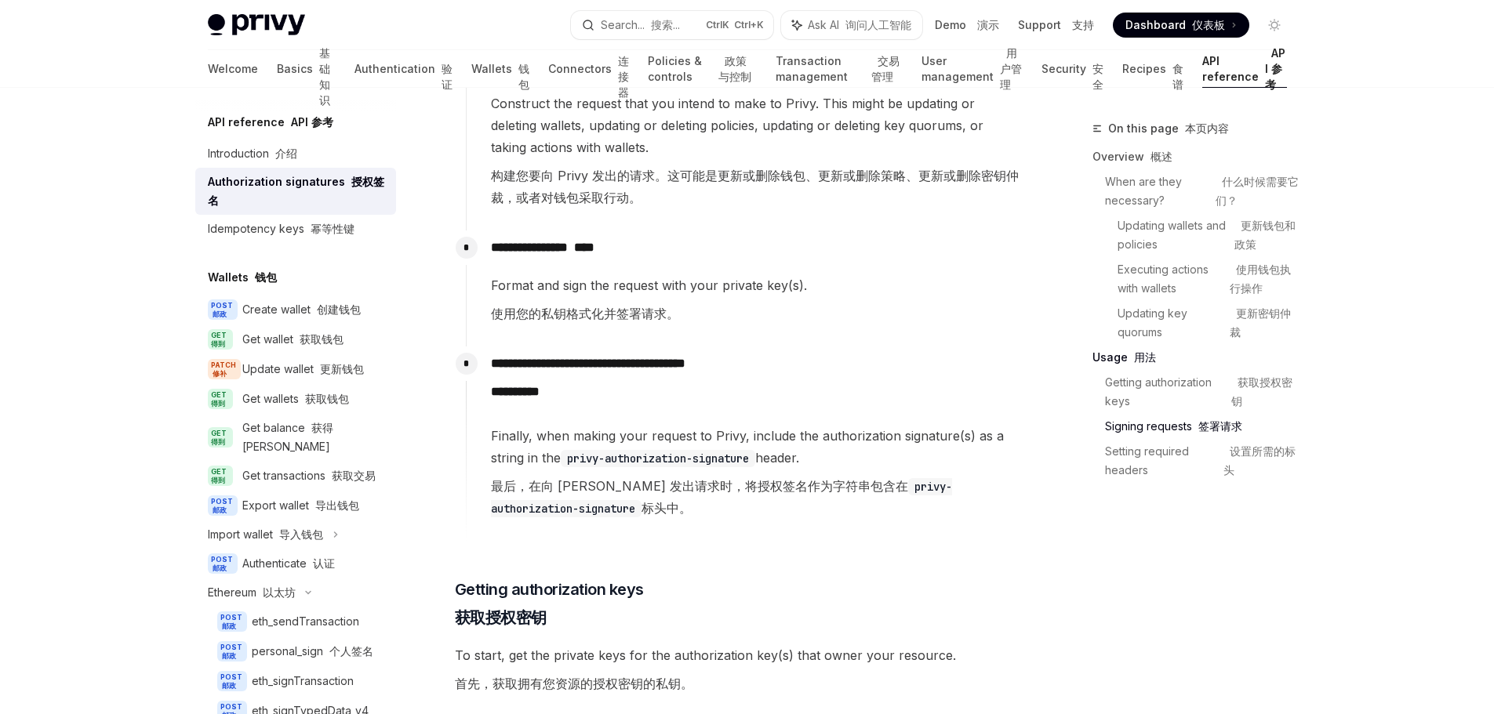
scroll to position [2588, 0]
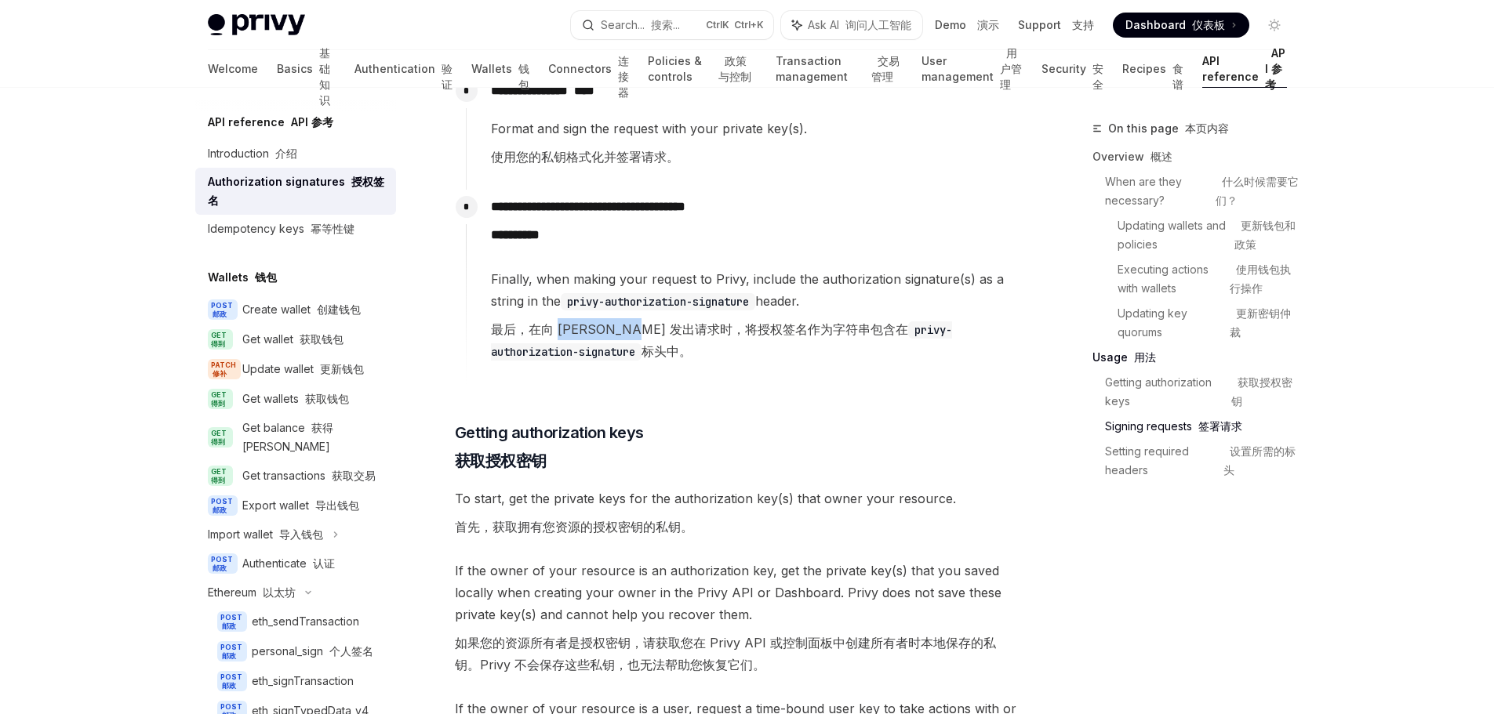
drag, startPoint x: 558, startPoint y: 335, endPoint x: 639, endPoint y: 337, distance: 81.6
click at [639, 337] on font "最后，在向 [PERSON_NAME] 发出请求时，将授权签名作为字符串包含在 privy-authorization-signature 标头中。" at bounding box center [755, 340] width 529 height 44
click at [716, 364] on span "Finally, when making your request to Privy, include the authorization signature…" at bounding box center [755, 318] width 529 height 100
drag, startPoint x: 700, startPoint y: 325, endPoint x: 745, endPoint y: 337, distance: 46.2
click at [745, 337] on font "最后，在向 [PERSON_NAME] 发出请求时，将授权签名作为字符串包含在 privy-authorization-signature 标头中。" at bounding box center [755, 340] width 529 height 44
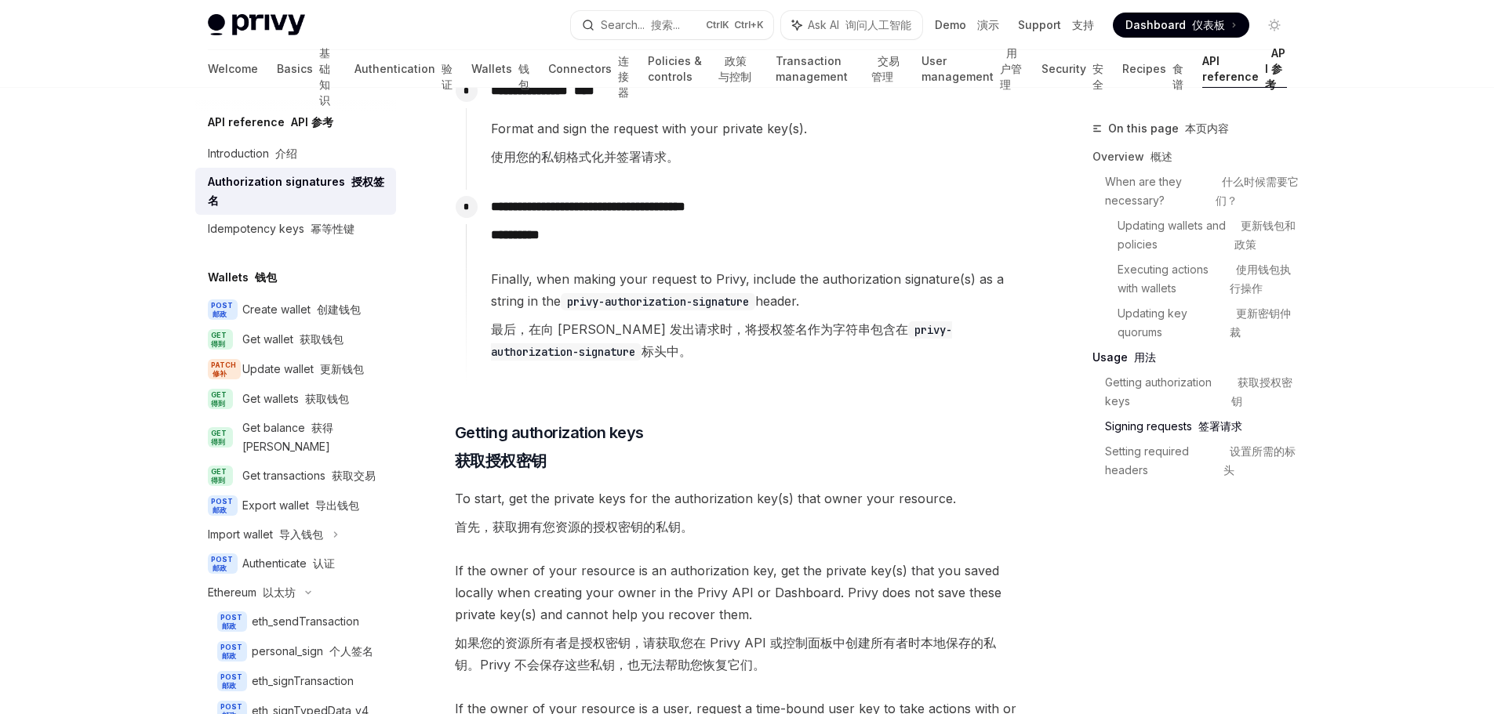
click at [785, 347] on font "最后，在向 [PERSON_NAME] 发出请求时，将授权签名作为字符串包含在 privy-authorization-signature 标头中。" at bounding box center [755, 340] width 529 height 44
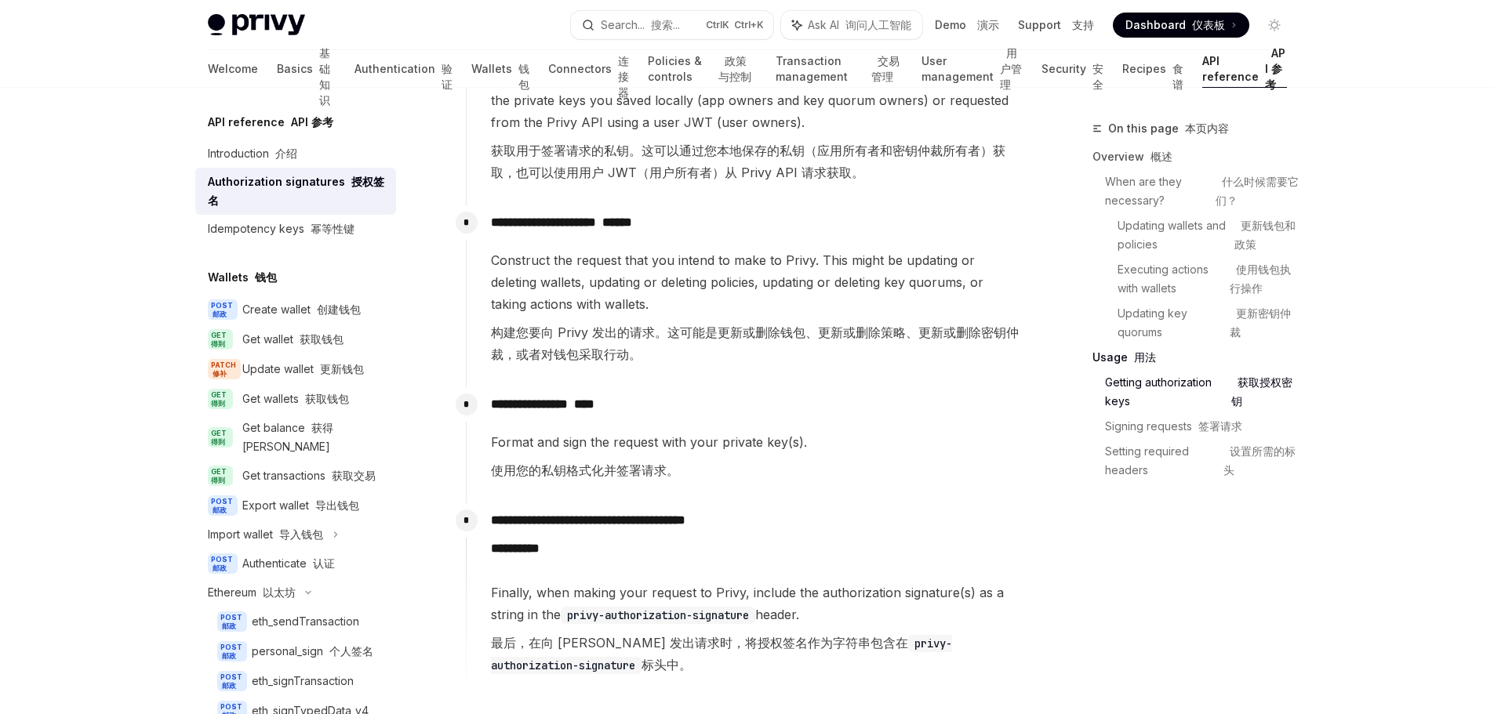
scroll to position [2117, 0]
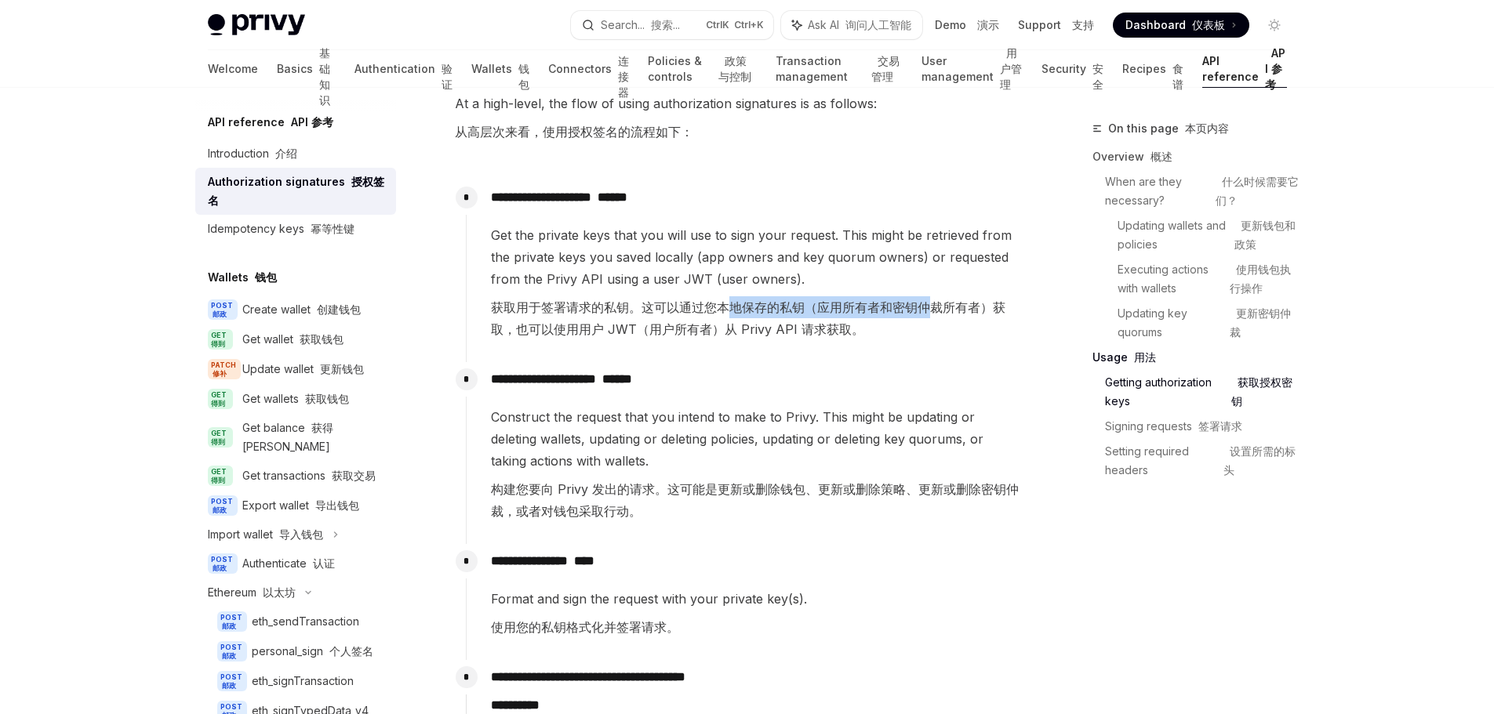
drag, startPoint x: 724, startPoint y: 311, endPoint x: 935, endPoint y: 313, distance: 211.0
click at [935, 313] on font "获取用于签署请求的私钥。这可以通过您本地保存的私钥（应用所有者和密钥仲裁所有者）获取，也可以使用用户 JWT（用户所有者）从 Privy API 请求获取。" at bounding box center [748, 319] width 514 height 38
click at [776, 365] on div "**********" at bounding box center [743, 445] width 554 height 166
drag, startPoint x: 729, startPoint y: 328, endPoint x: 805, endPoint y: 337, distance: 76.7
click at [805, 337] on font "获取用于签署请求的私钥。这可以通过您本地保存的私钥（应用所有者和密钥仲裁所有者）获取，也可以使用用户 JWT（用户所有者）从 Privy API 请求获取。" at bounding box center [755, 318] width 529 height 44
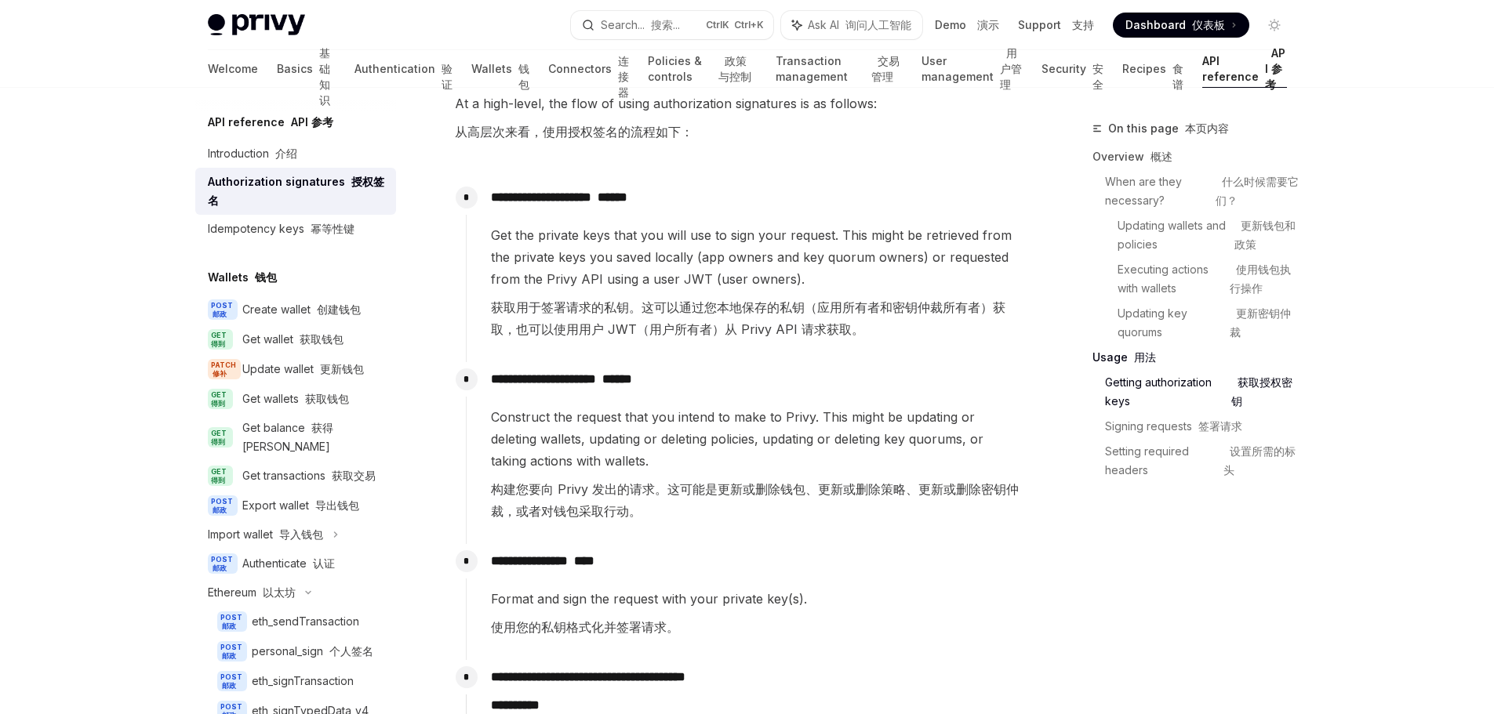
click at [772, 373] on p "**********" at bounding box center [755, 380] width 529 height 22
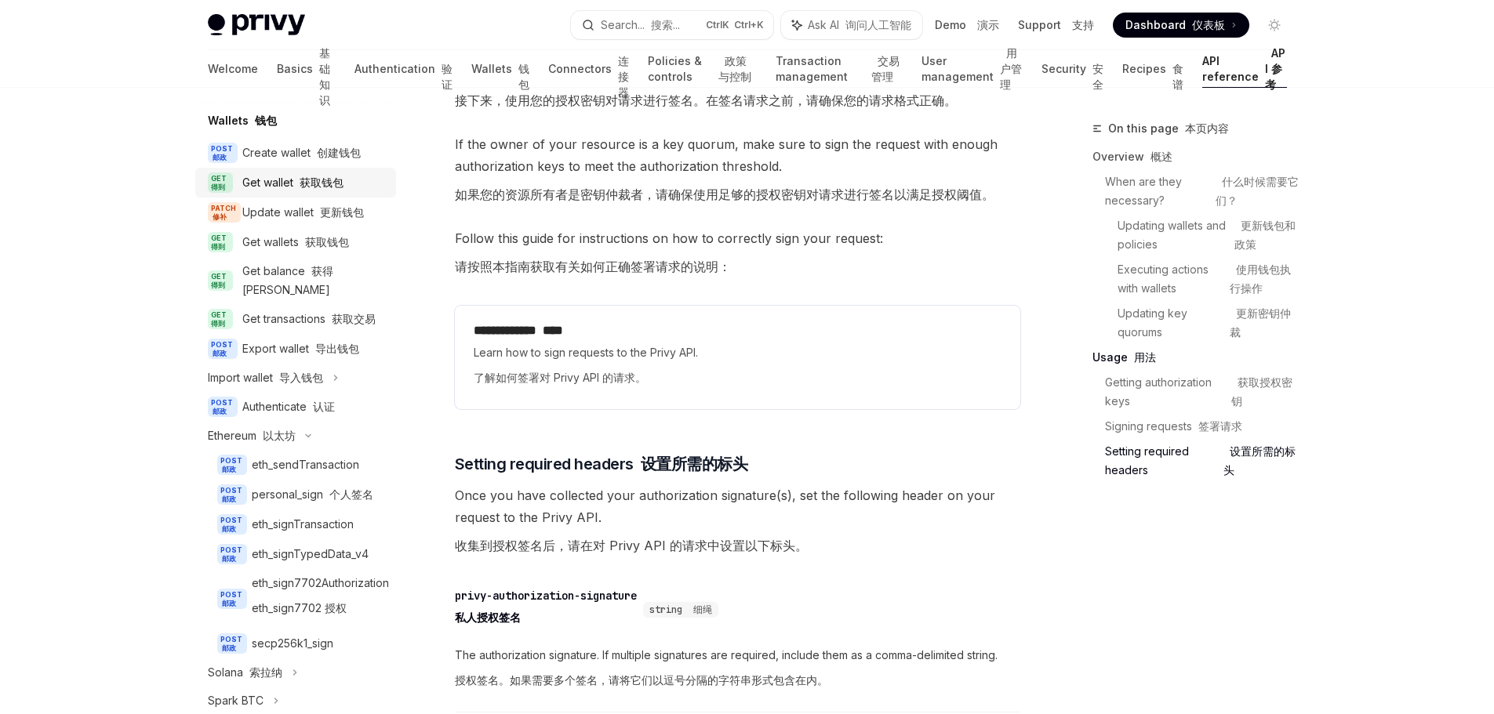
scroll to position [0, 0]
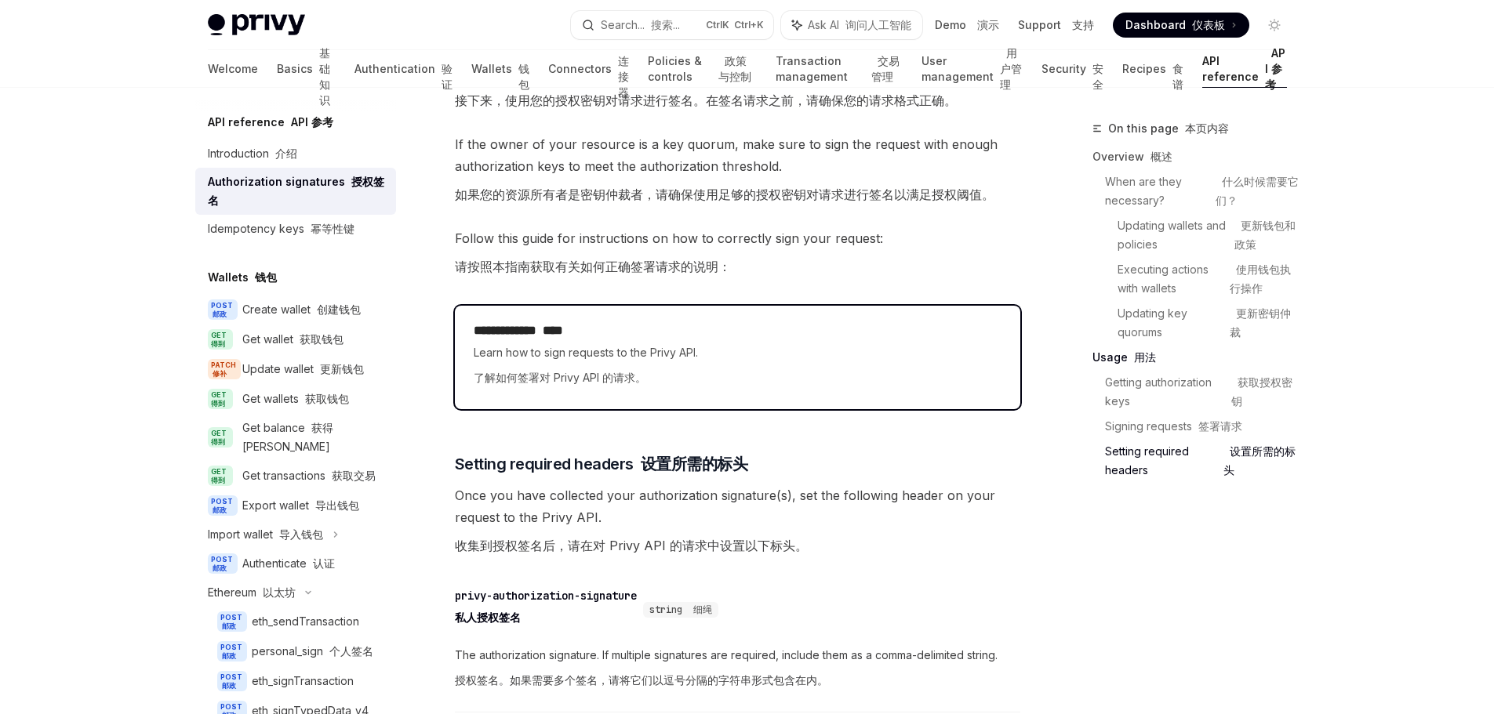
click at [530, 378] on font "了解如何签署对 Privy API 的请求。" at bounding box center [560, 377] width 173 height 13
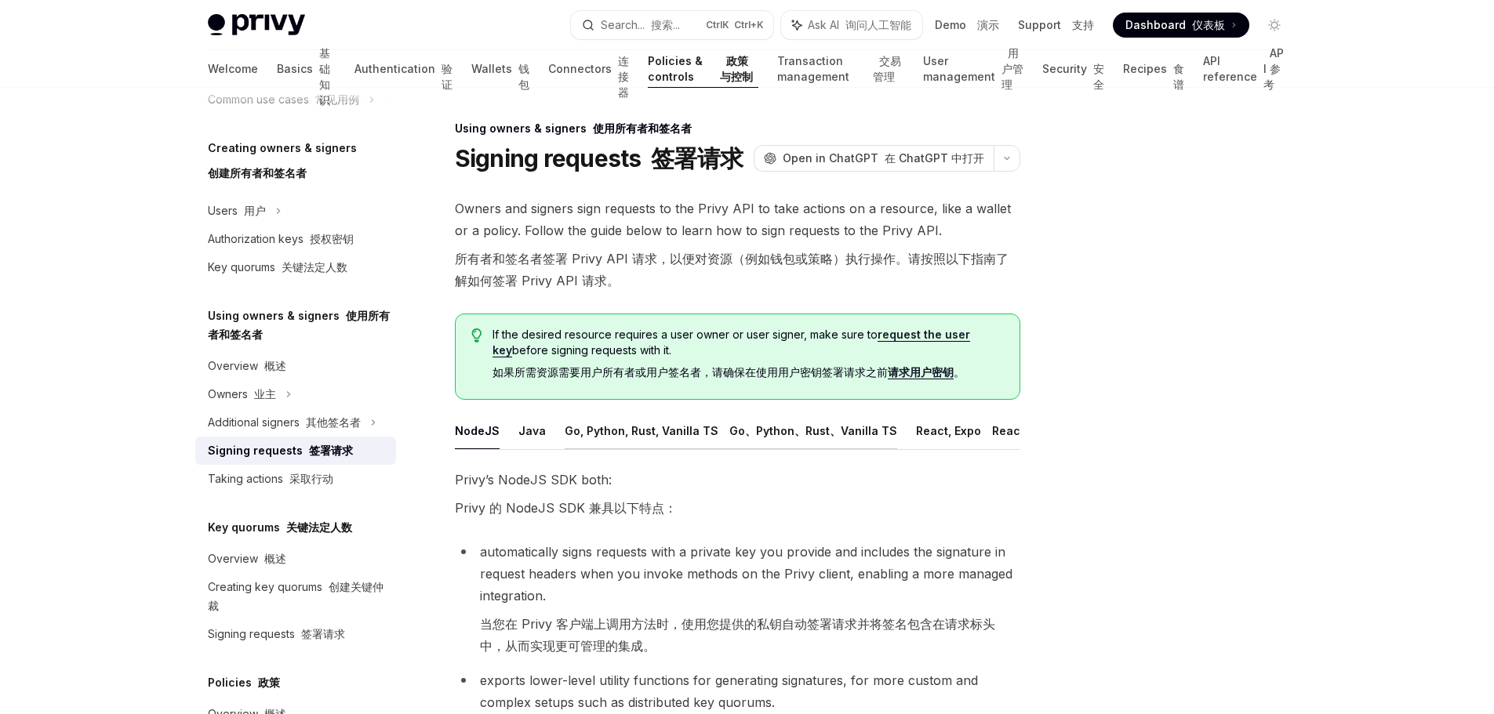
click at [729, 437] on font "Go、Python、Rust、Vanilla TS" at bounding box center [813, 430] width 168 height 13
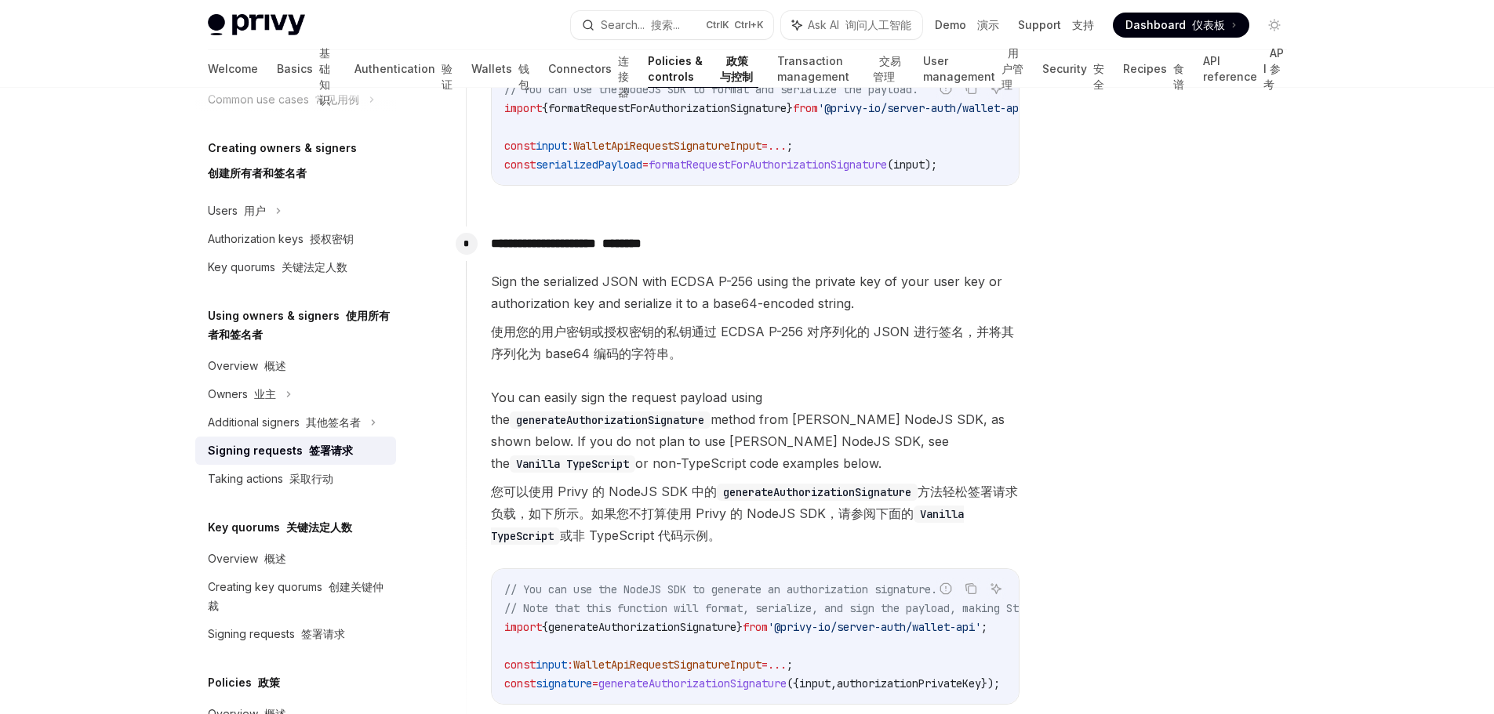
scroll to position [2039, 0]
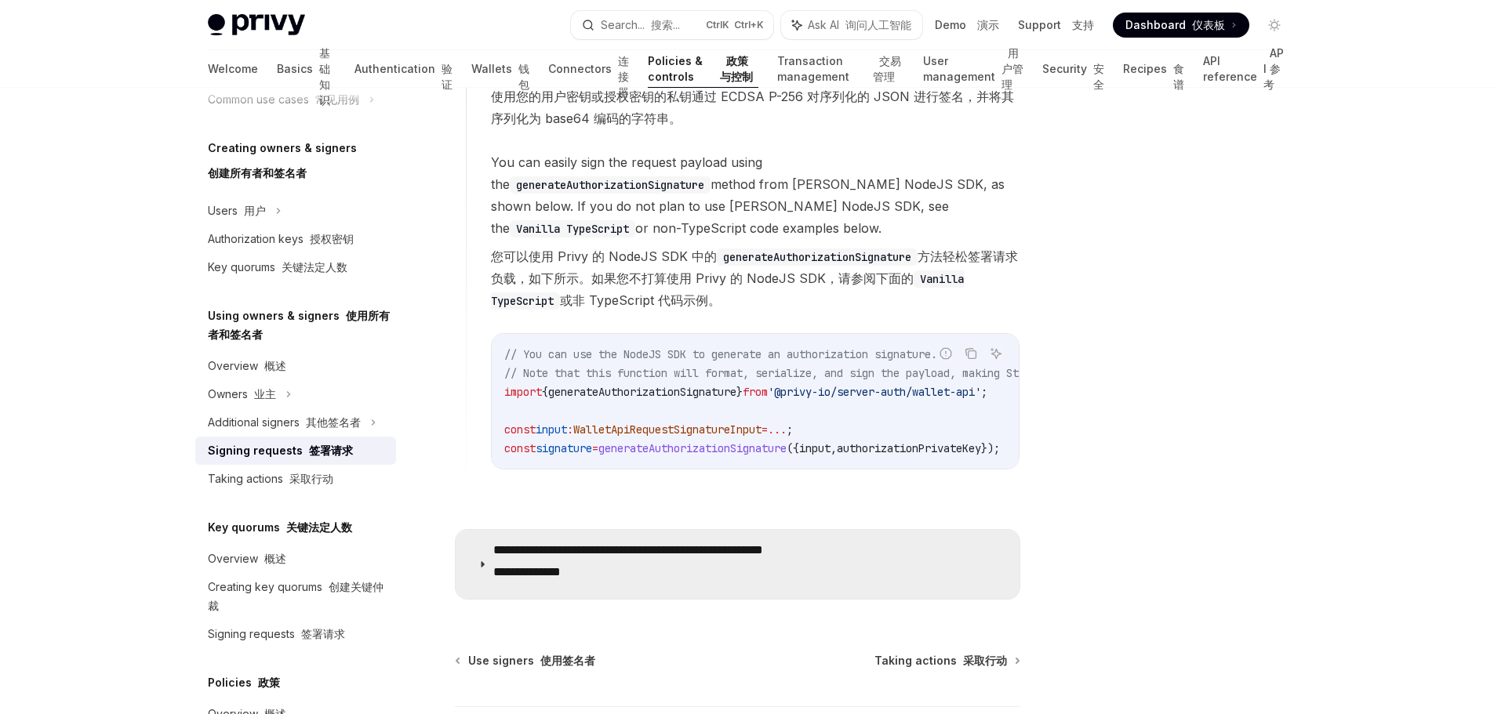
click at [480, 569] on icon at bounding box center [482, 564] width 9 height 9
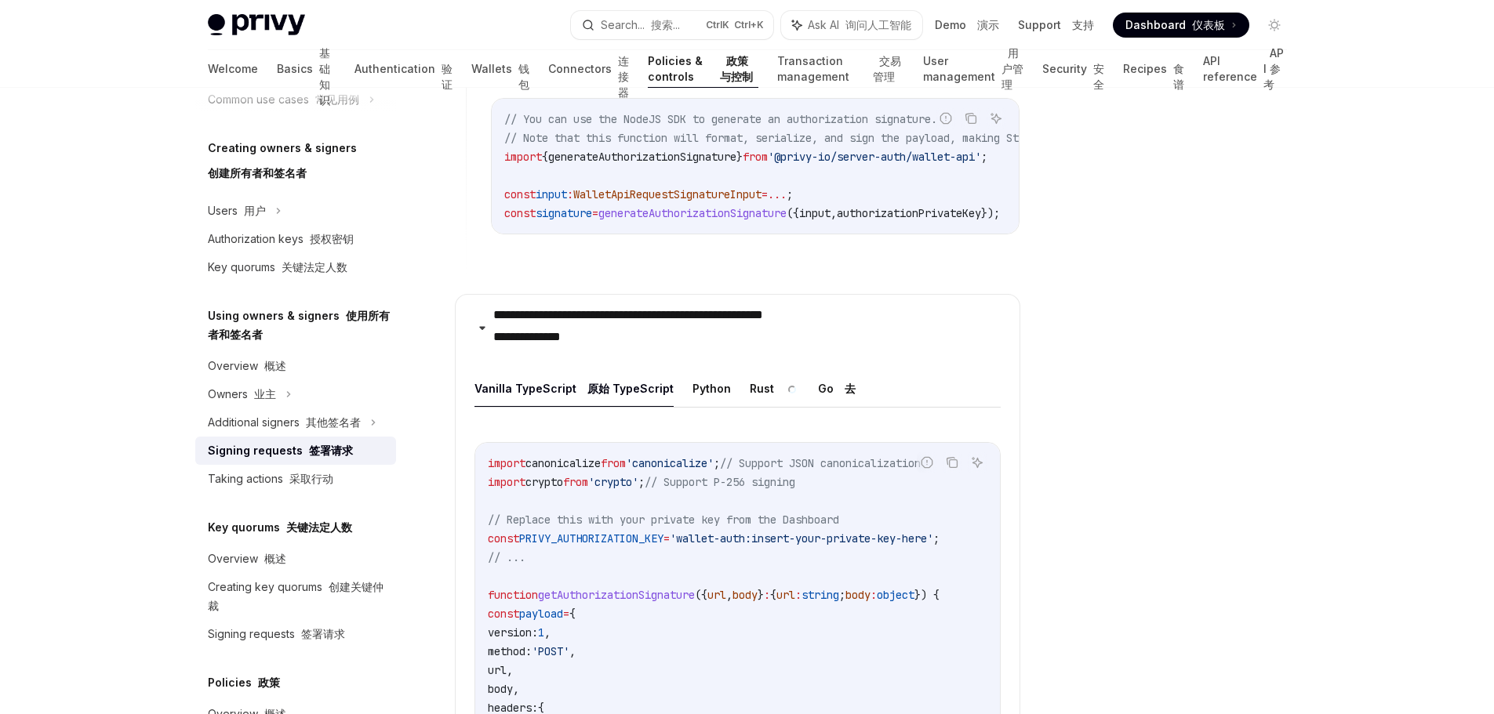
scroll to position [2431, 0]
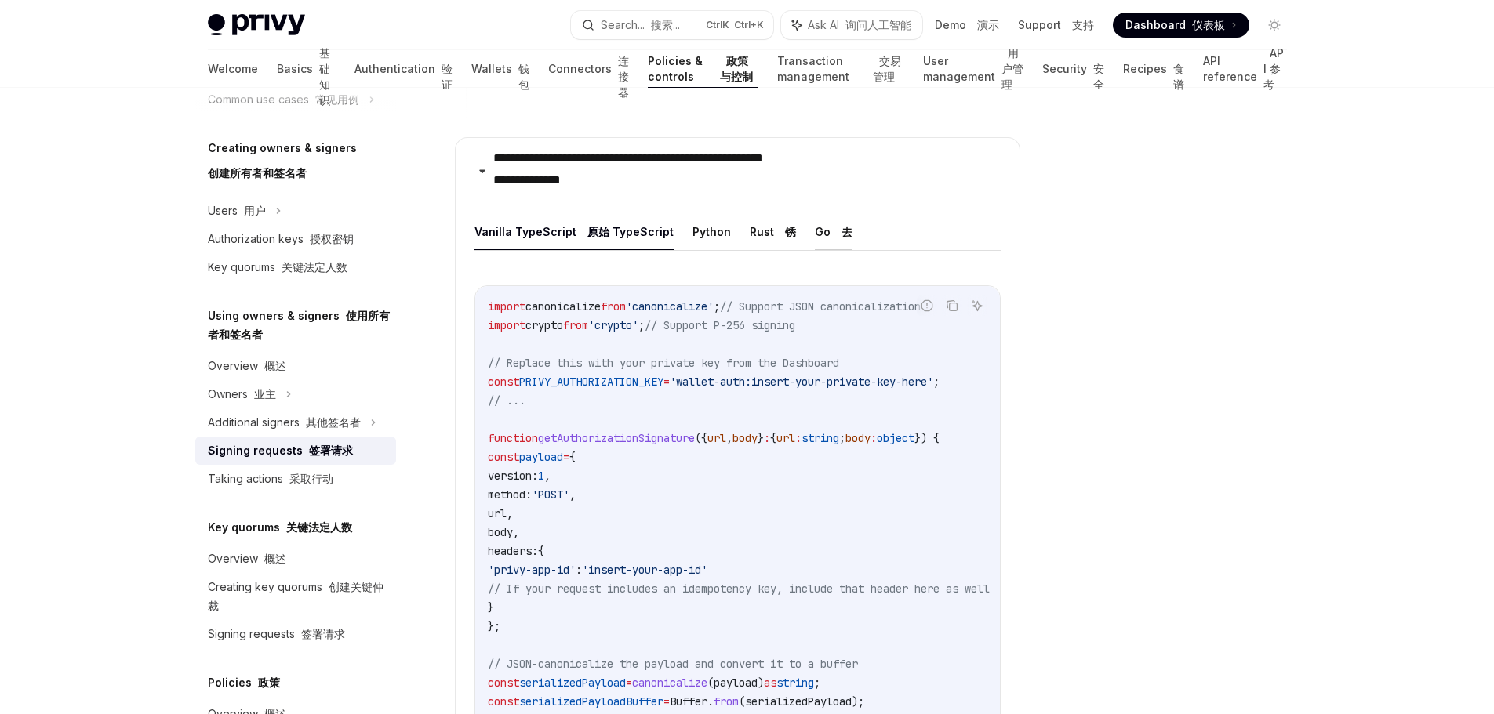
click at [820, 250] on button "Go 去" at bounding box center [834, 231] width 38 height 37
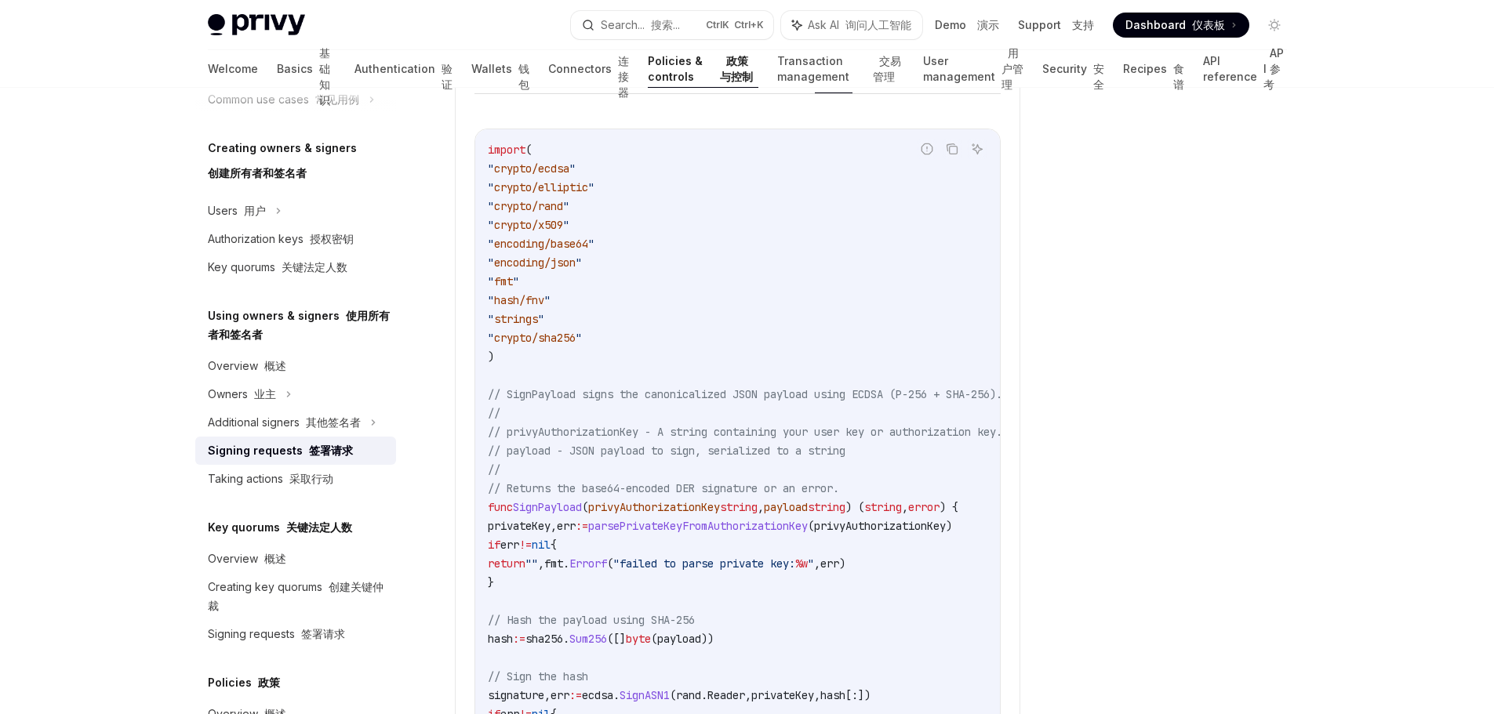
scroll to position [2823, 0]
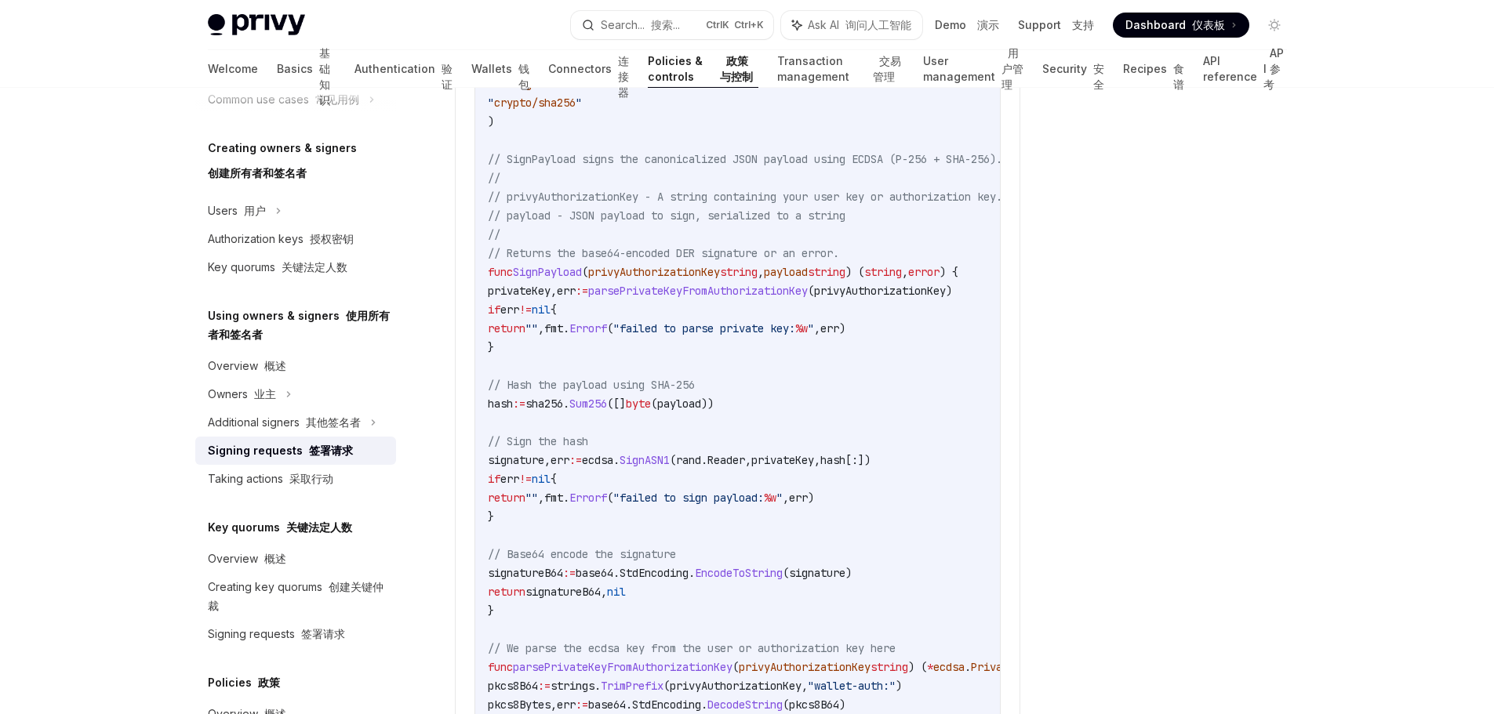
click at [718, 279] on span "privyAuthorizationKey" at bounding box center [654, 272] width 132 height 14
copy span "privyAuthorizationKey"
click at [731, 281] on code "import ( " crypto/ecdsa " " crypto/elliptic " " crypto/rand " " crypto/x509 " "…" at bounding box center [808, 620] width 640 height 1430
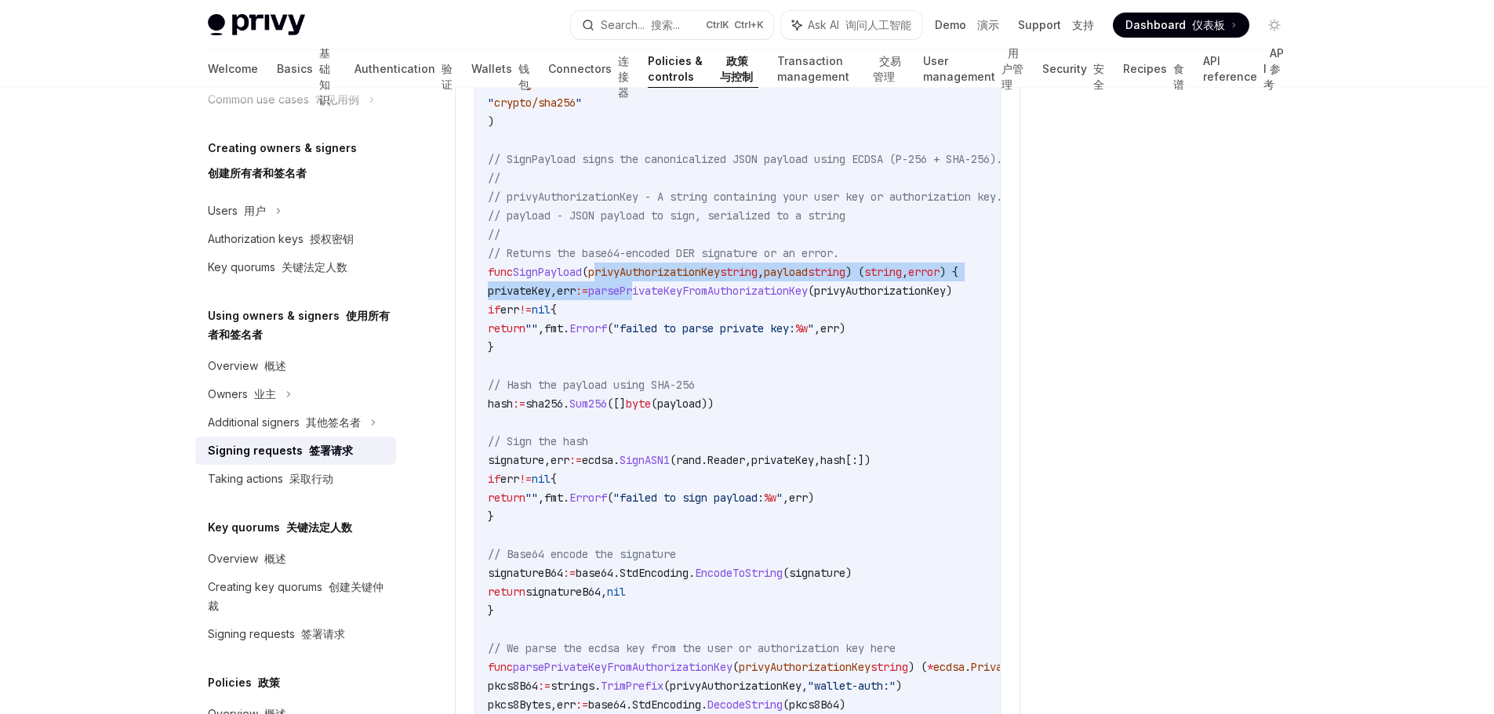
drag, startPoint x: 603, startPoint y: 287, endPoint x: 674, endPoint y: 295, distance: 71.8
click at [672, 296] on code "import ( " crypto/ecdsa " " crypto/elliptic " " crypto/rand " " crypto/x509 " "…" at bounding box center [808, 620] width 640 height 1430
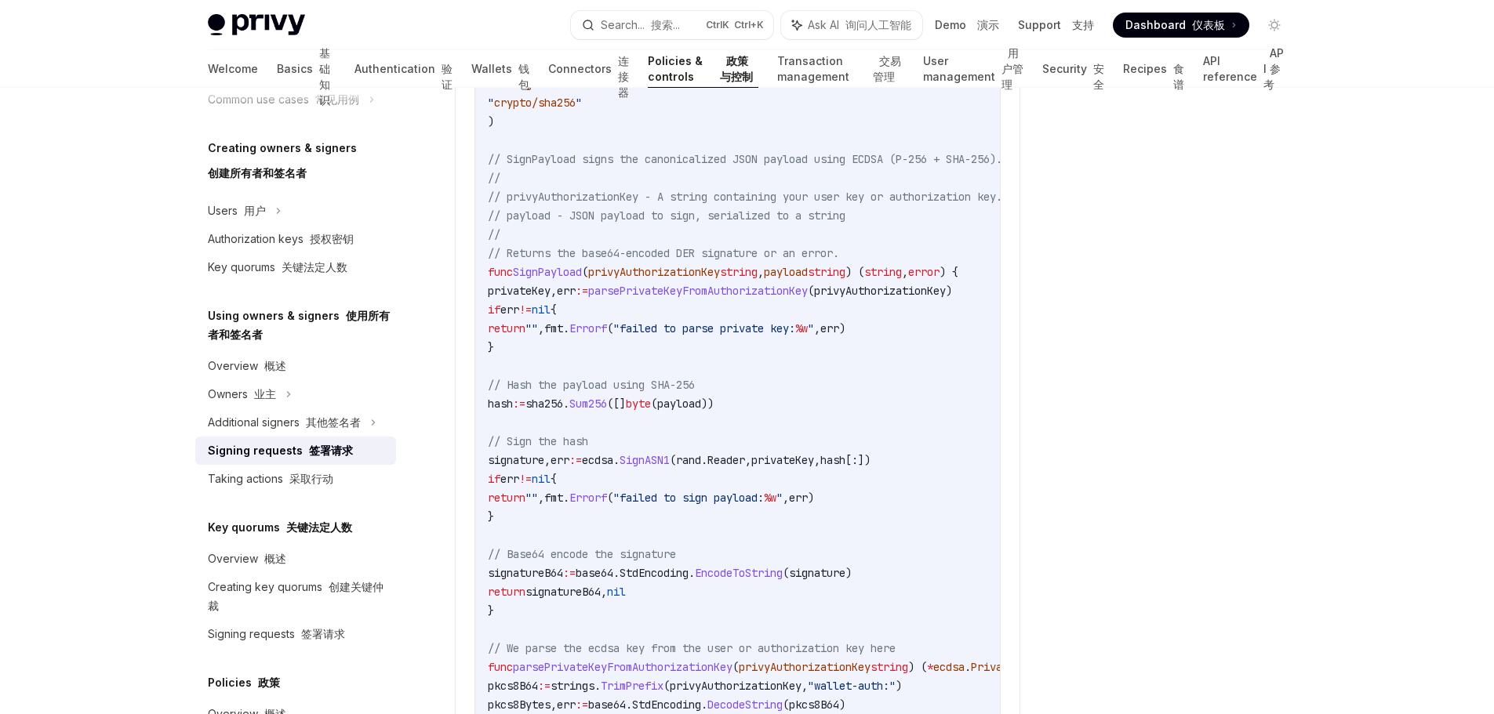
click at [720, 279] on span "privyAuthorizationKey" at bounding box center [654, 272] width 132 height 14
drag, startPoint x: 737, startPoint y: 288, endPoint x: 600, endPoint y: 289, distance: 137.3
click at [600, 279] on span "privyAuthorizationKey" at bounding box center [654, 272] width 132 height 14
copy span "privyAuthorizationKey"
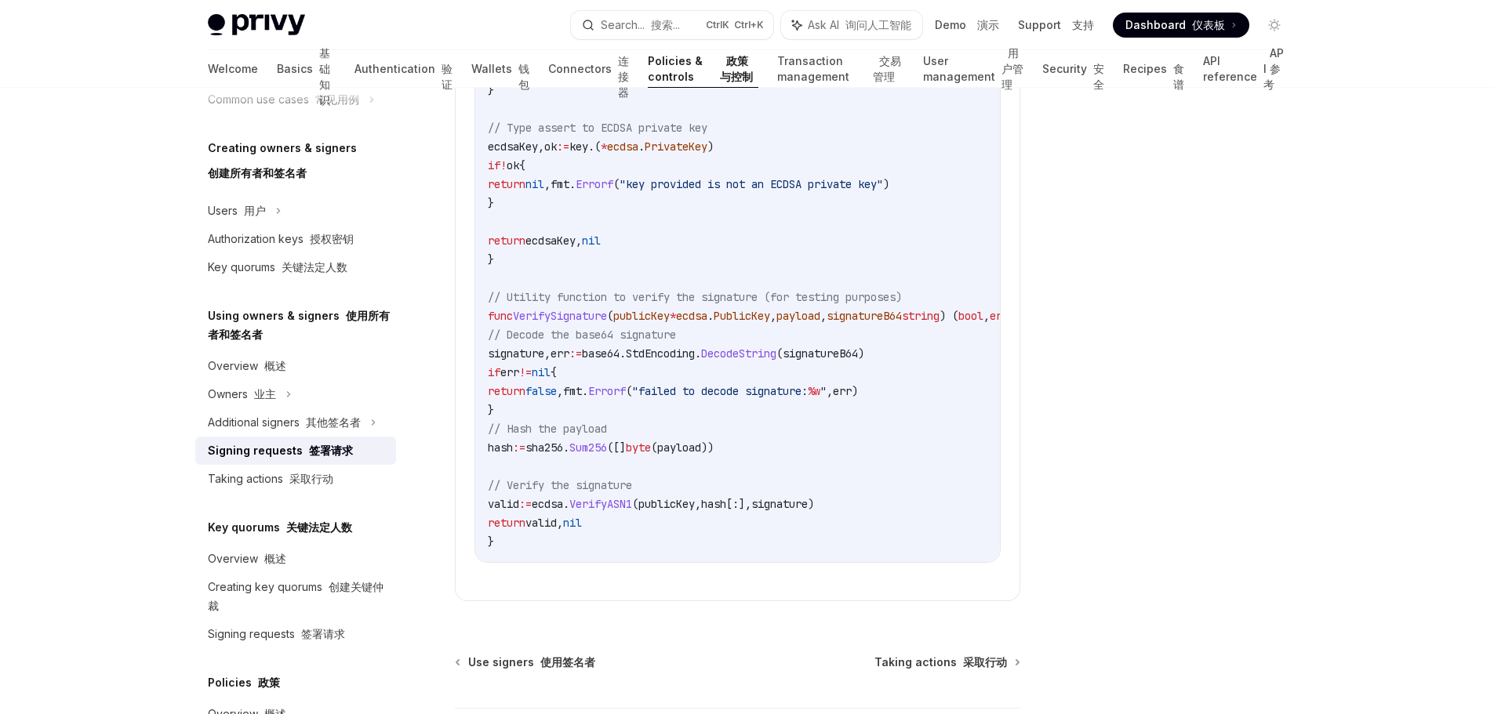
scroll to position [3764, 0]
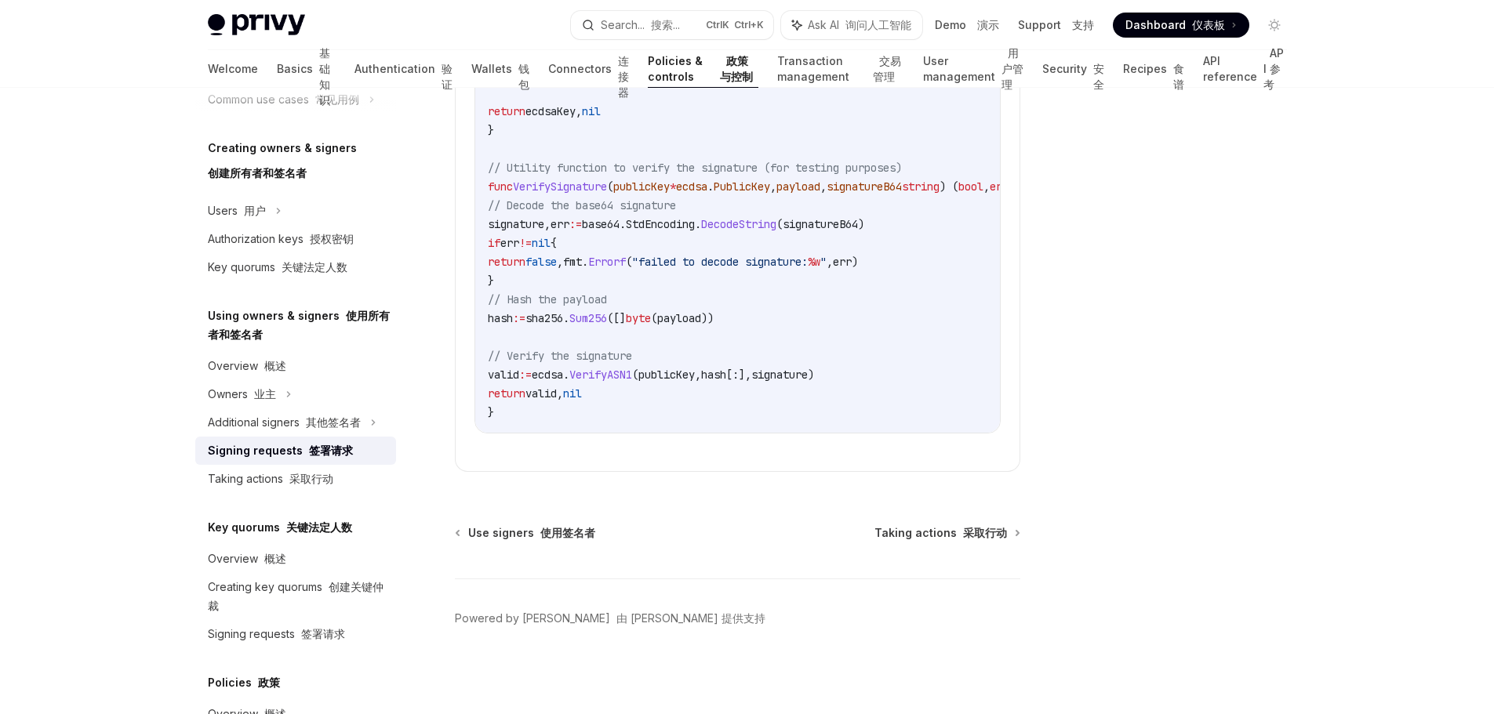
click at [974, 540] on font "采取行动" at bounding box center [985, 532] width 44 height 13
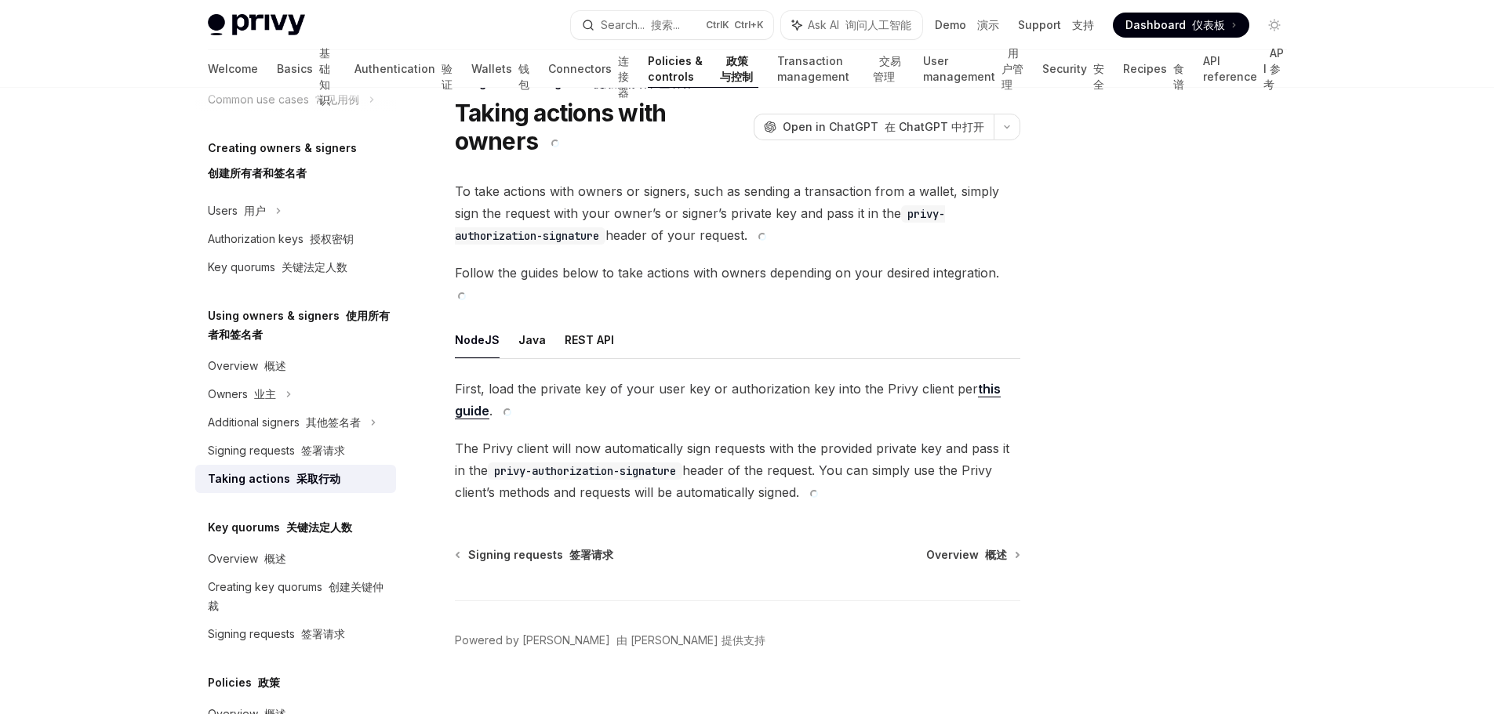
scroll to position [240, 0]
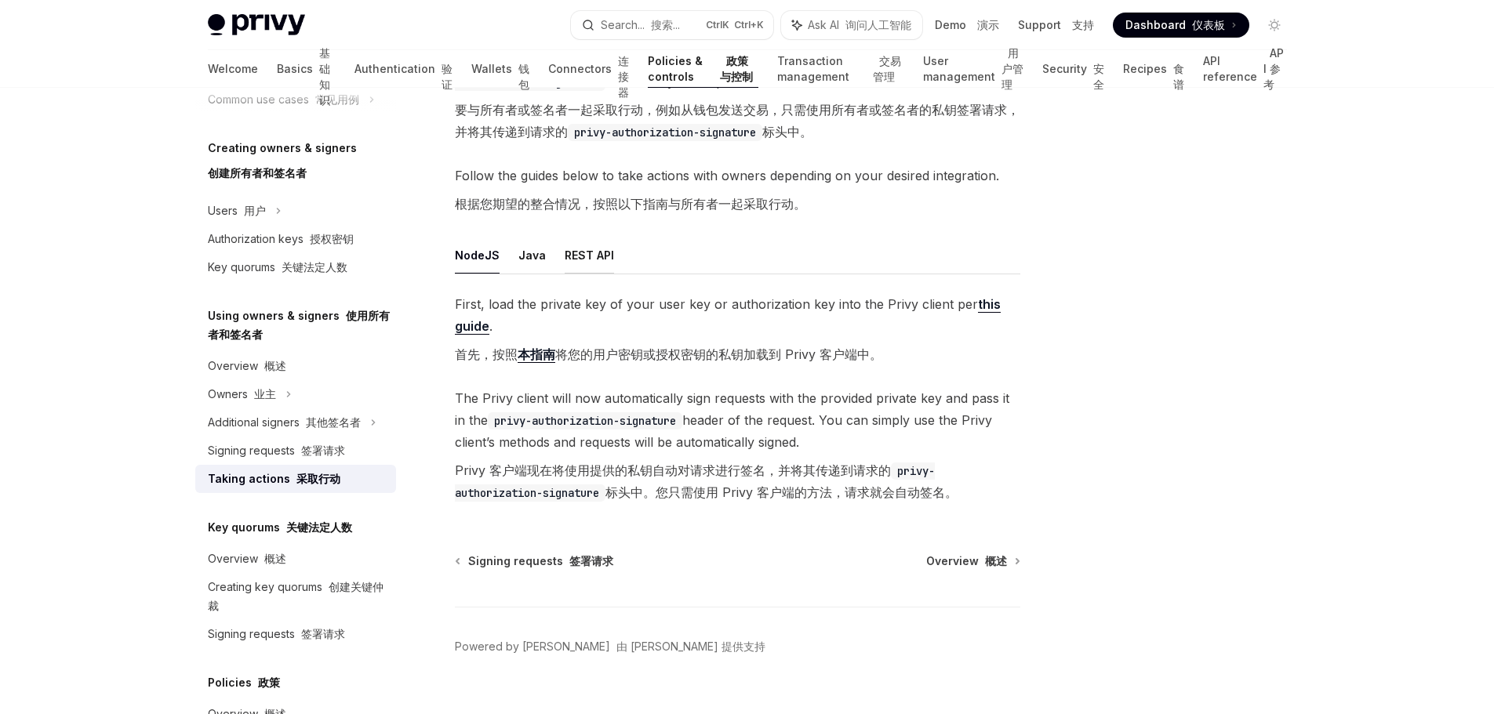
click at [585, 237] on button "REST API" at bounding box center [589, 255] width 49 height 37
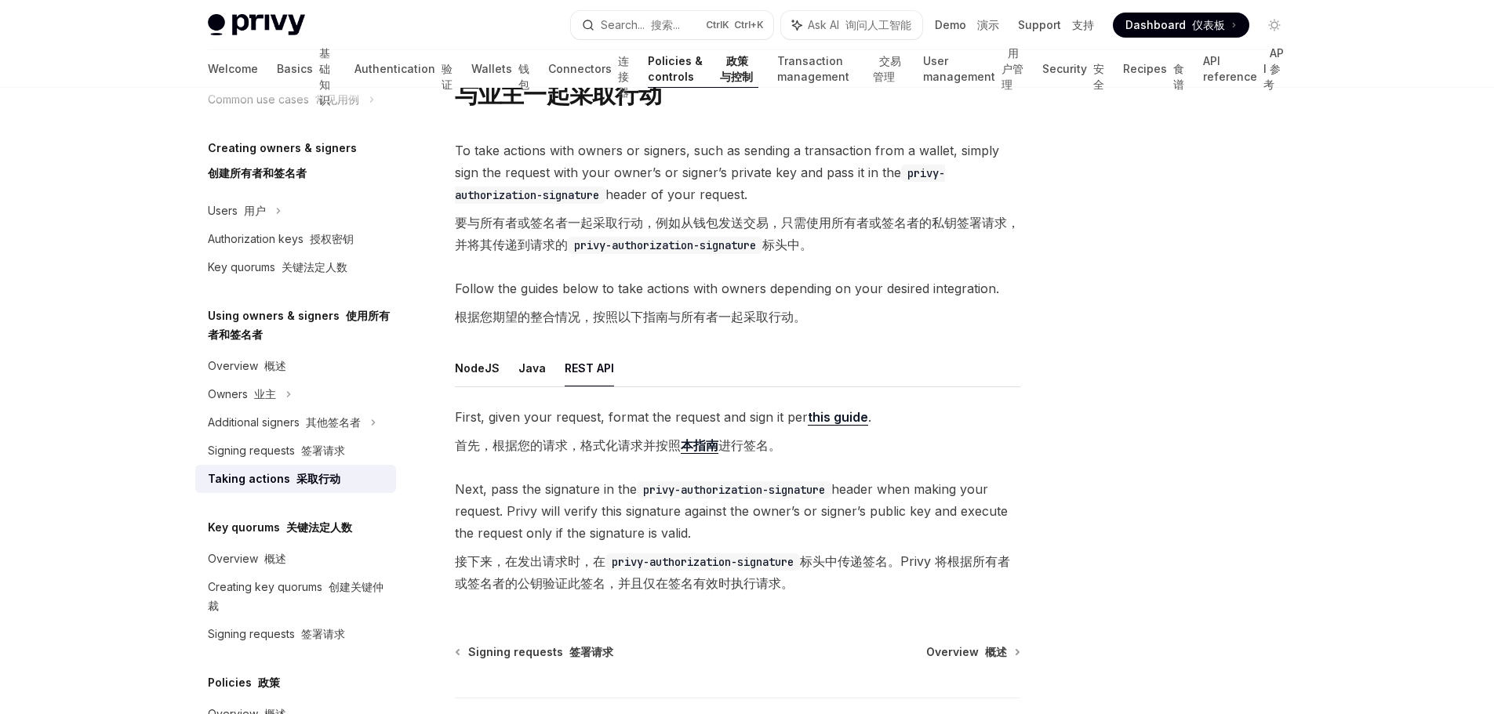
scroll to position [218, 0]
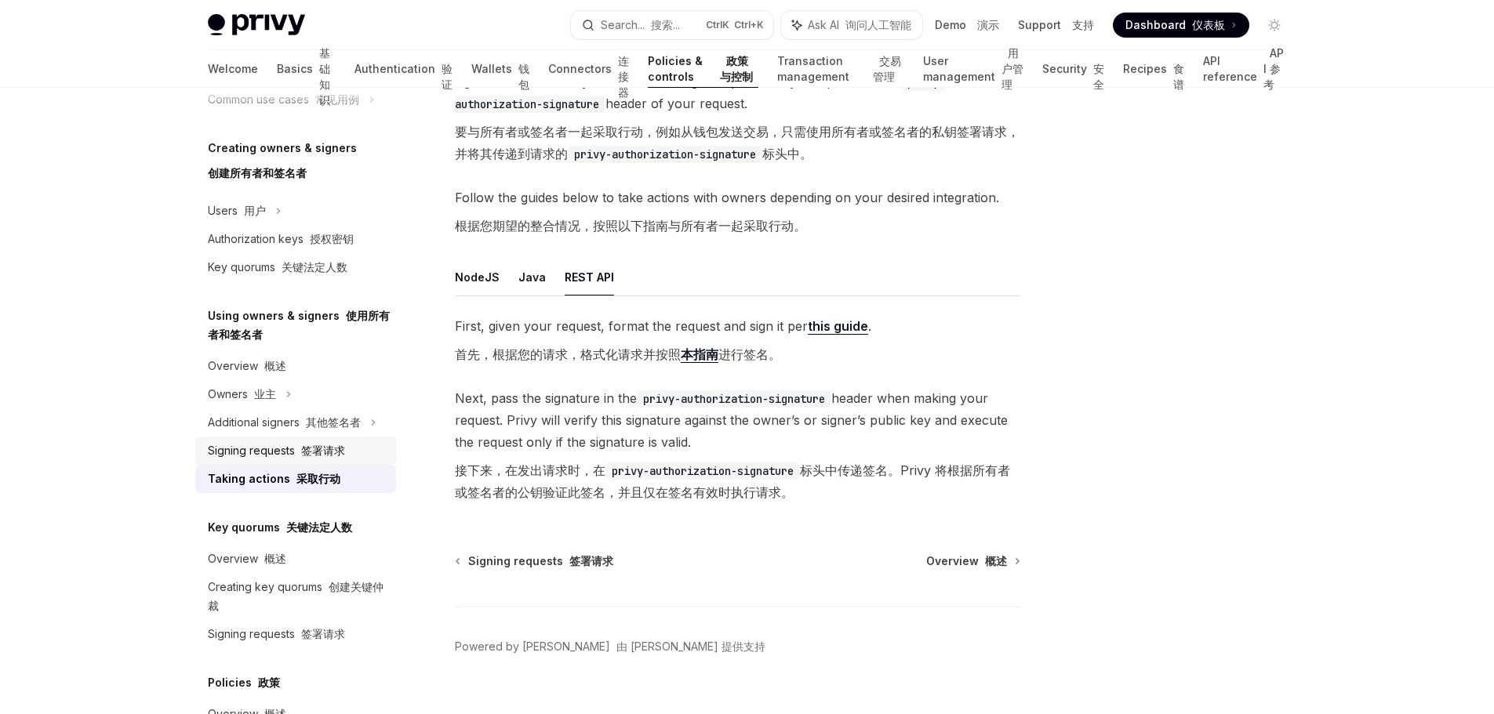
click at [301, 457] on font "签署请求" at bounding box center [323, 450] width 44 height 13
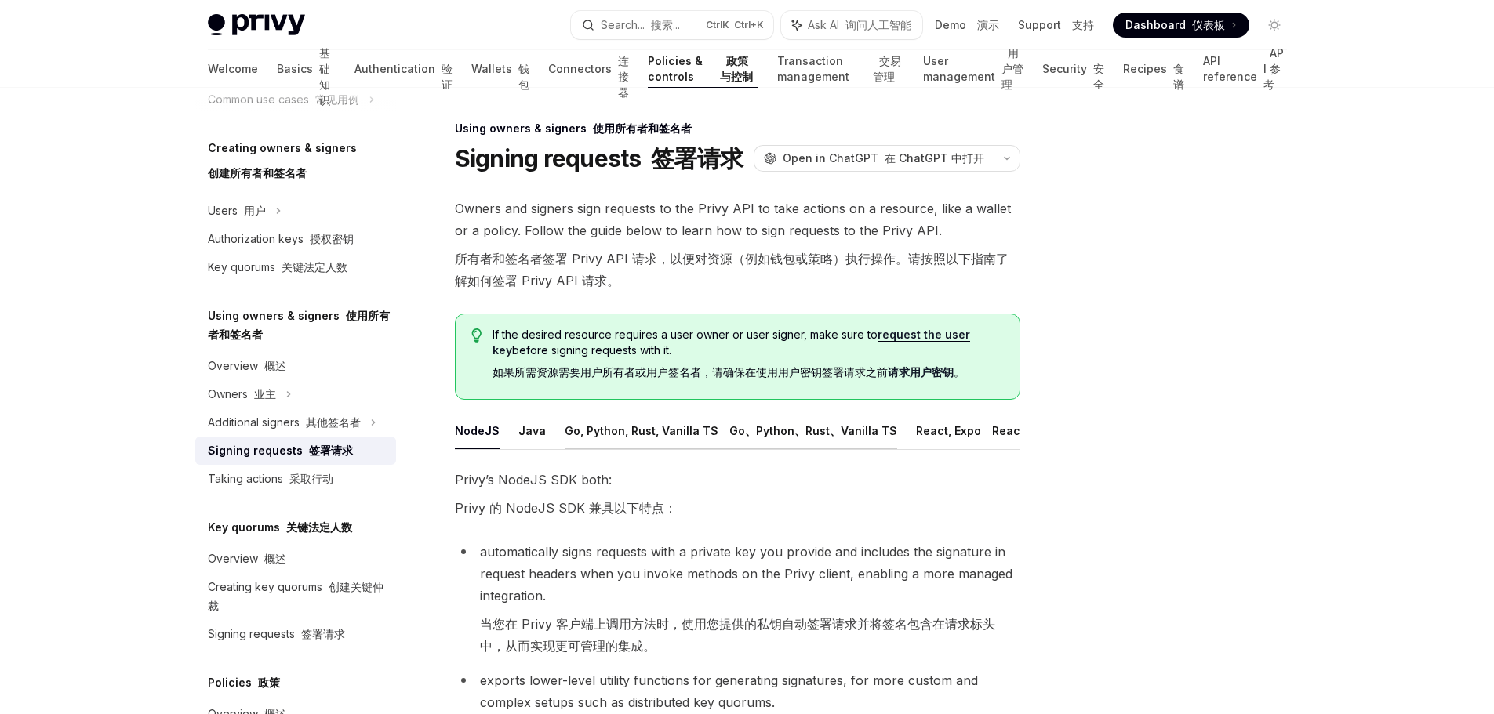
click at [567, 433] on button "Go, Python, Rust, Vanilla TS Go、Python、Rust、Vanilla TS" at bounding box center [731, 431] width 333 height 37
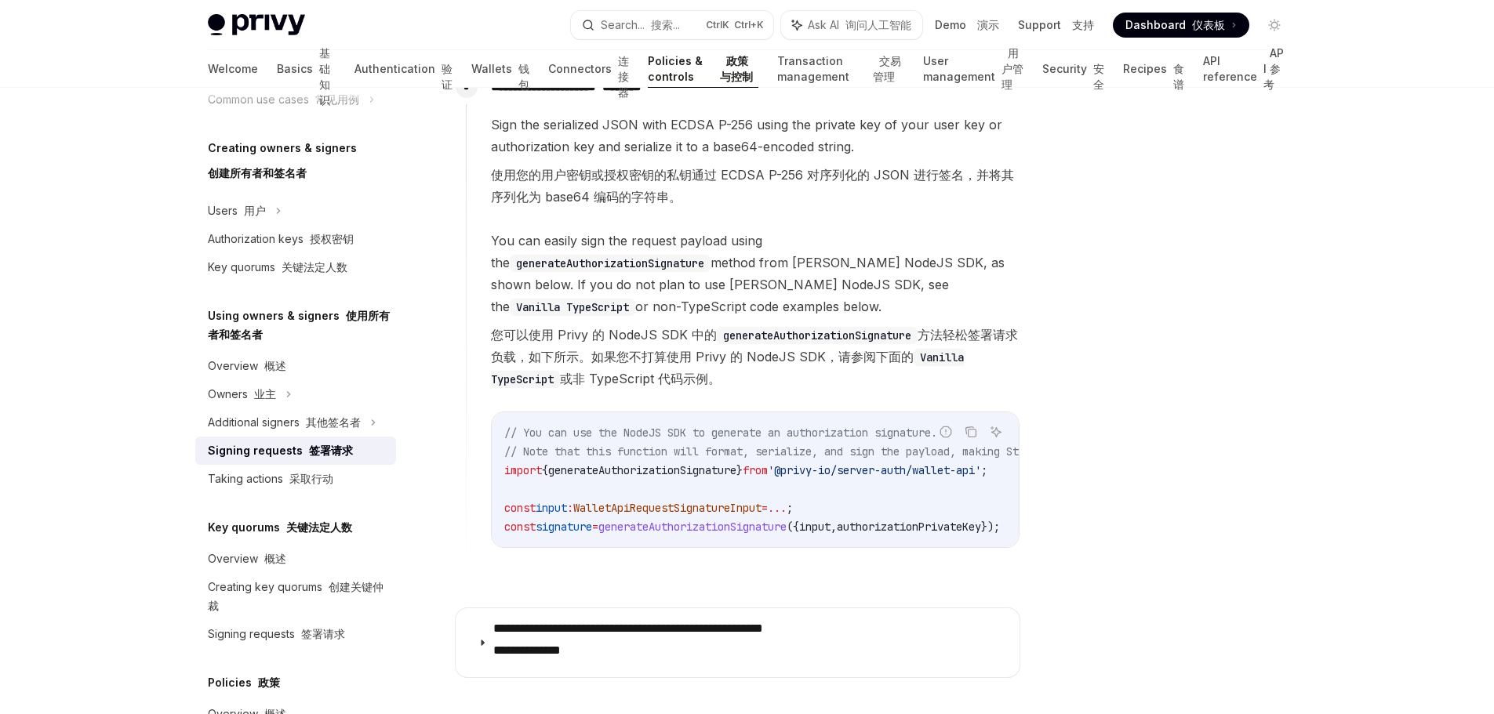
scroll to position [2184, 0]
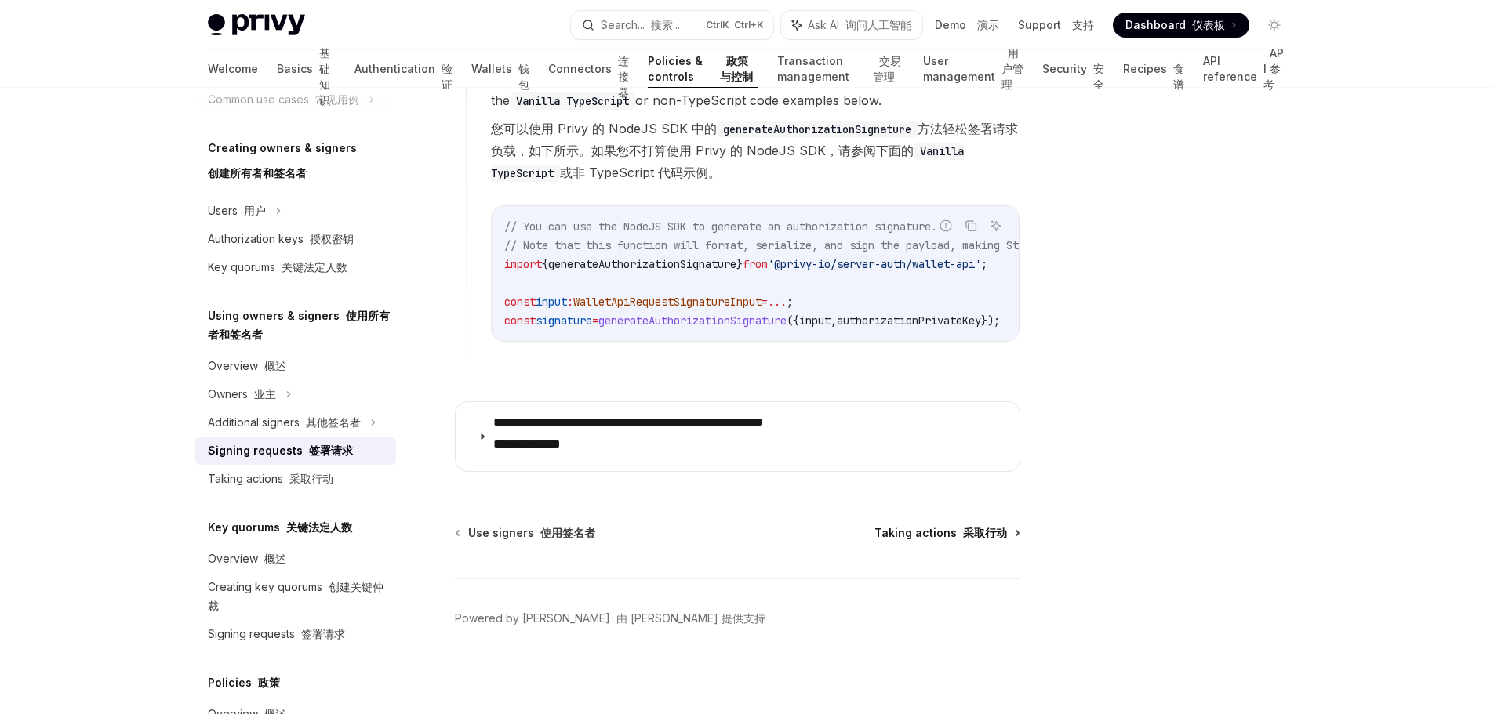
click at [942, 530] on span "Taking actions 采取行动" at bounding box center [940, 533] width 133 height 16
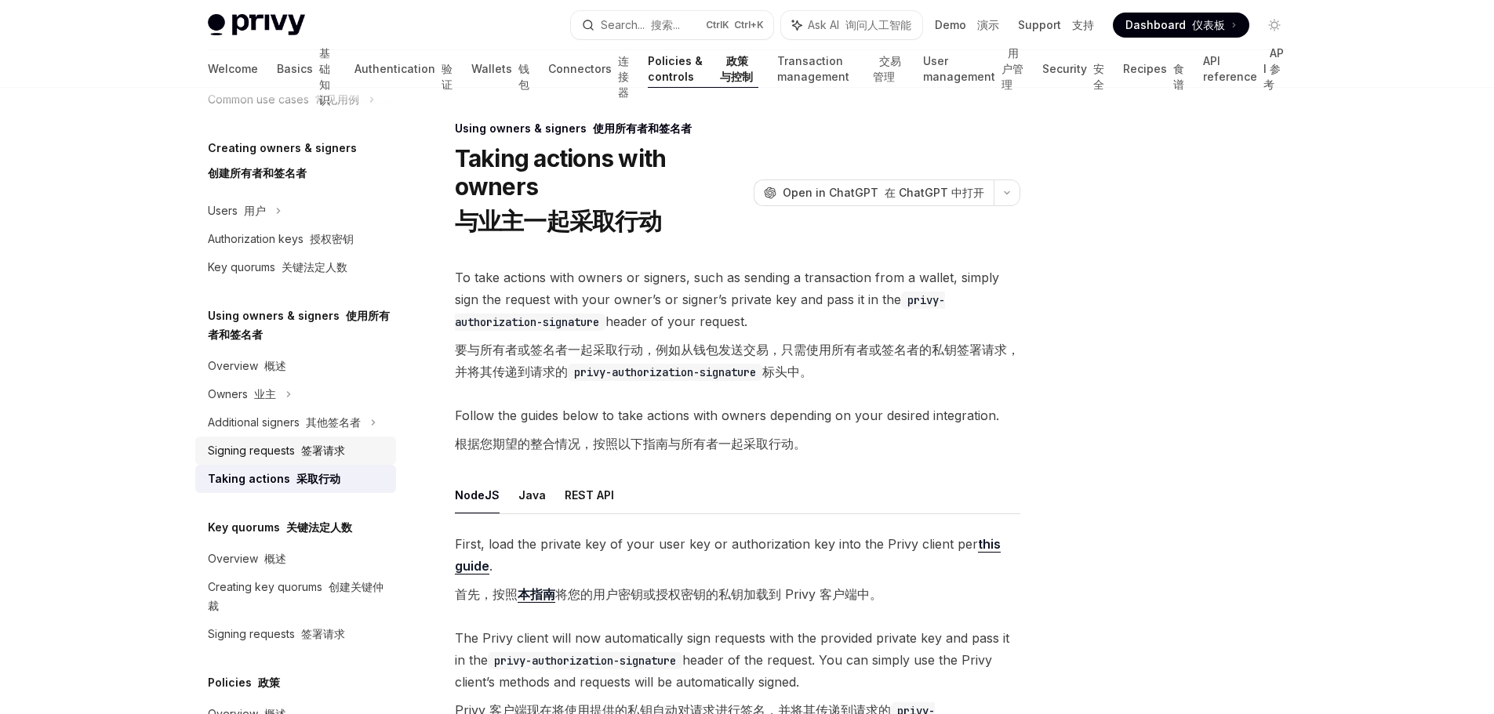
drag, startPoint x: 316, startPoint y: 474, endPoint x: 359, endPoint y: 475, distance: 43.1
click at [315, 457] on font "签署请求" at bounding box center [323, 450] width 44 height 13
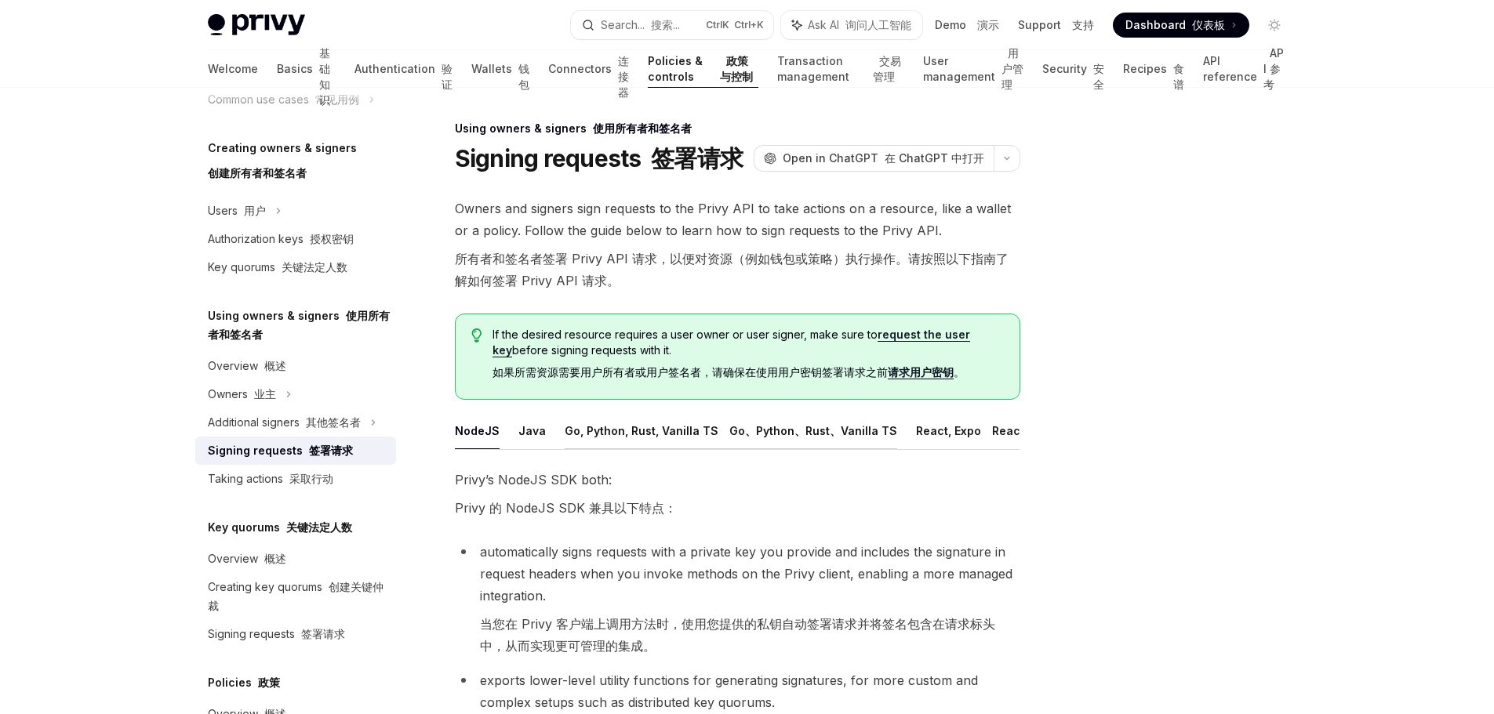
click at [729, 427] on font "Go、Python、Rust、Vanilla TS" at bounding box center [813, 430] width 168 height 13
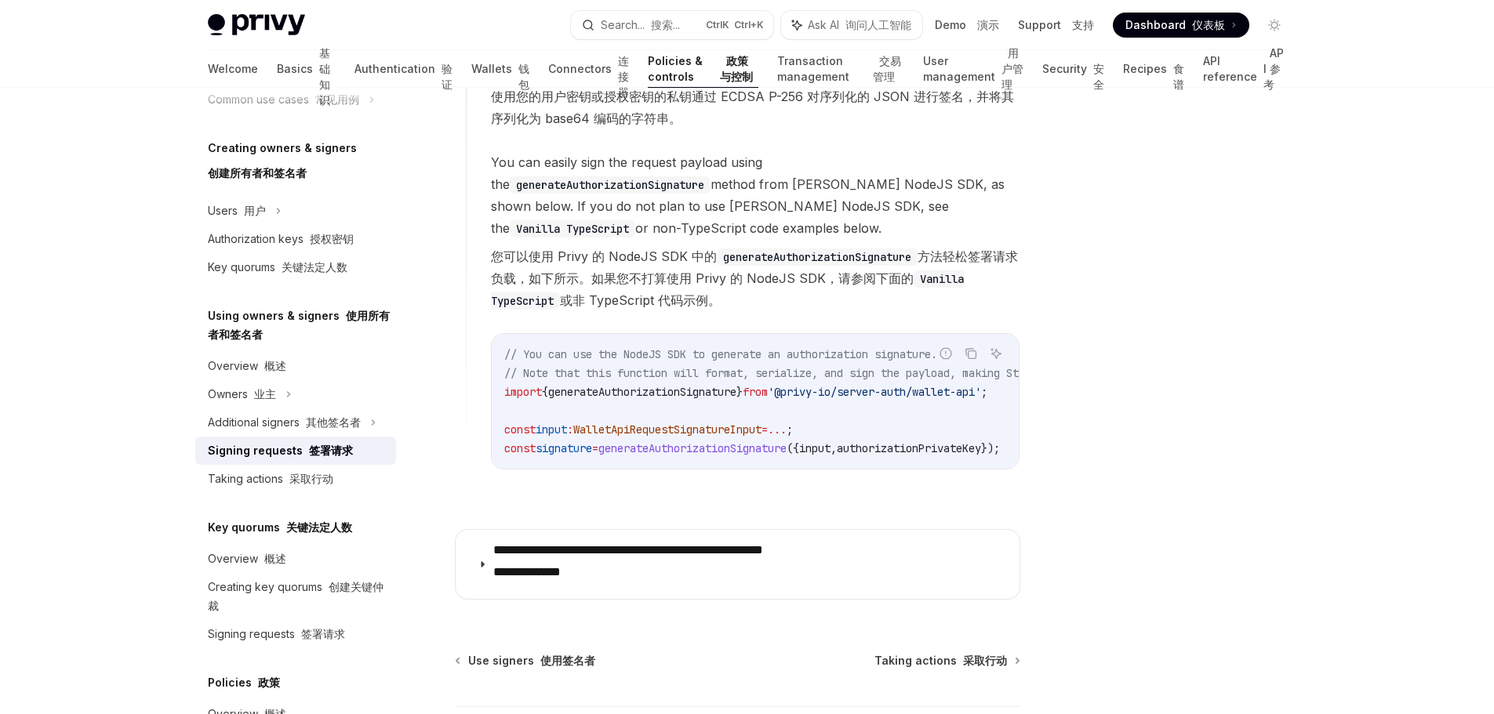
scroll to position [2117, 0]
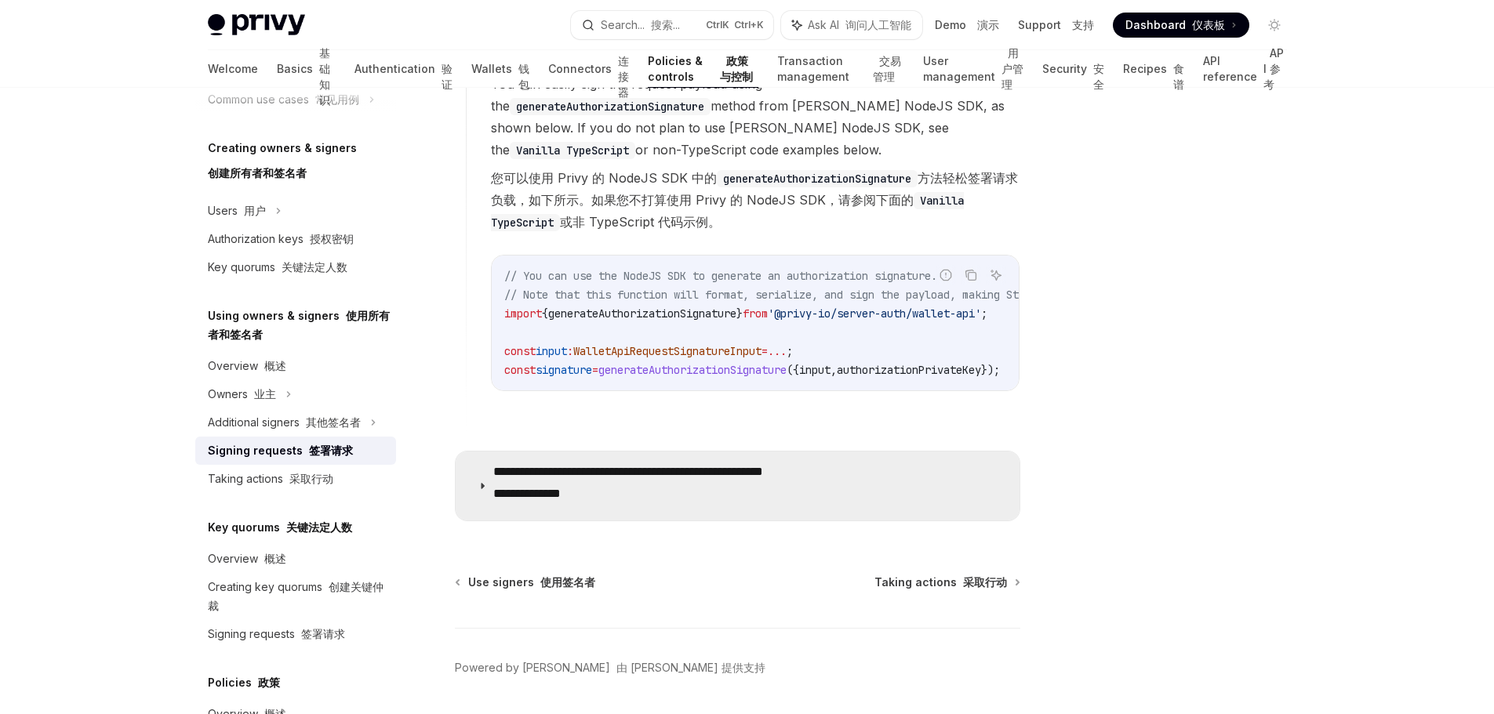
click at [591, 496] on p "**********" at bounding box center [669, 486] width 353 height 44
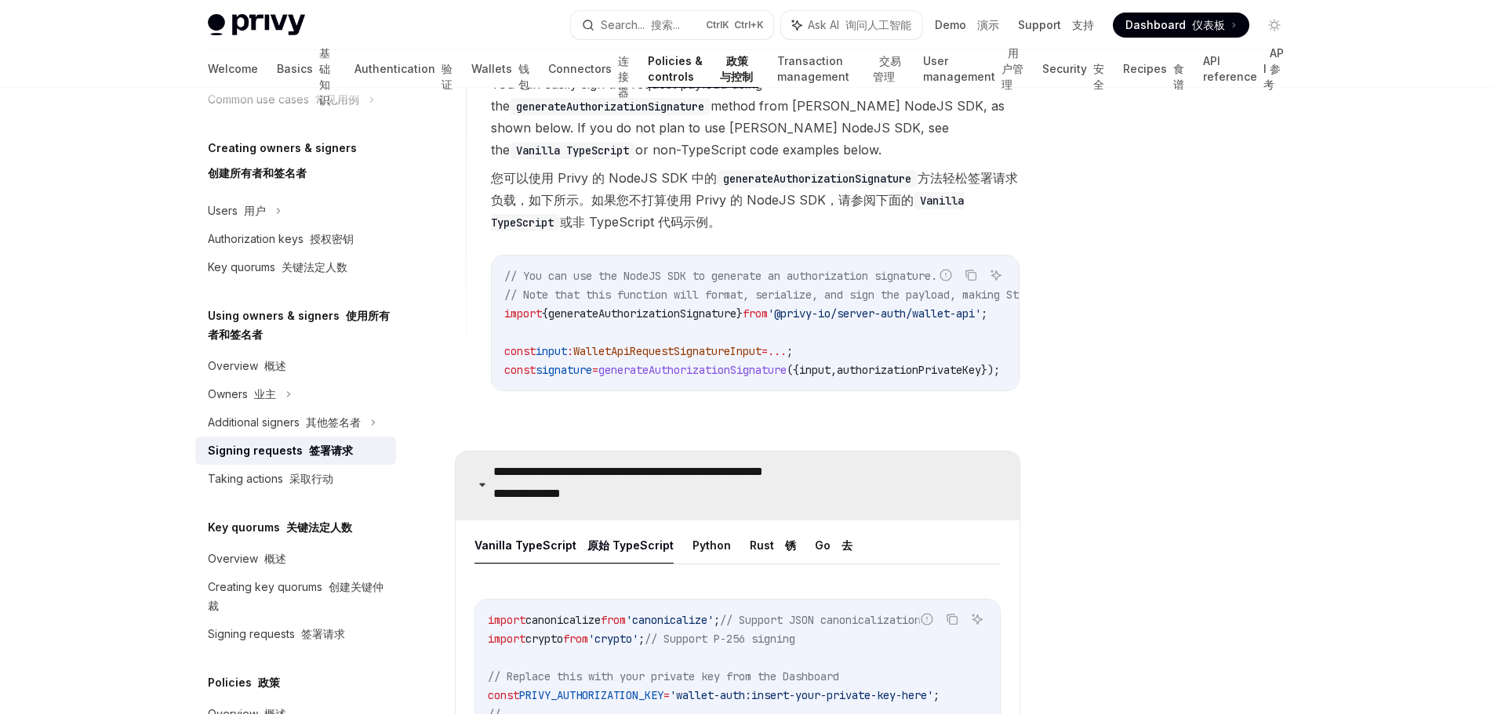
scroll to position [2274, 0]
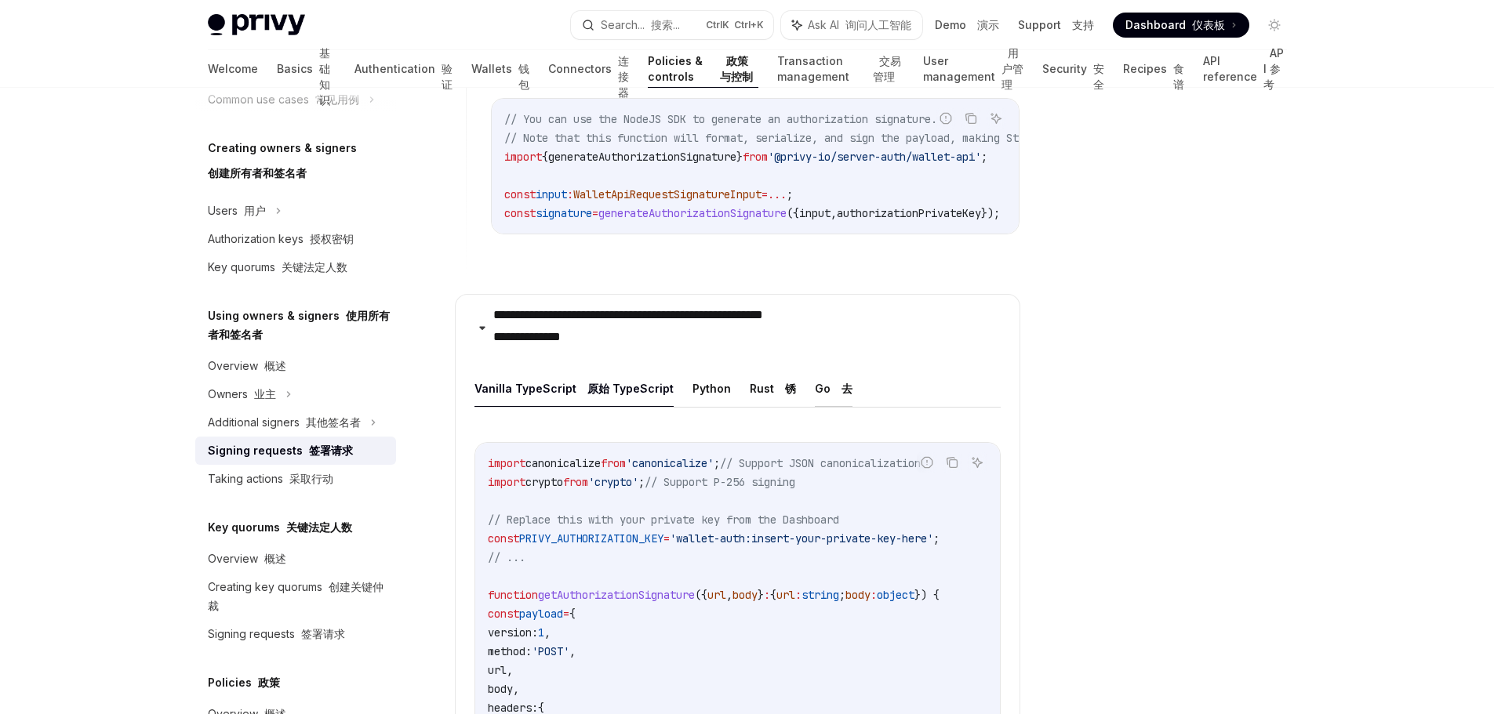
click at [815, 404] on button "Go 去" at bounding box center [834, 388] width 38 height 37
type textarea "*"
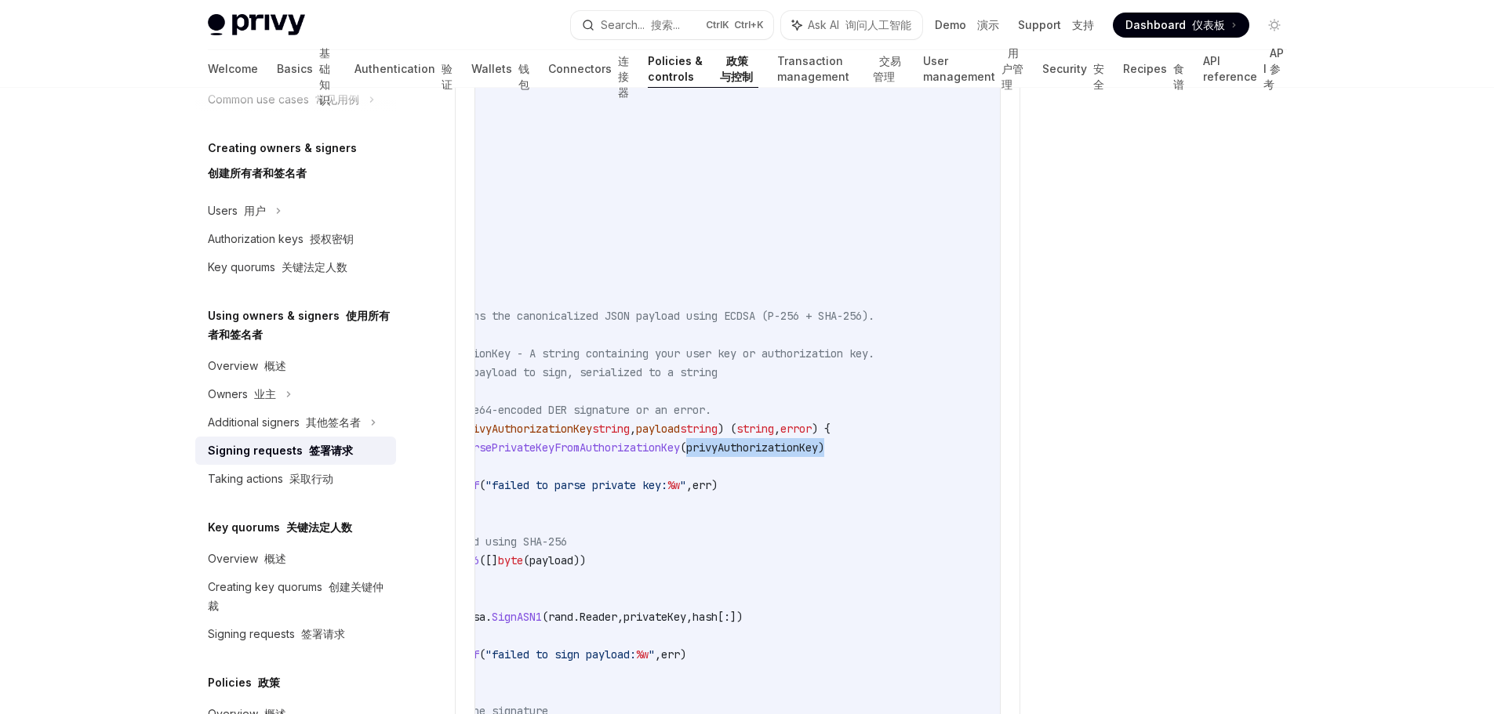
scroll to position [0, 26]
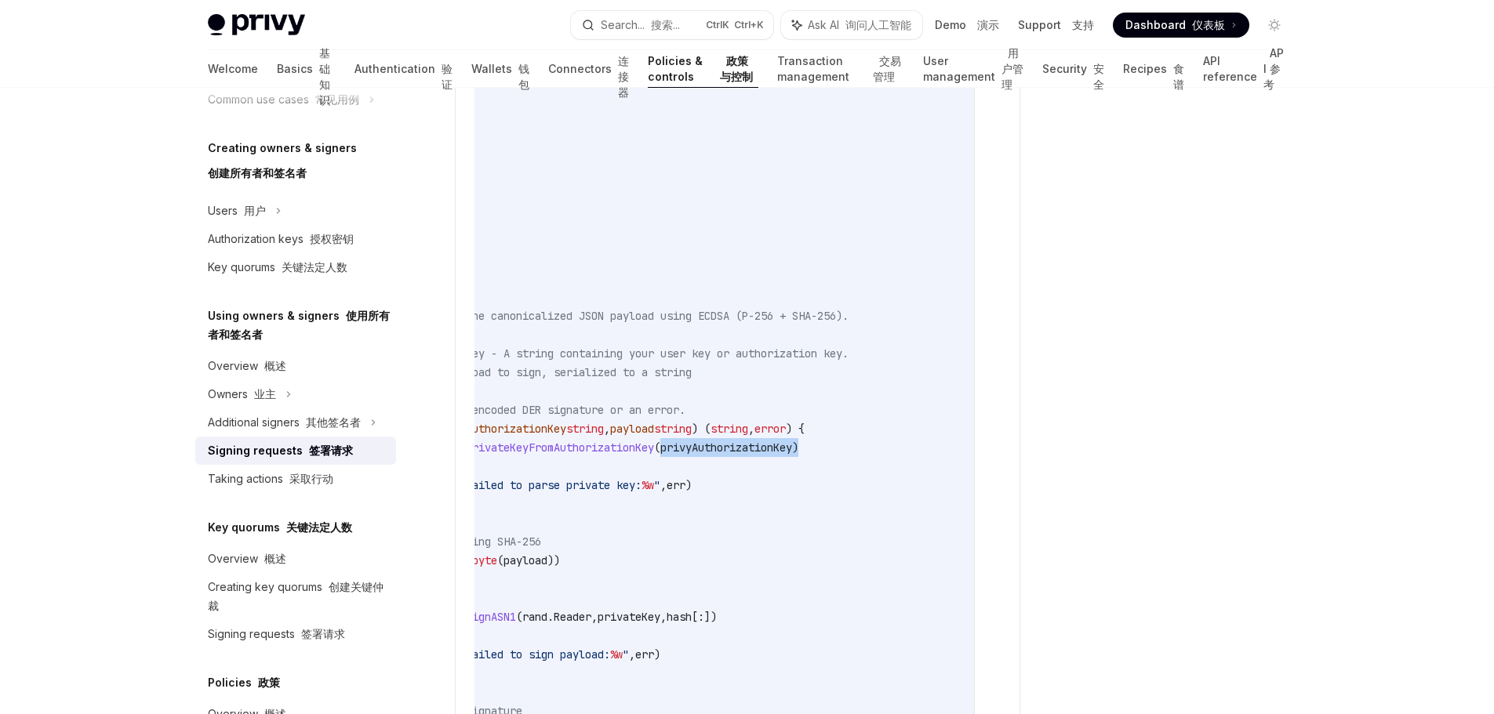
drag, startPoint x: 861, startPoint y: 462, endPoint x: 979, endPoint y: 471, distance: 118.0
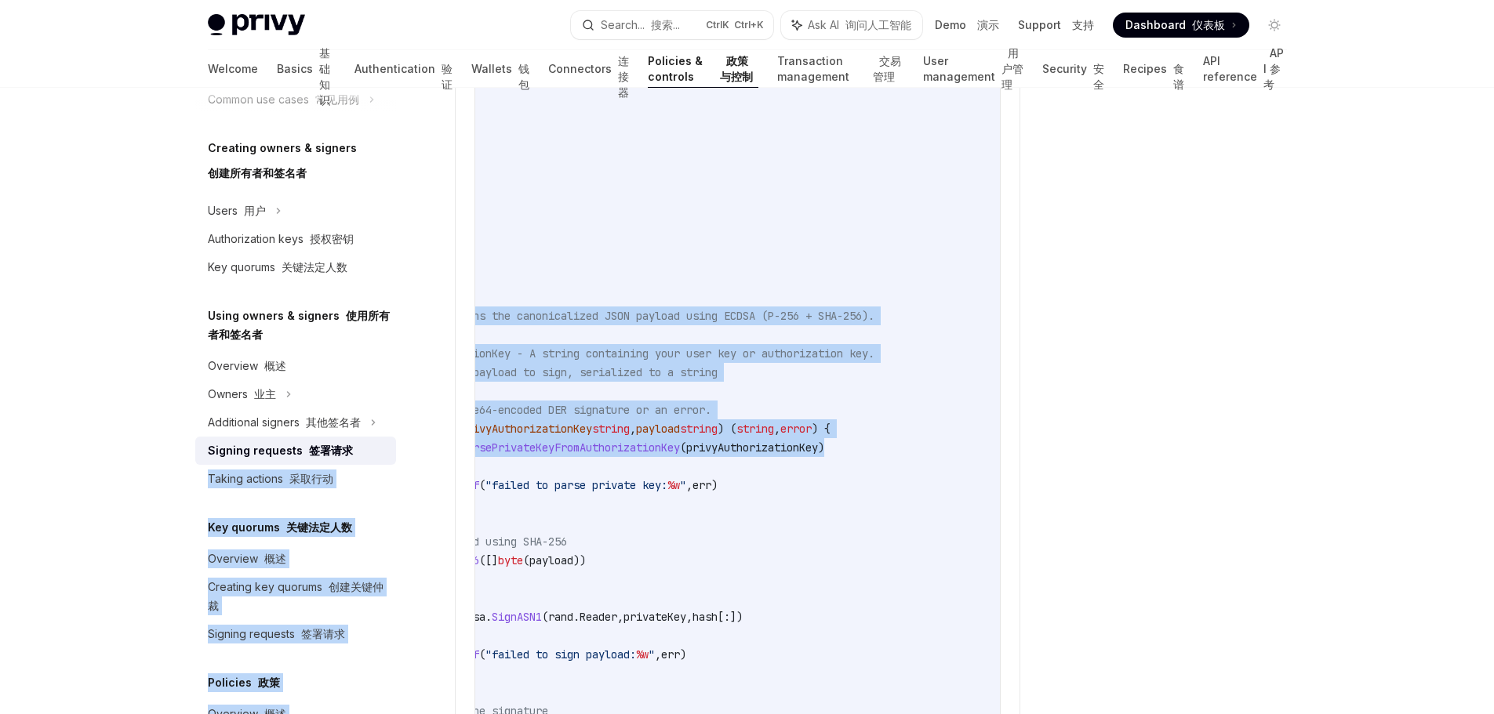
scroll to position [0, 0]
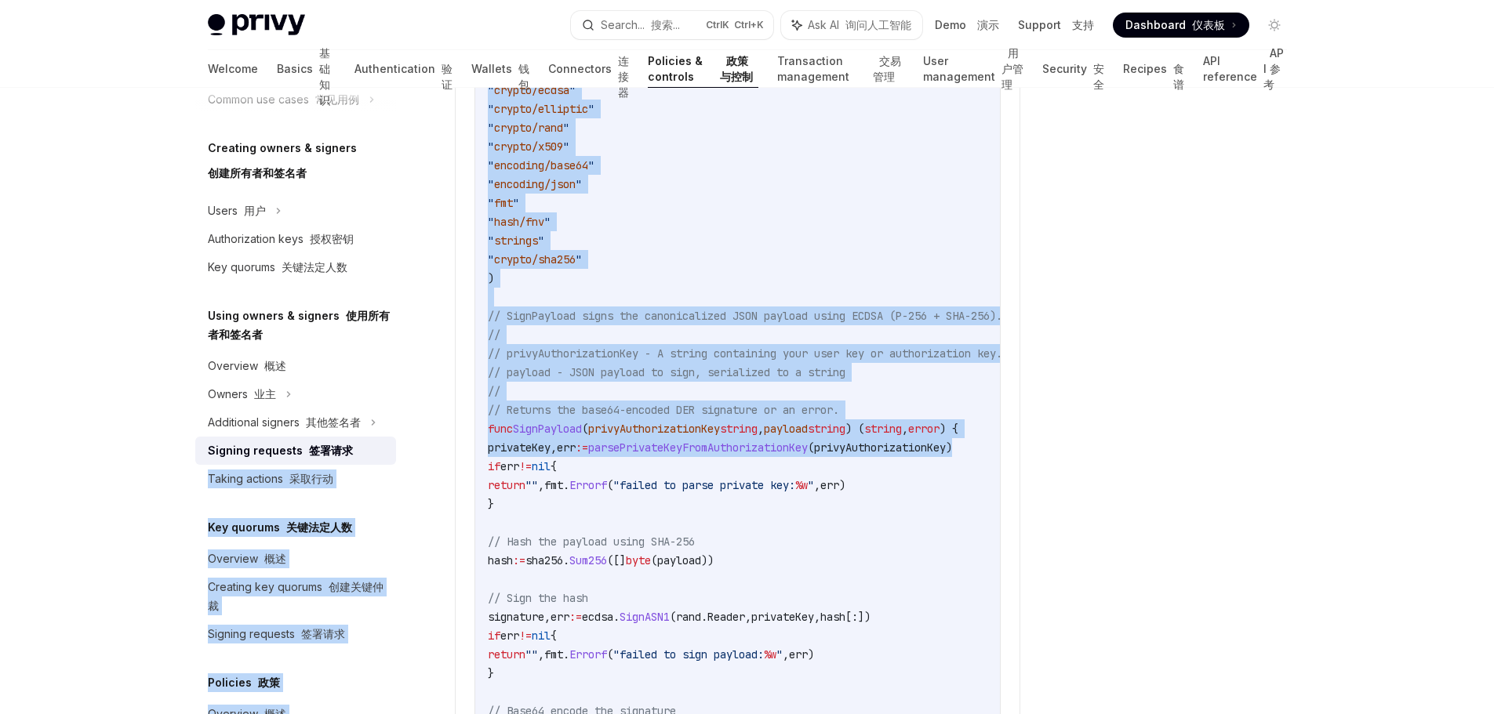
drag, startPoint x: 700, startPoint y: 460, endPoint x: 400, endPoint y: 460, distance: 300.4
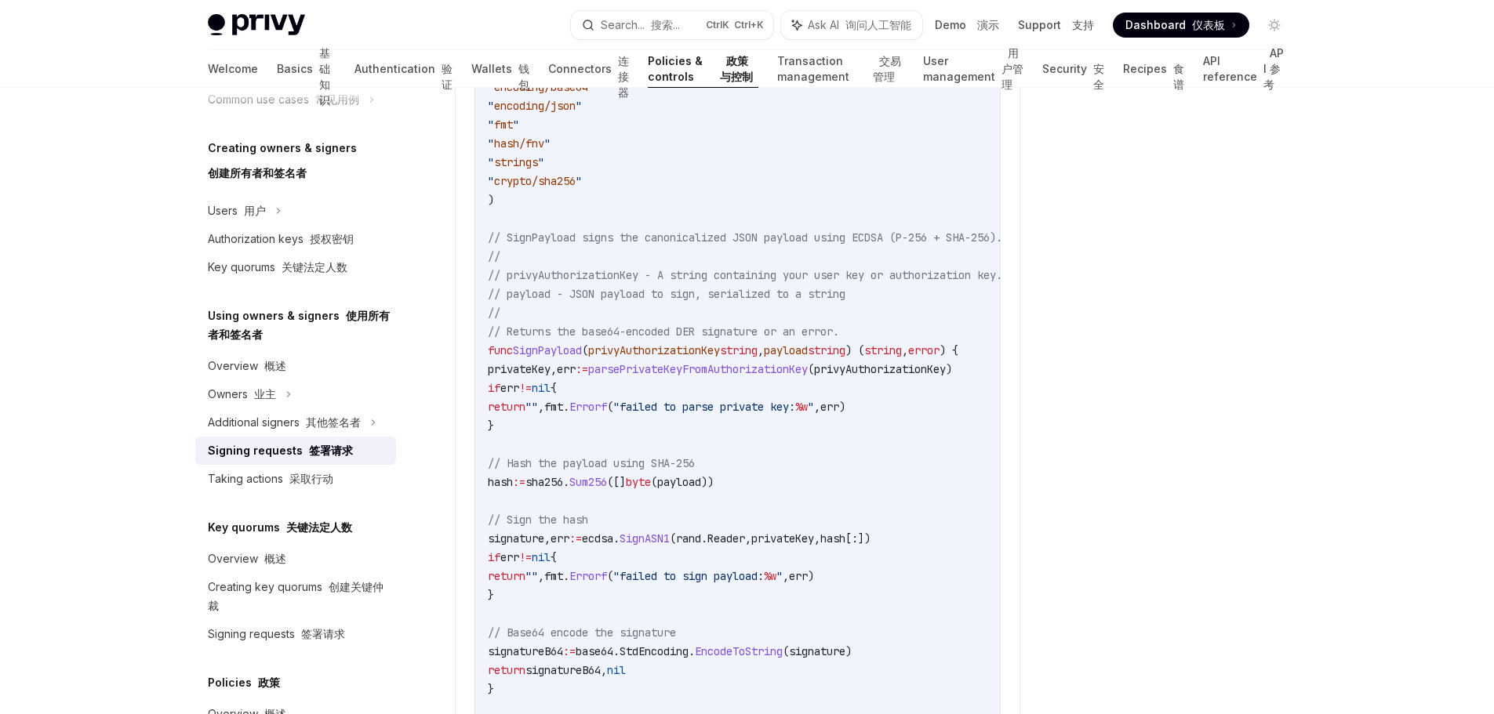
scroll to position [2823, 0]
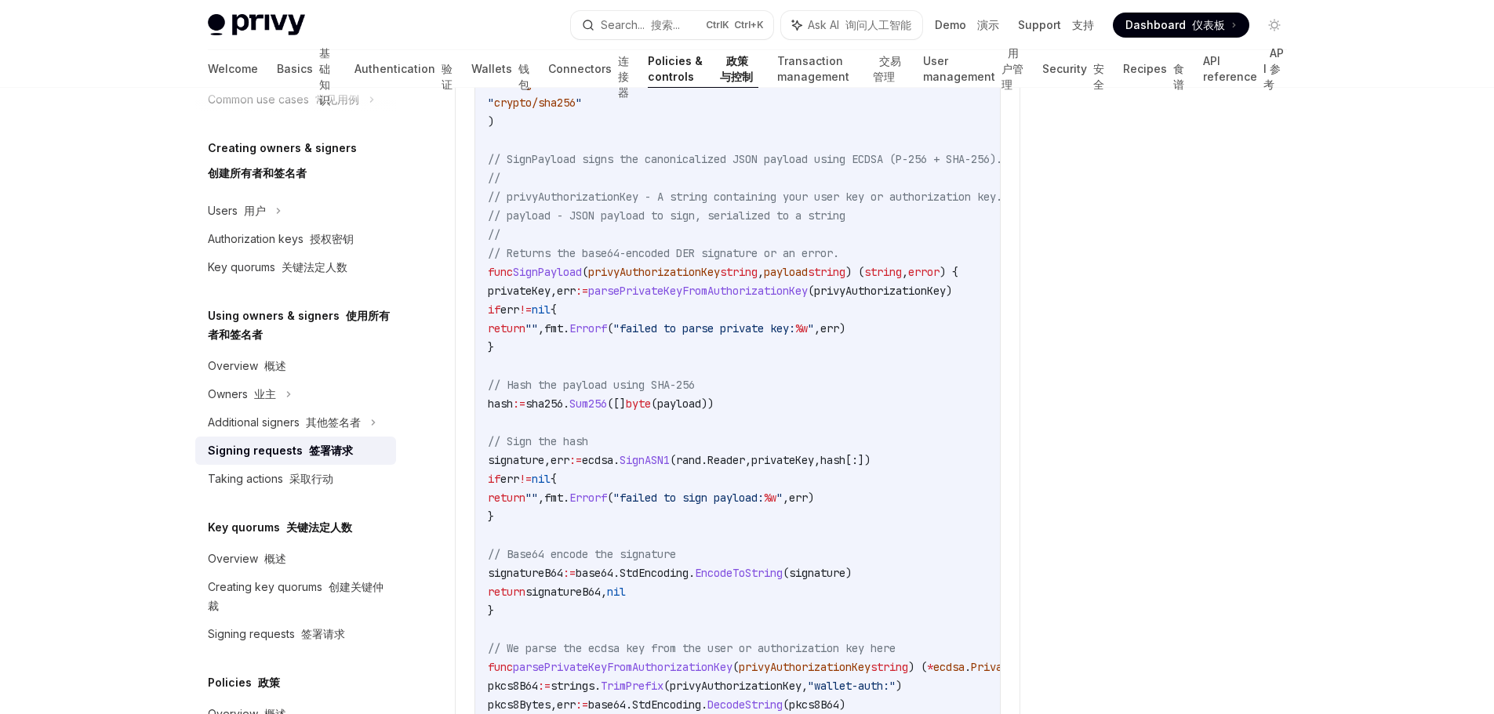
click at [808, 279] on span "payload" at bounding box center [786, 272] width 44 height 14
copy span "payload"
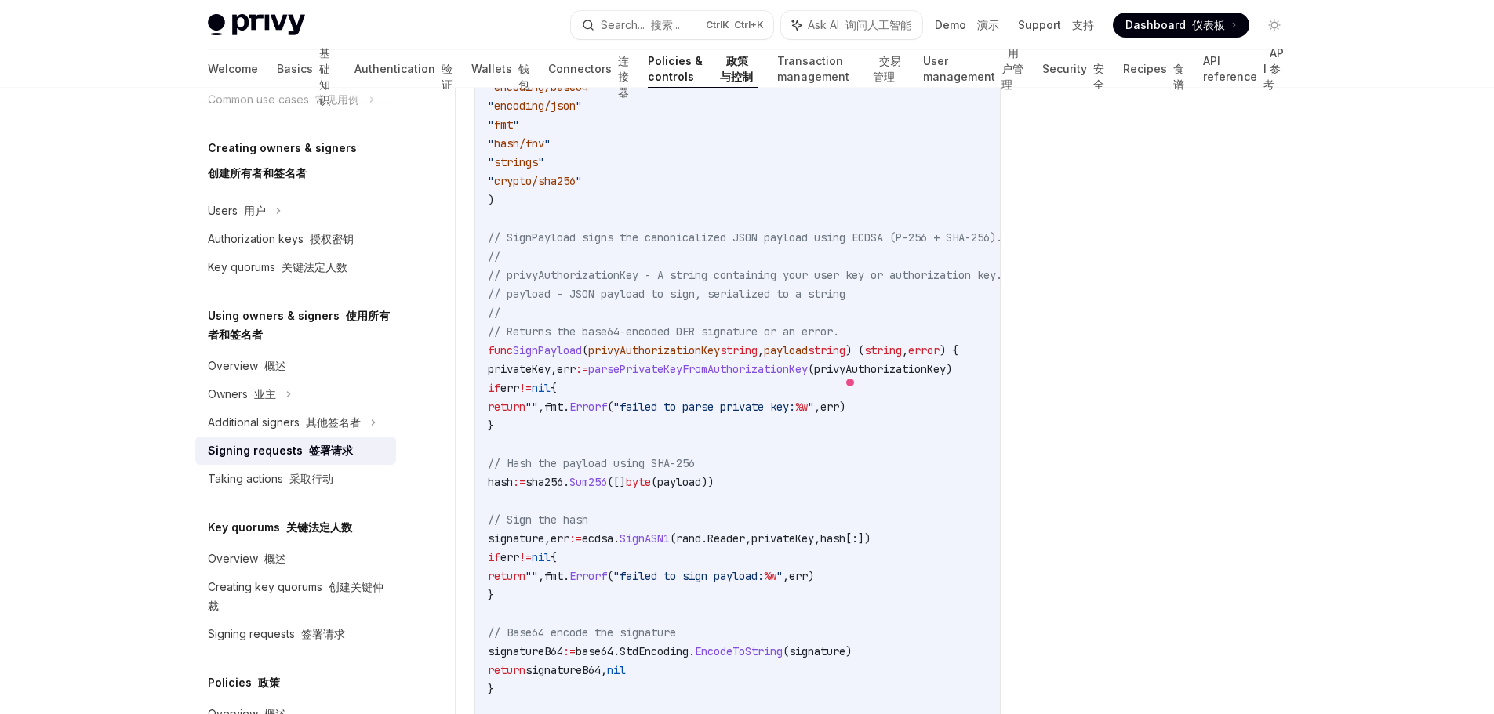
click at [547, 273] on code "import ( " crypto/ecdsa " " crypto/elliptic " " crypto/rand " " crypto/x509 " "…" at bounding box center [808, 699] width 640 height 1430
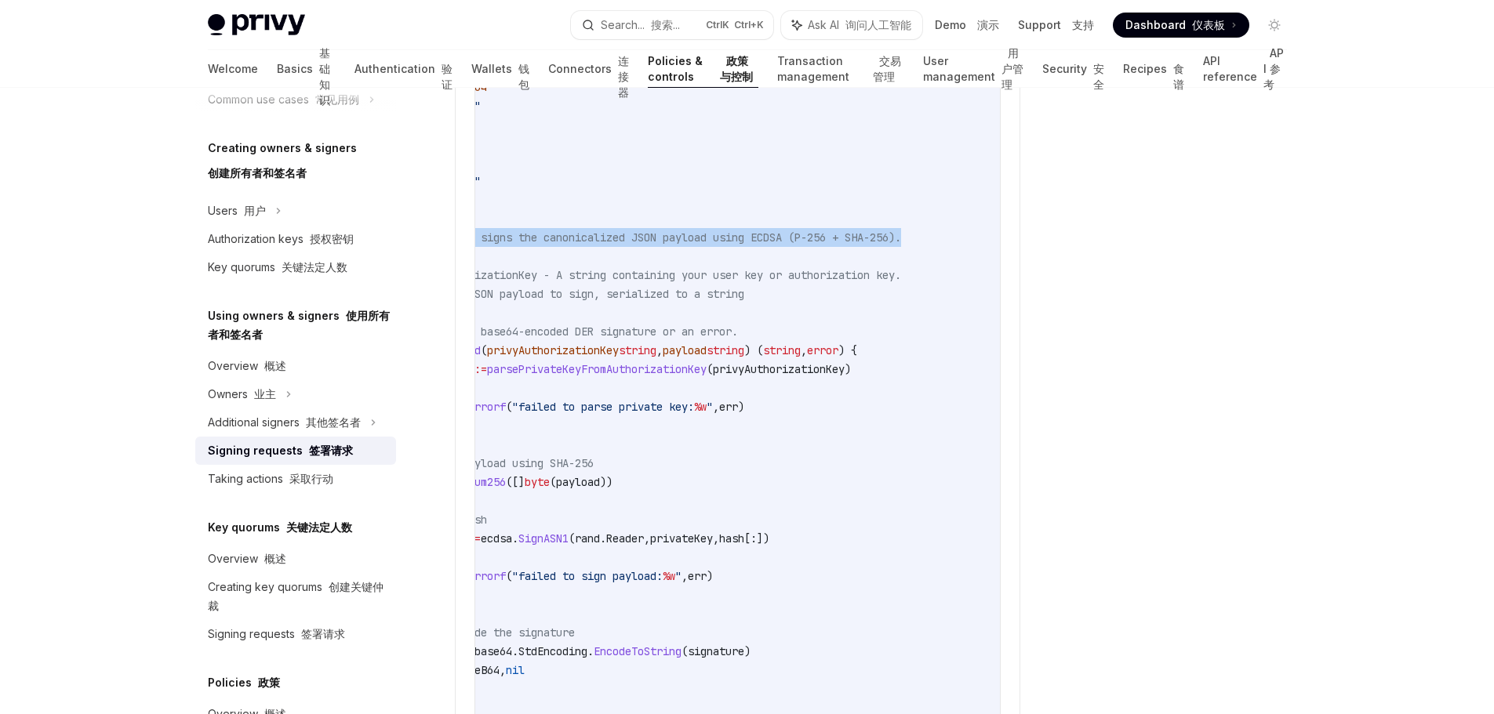
scroll to position [0, 26]
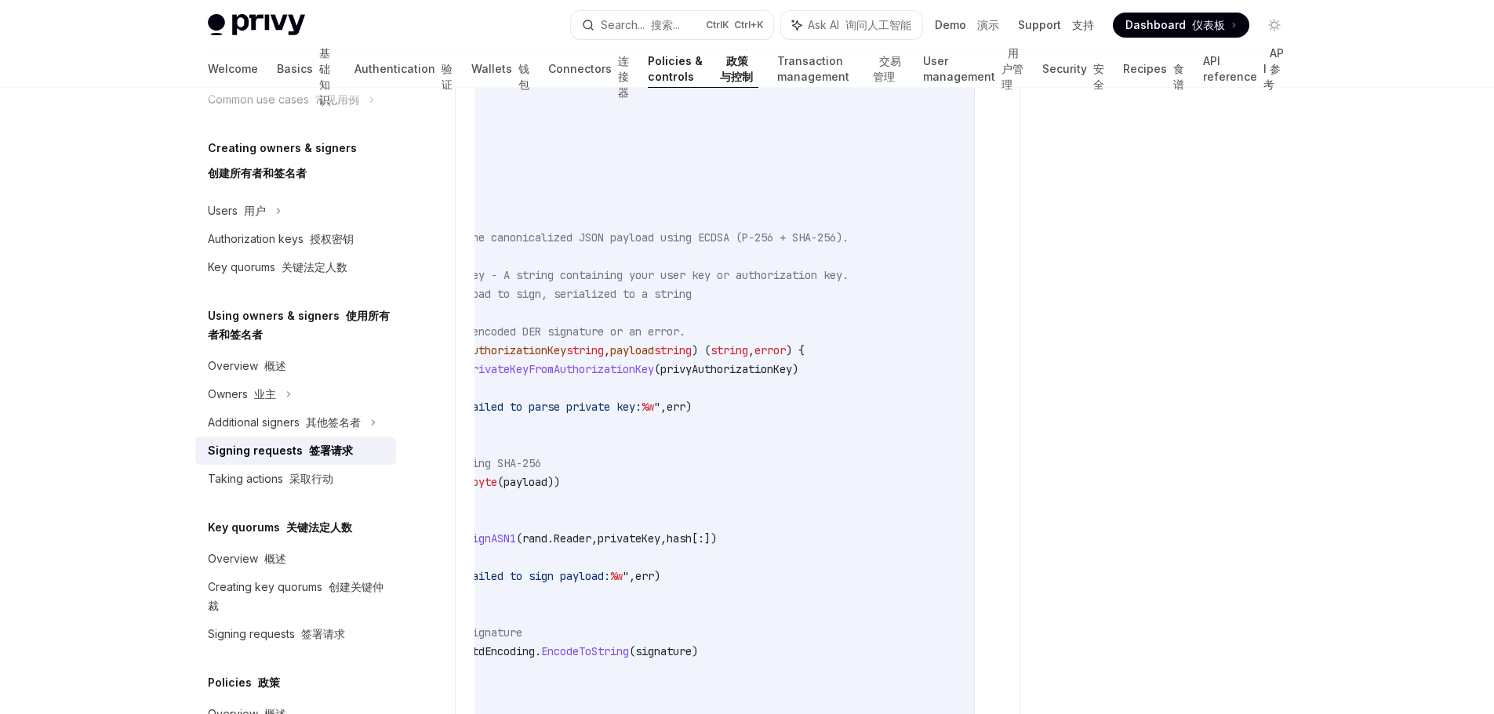
drag, startPoint x: 509, startPoint y: 255, endPoint x: 1060, endPoint y: 256, distance: 551.3
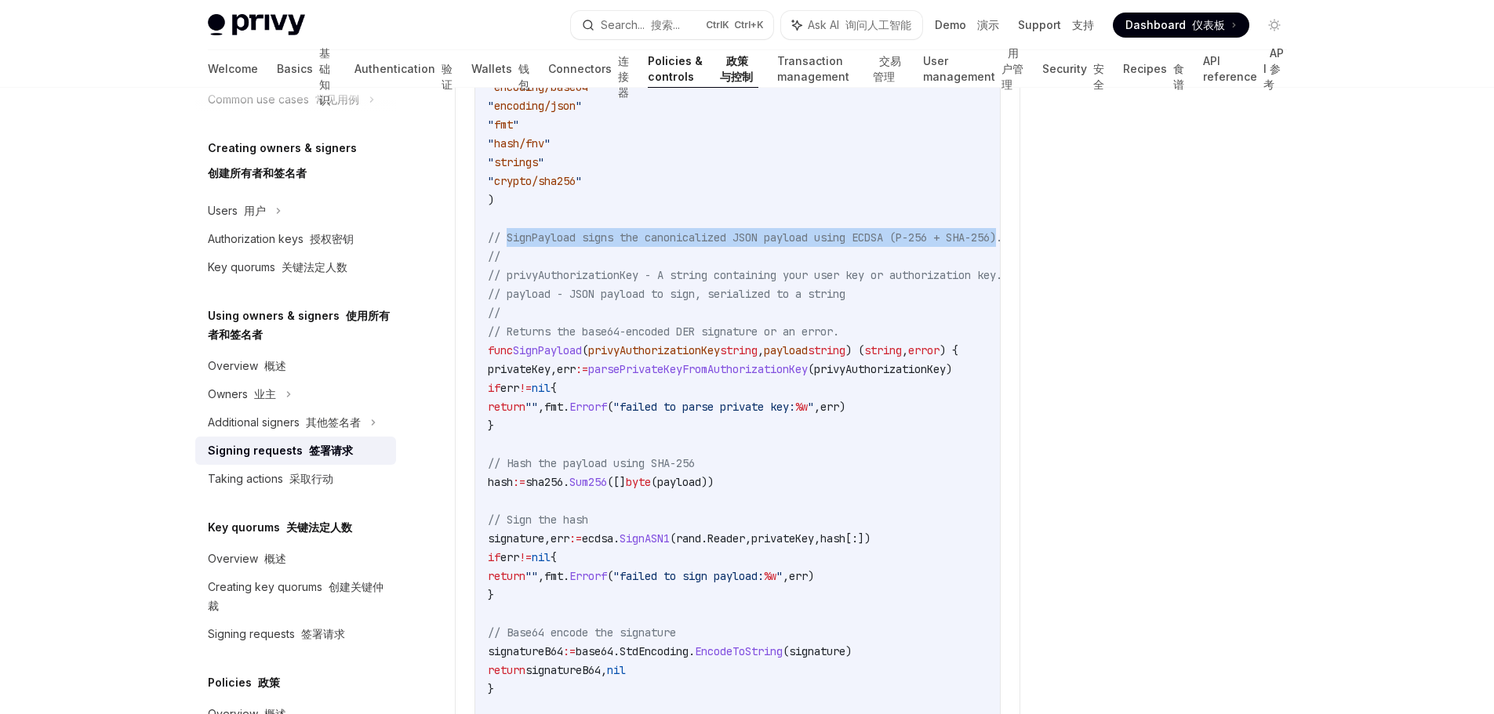
drag, startPoint x: 819, startPoint y: 249, endPoint x: 507, endPoint y: 260, distance: 312.3
click at [507, 245] on span "// SignPayload signs the canonicalized JSON payload using ECDSA (P-256 + SHA-25…" at bounding box center [745, 238] width 514 height 14
copy span "SignPayload signs the canonicalized JSON payload using ECDSA (P-256 + SHA-256)"
click at [838, 285] on code "import ( " crypto/ecdsa " " crypto/elliptic " " crypto/rand " " crypto/x509 " "…" at bounding box center [808, 699] width 640 height 1430
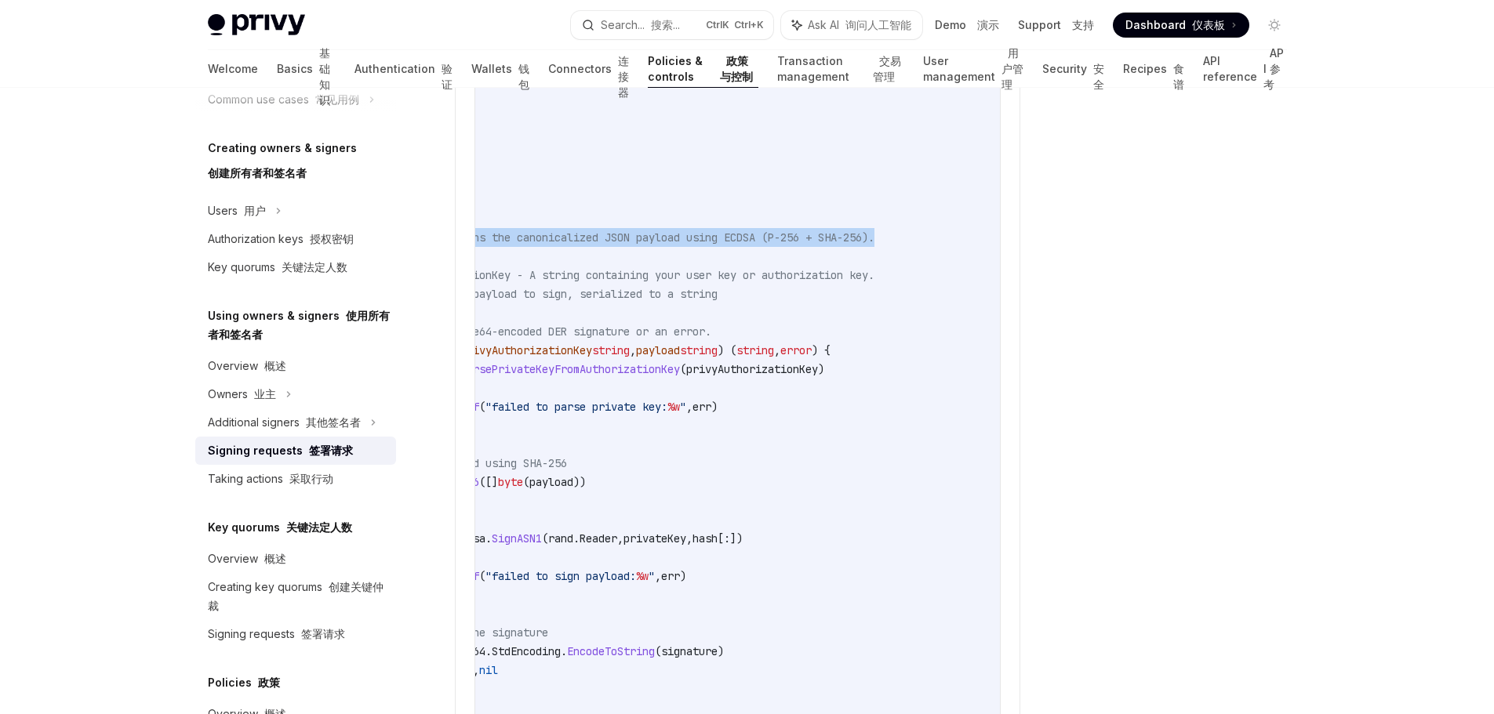
scroll to position [0, 26]
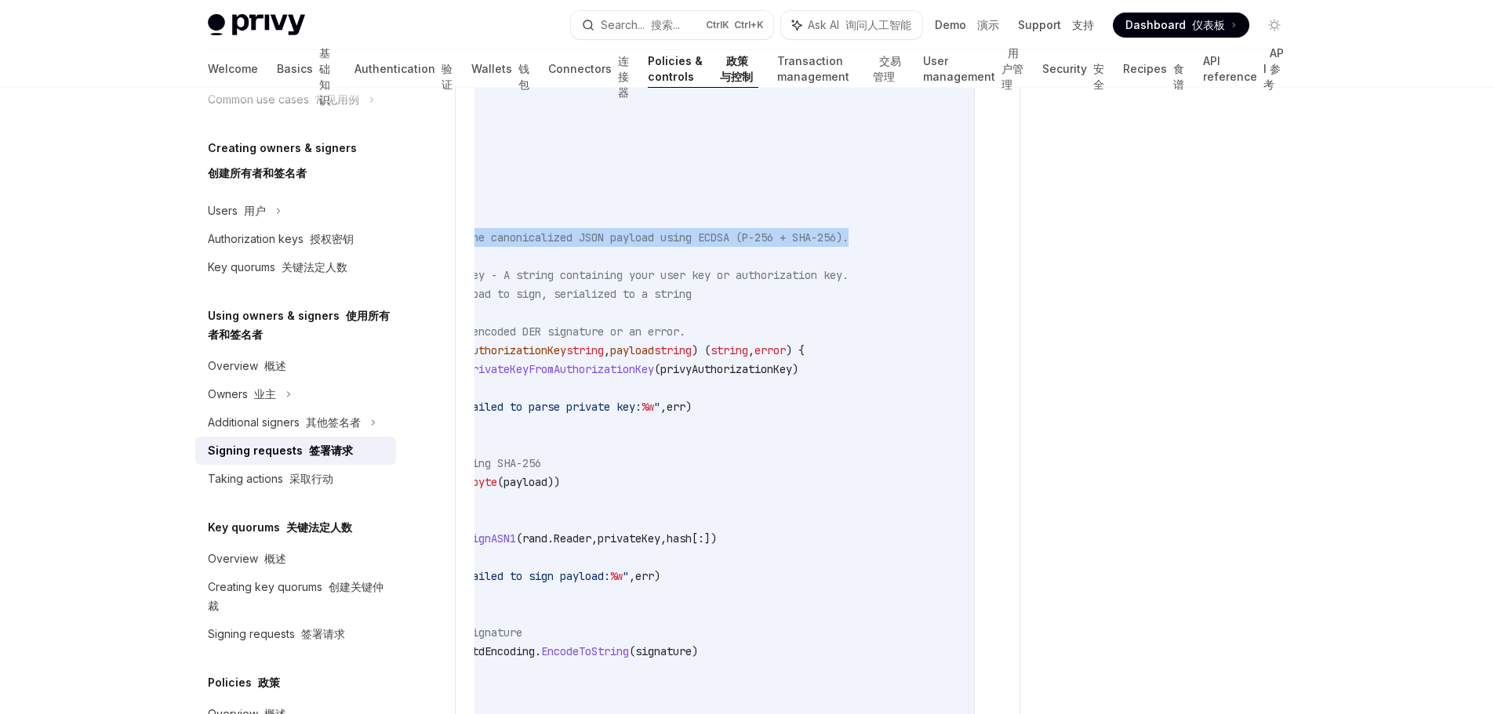
drag, startPoint x: 507, startPoint y: 253, endPoint x: 854, endPoint y: 260, distance: 346.7
click at [854, 260] on code "import ( " crypto/ecdsa " " crypto/elliptic " " crypto/rand " " crypto/x509 " "…" at bounding box center [654, 699] width 640 height 1430
click at [843, 256] on code "import ( " crypto/ecdsa " " crypto/elliptic " " crypto/rand " " crypto/x509 " "…" at bounding box center [654, 699] width 640 height 1430
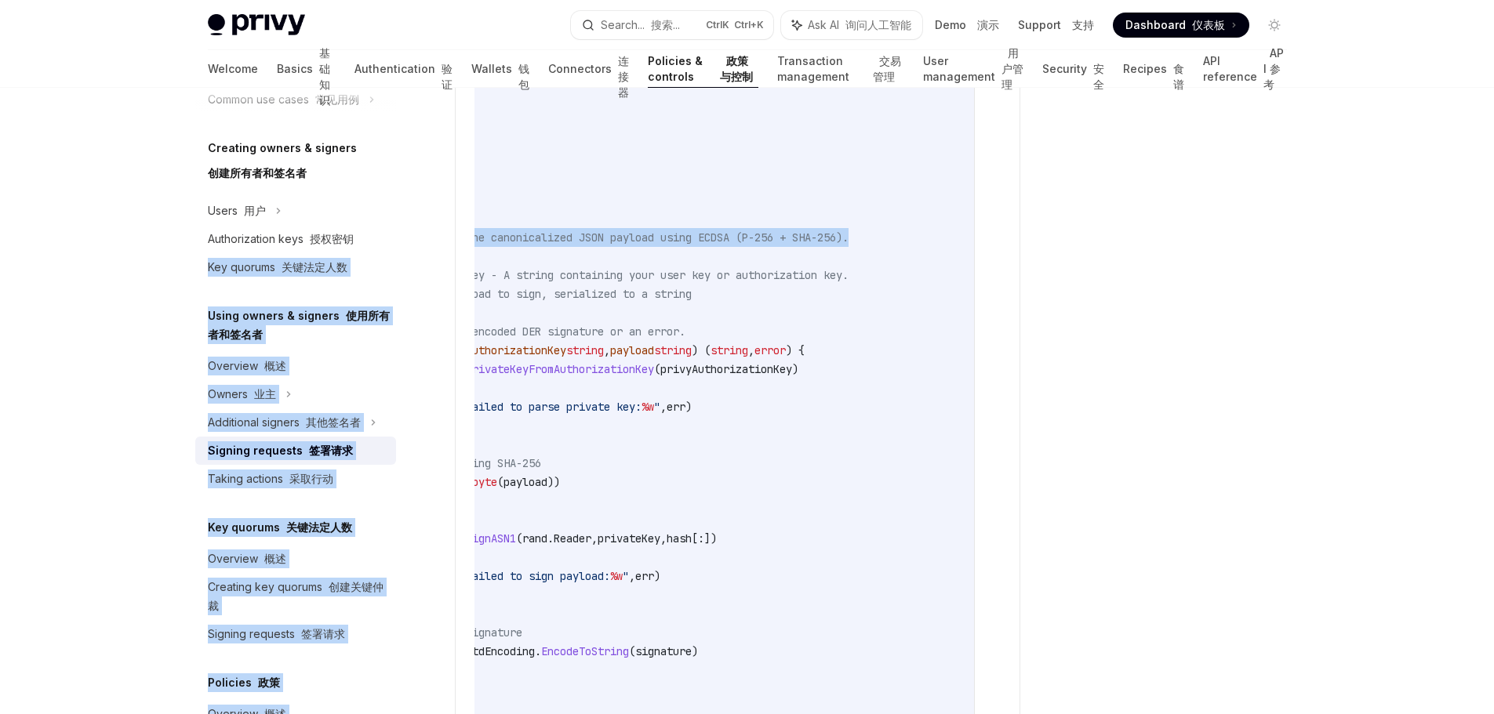
scroll to position [0, 0]
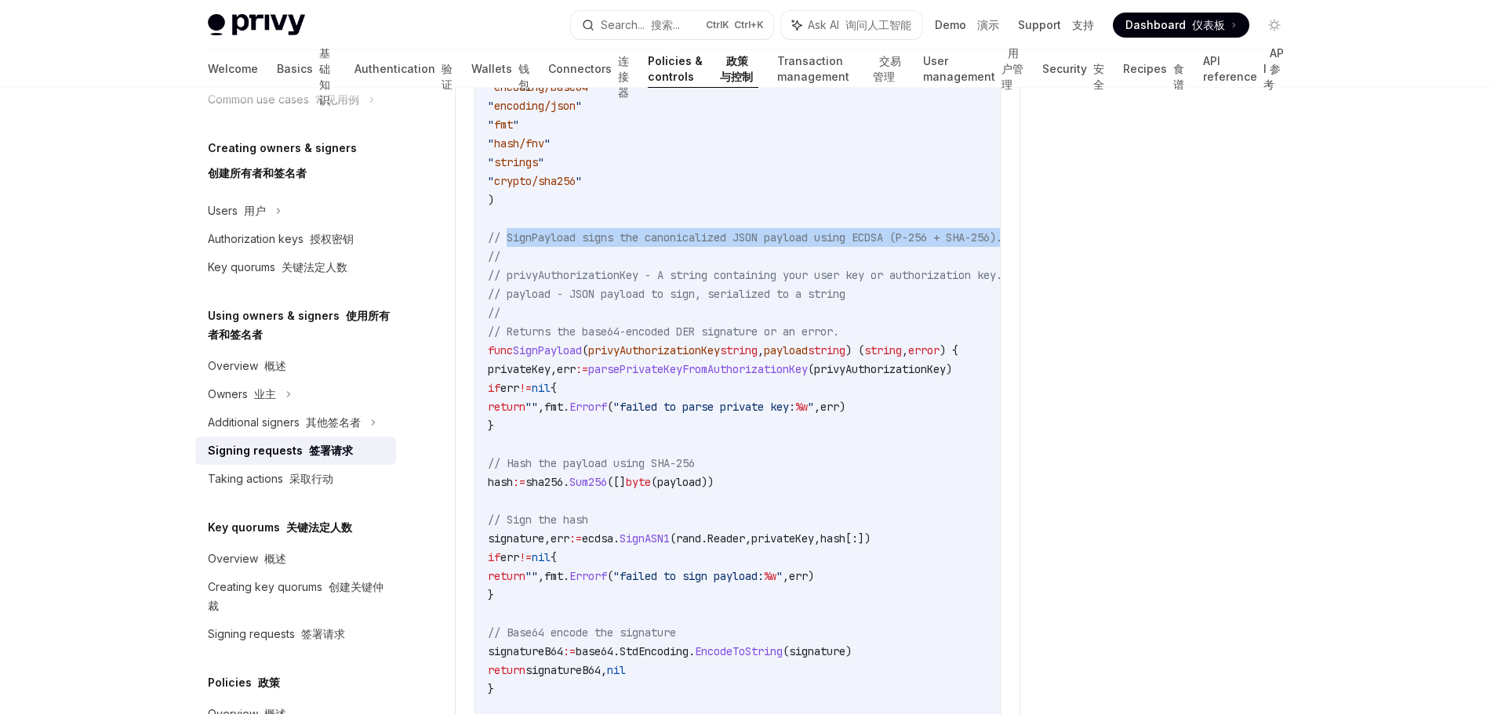
drag, startPoint x: 834, startPoint y: 253, endPoint x: 510, endPoint y: 253, distance: 324.7
click at [510, 253] on code "import ( " crypto/ecdsa " " crypto/elliptic " " crypto/rand " " crypto/x509 " "…" at bounding box center [808, 699] width 640 height 1430
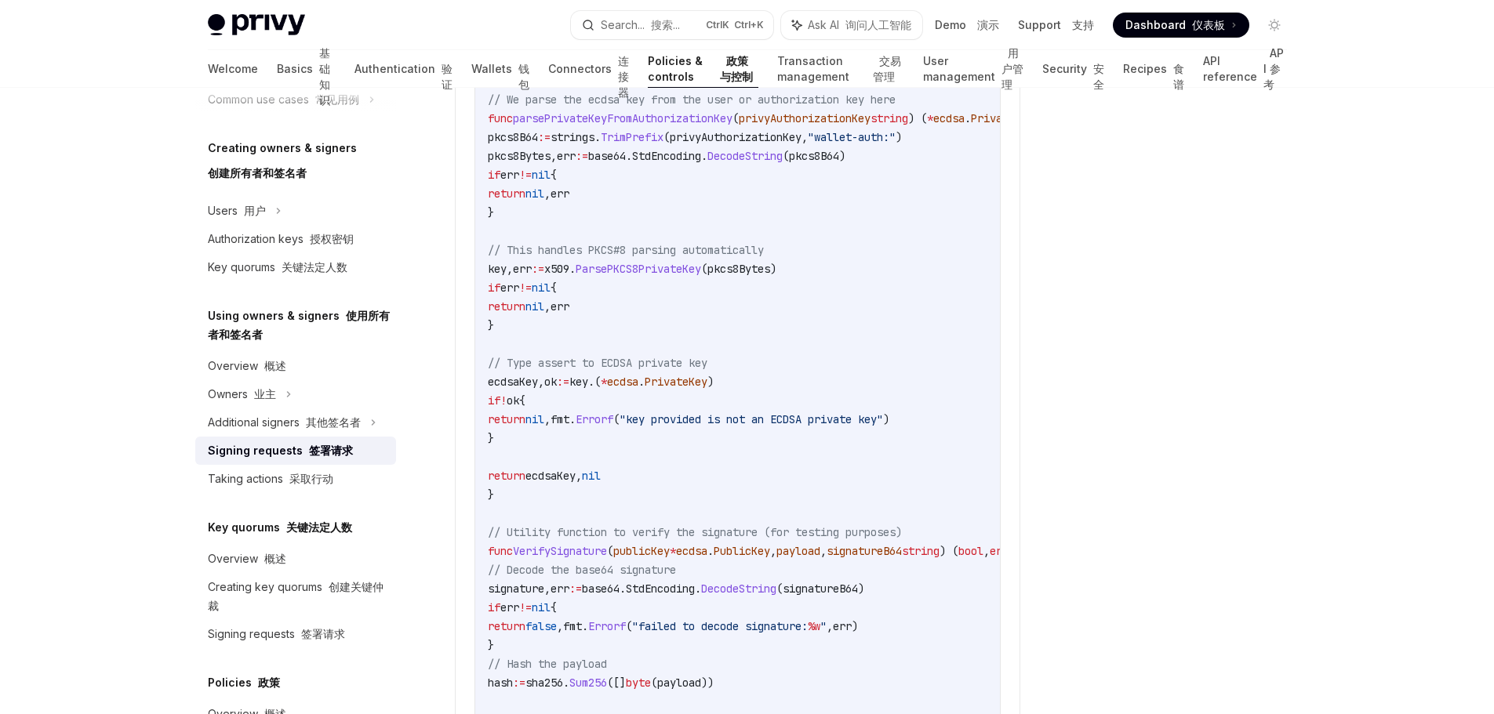
scroll to position [3294, 0]
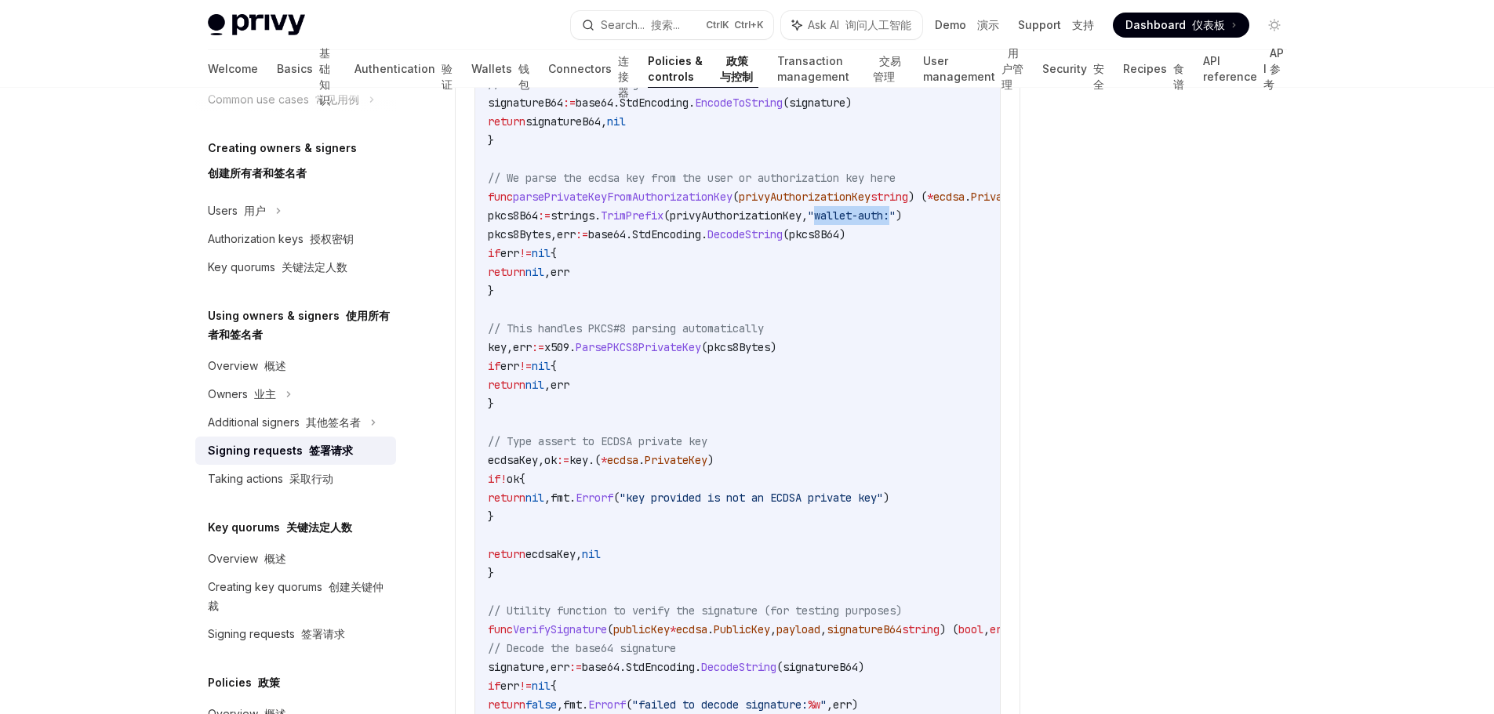
drag, startPoint x: 940, startPoint y: 233, endPoint x: 866, endPoint y: 238, distance: 74.7
click at [866, 223] on span ""wallet-auth:"" at bounding box center [852, 216] width 88 height 14
copy span "wallet-auth:"
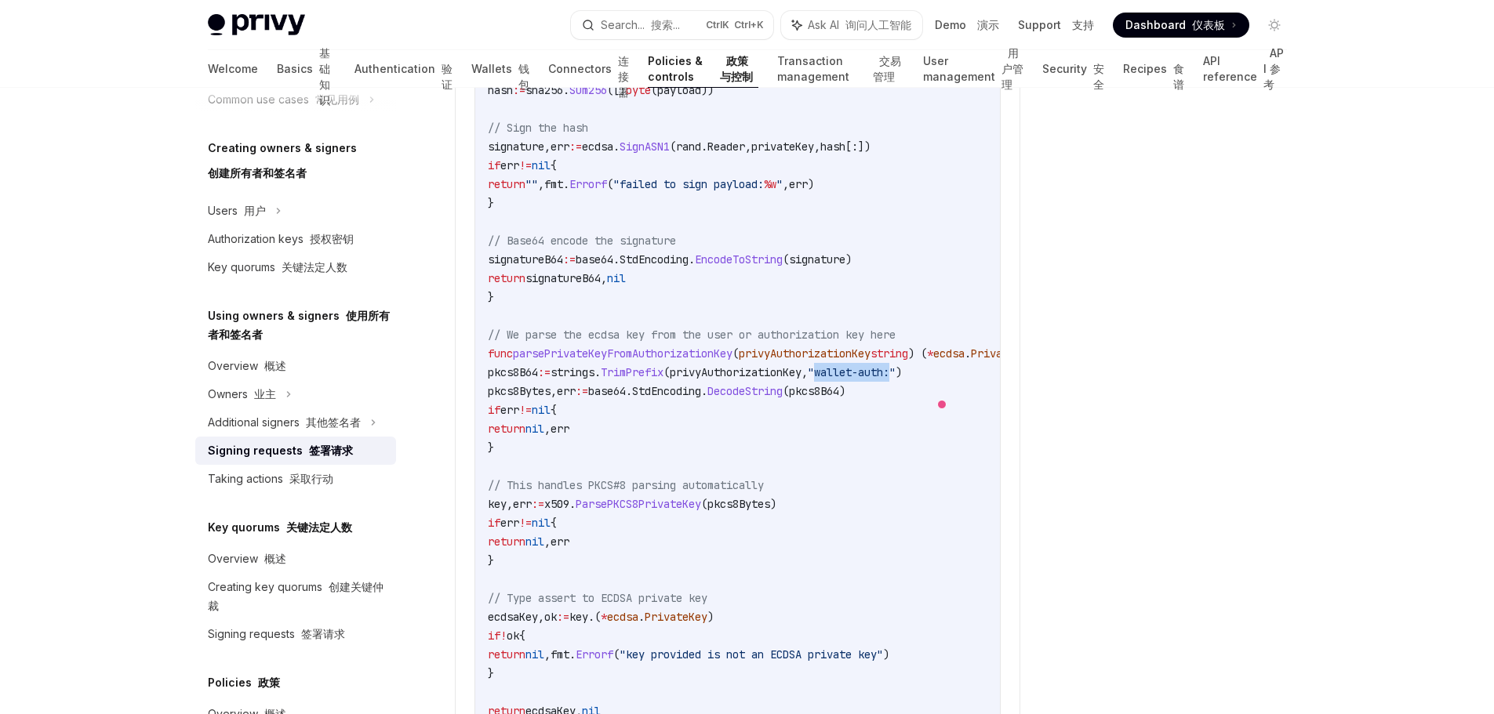
scroll to position [2980, 0]
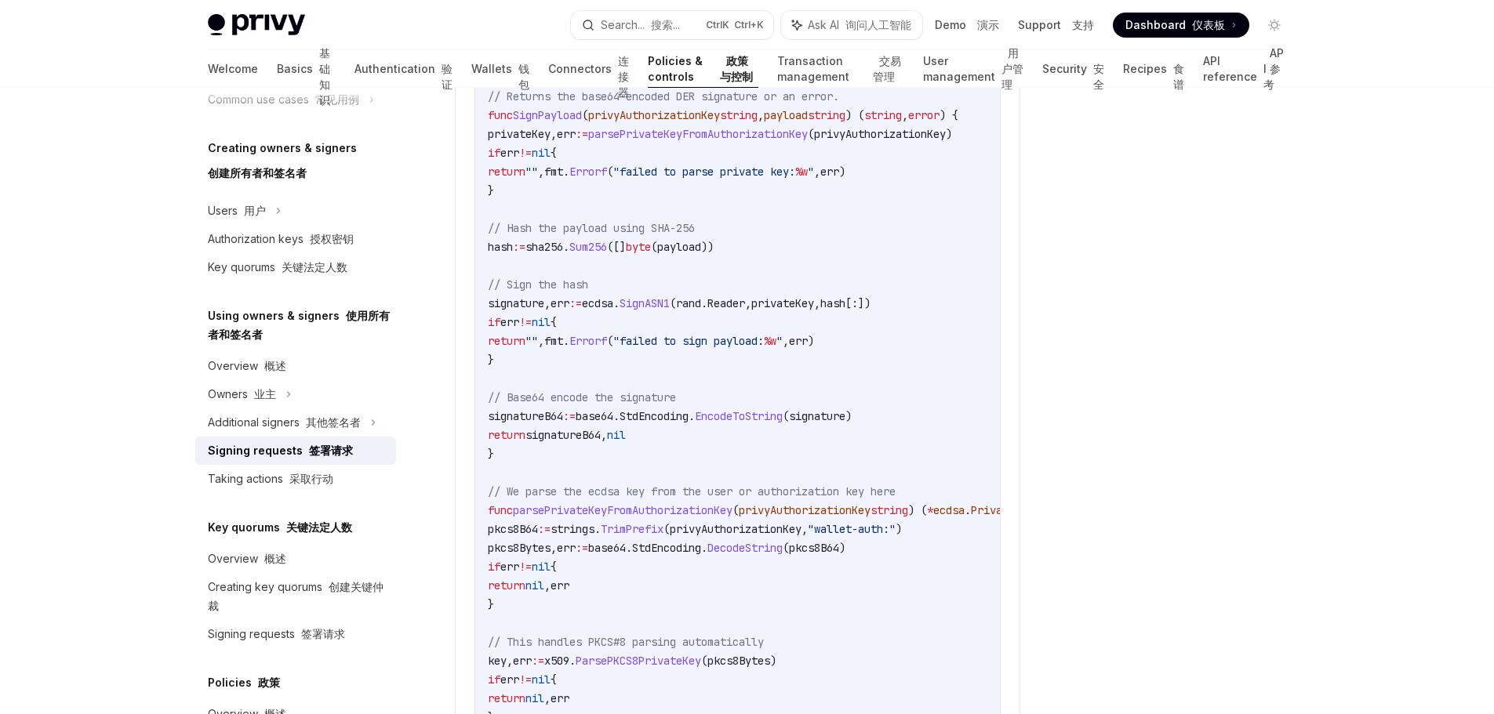
click at [955, 500] on code "import ( " crypto/ecdsa " " crypto/elliptic " " crypto/rand " " crypto/x509 " "…" at bounding box center [808, 463] width 640 height 1430
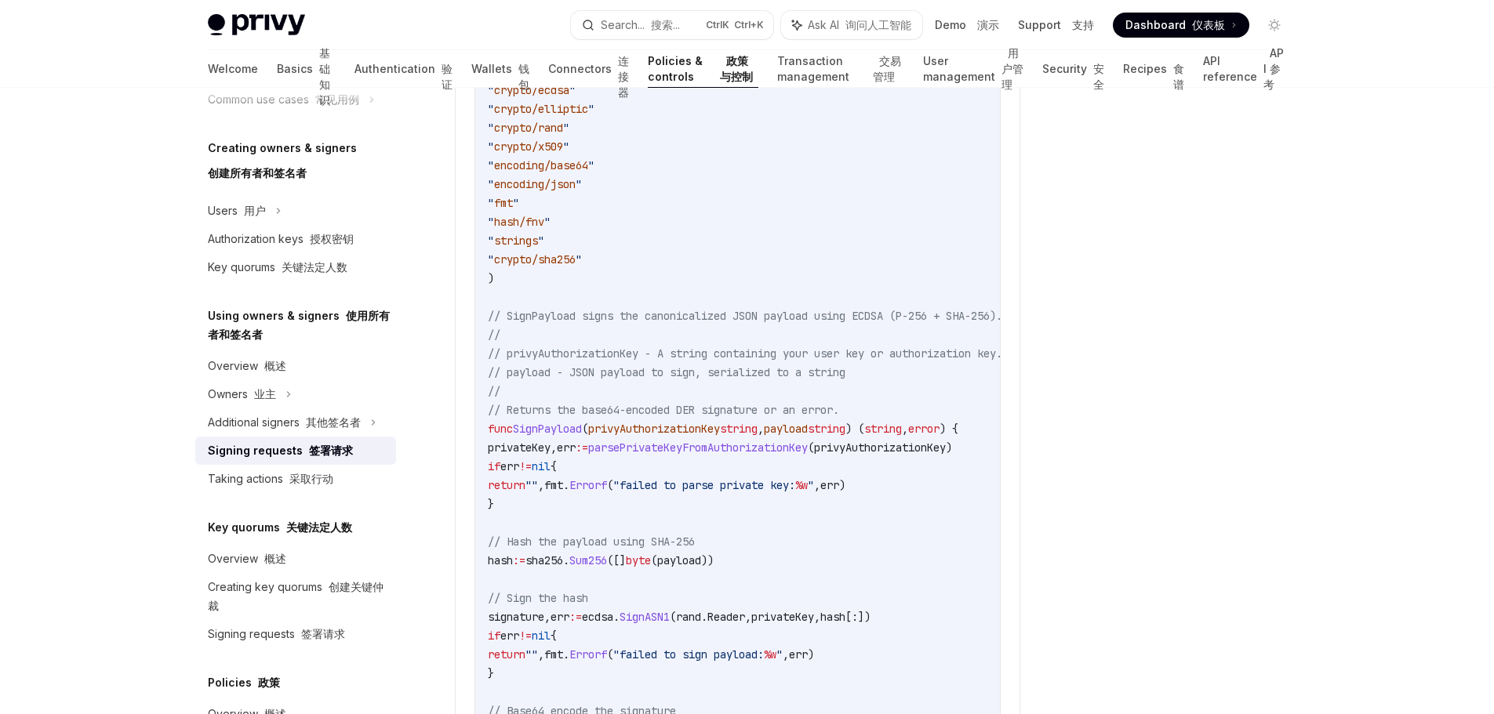
scroll to position [2510, 0]
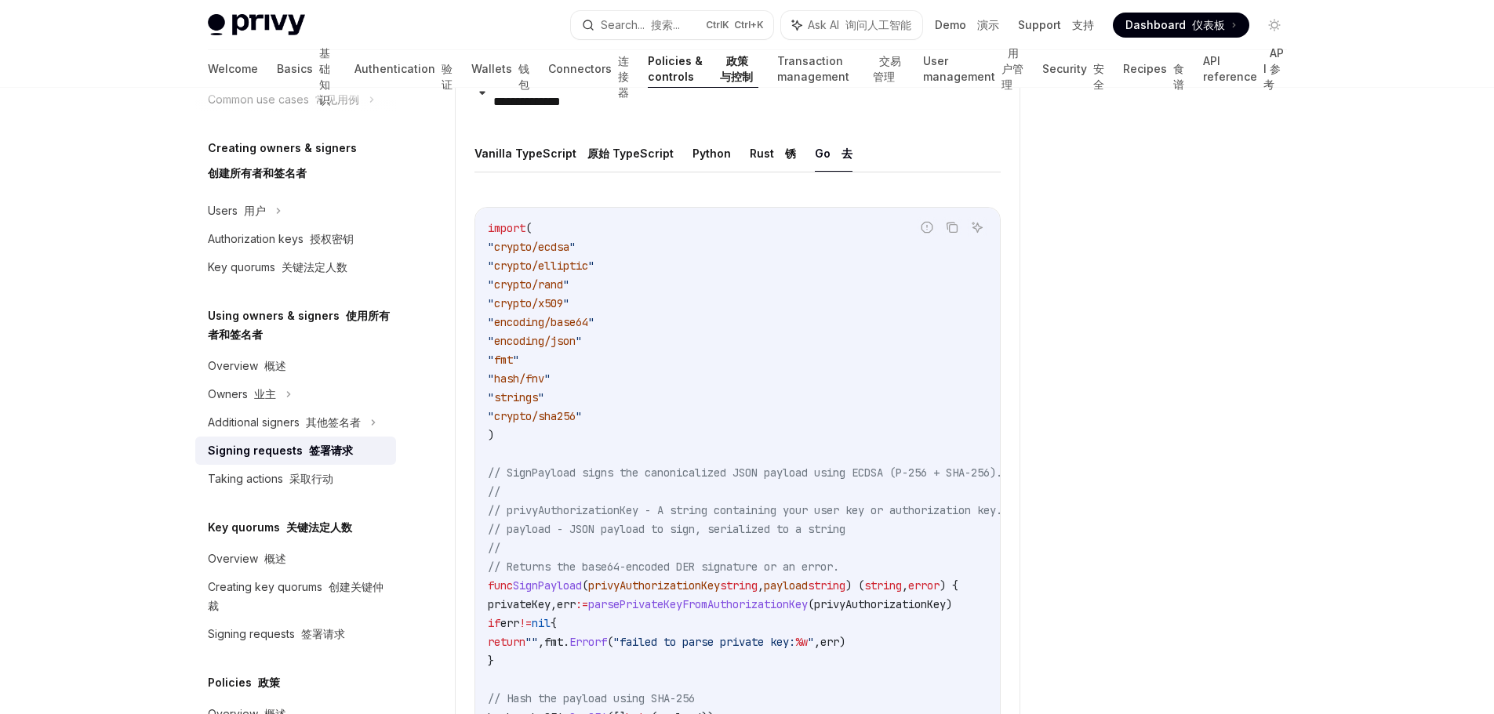
click at [808, 518] on span "// privyAuthorizationKey - A string containing your user key or authorization k…" at bounding box center [745, 510] width 514 height 14
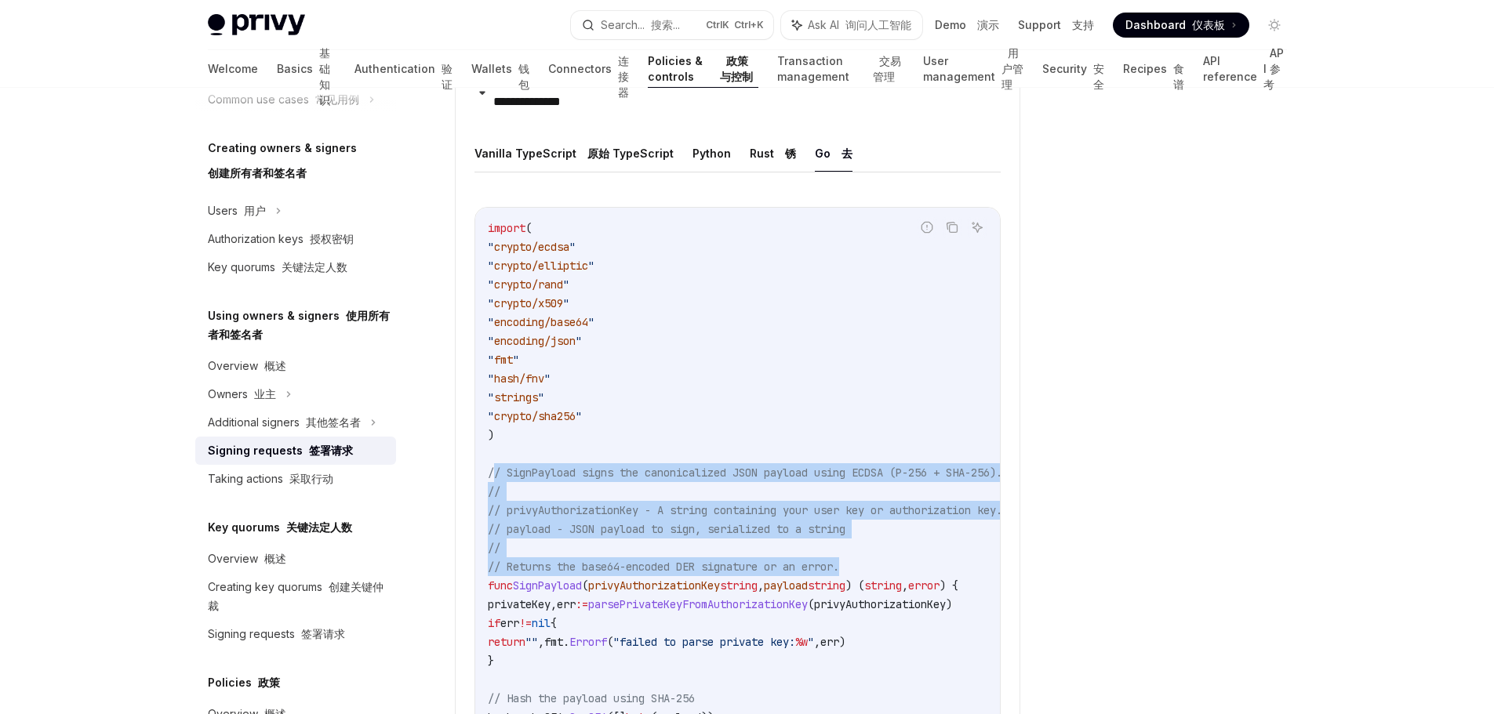
drag, startPoint x: 852, startPoint y: 584, endPoint x: 497, endPoint y: 494, distance: 366.5
copy code "/ SignPayload signs the canonicalized JSON payload using ECDSA (P-256 + SHA-256…"
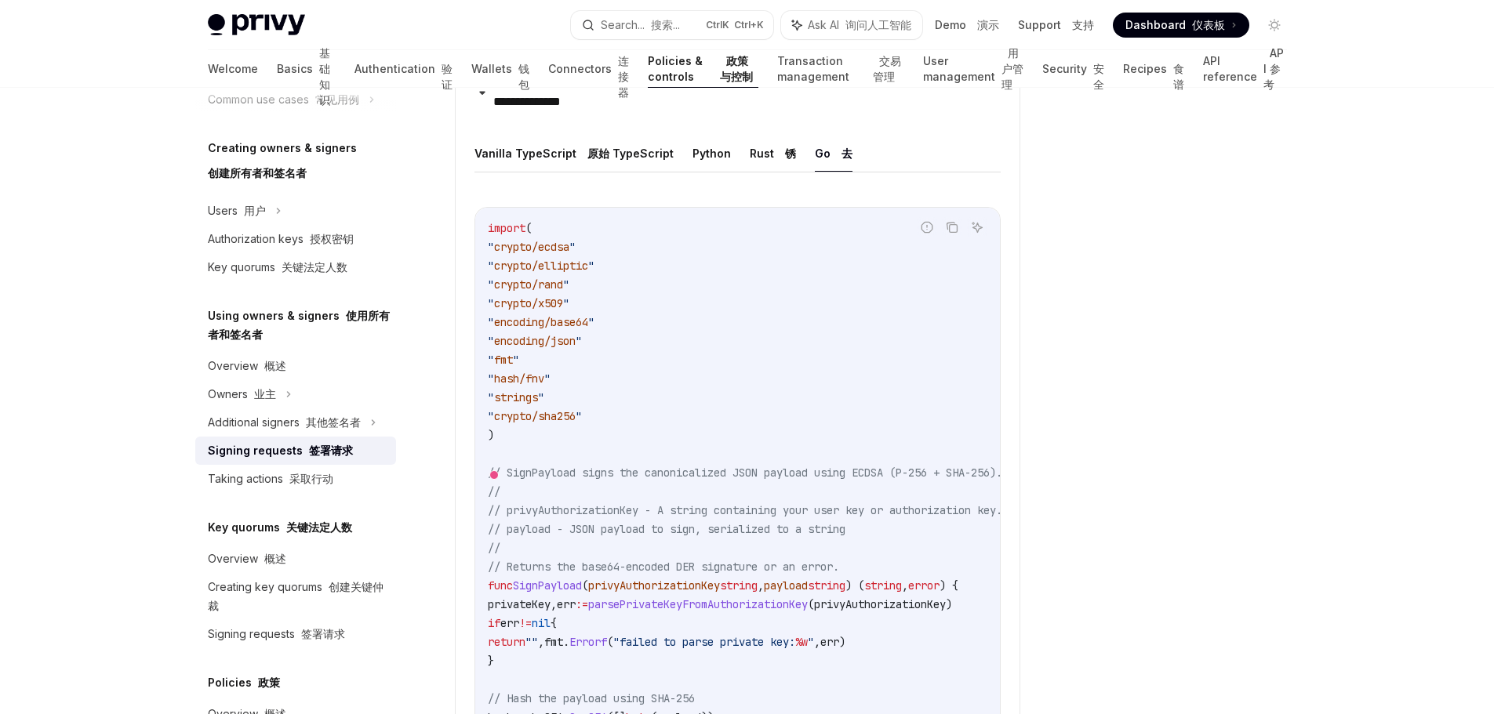
click at [1153, 404] on div at bounding box center [1180, 416] width 238 height 595
click at [1230, 442] on div at bounding box center [1180, 416] width 238 height 595
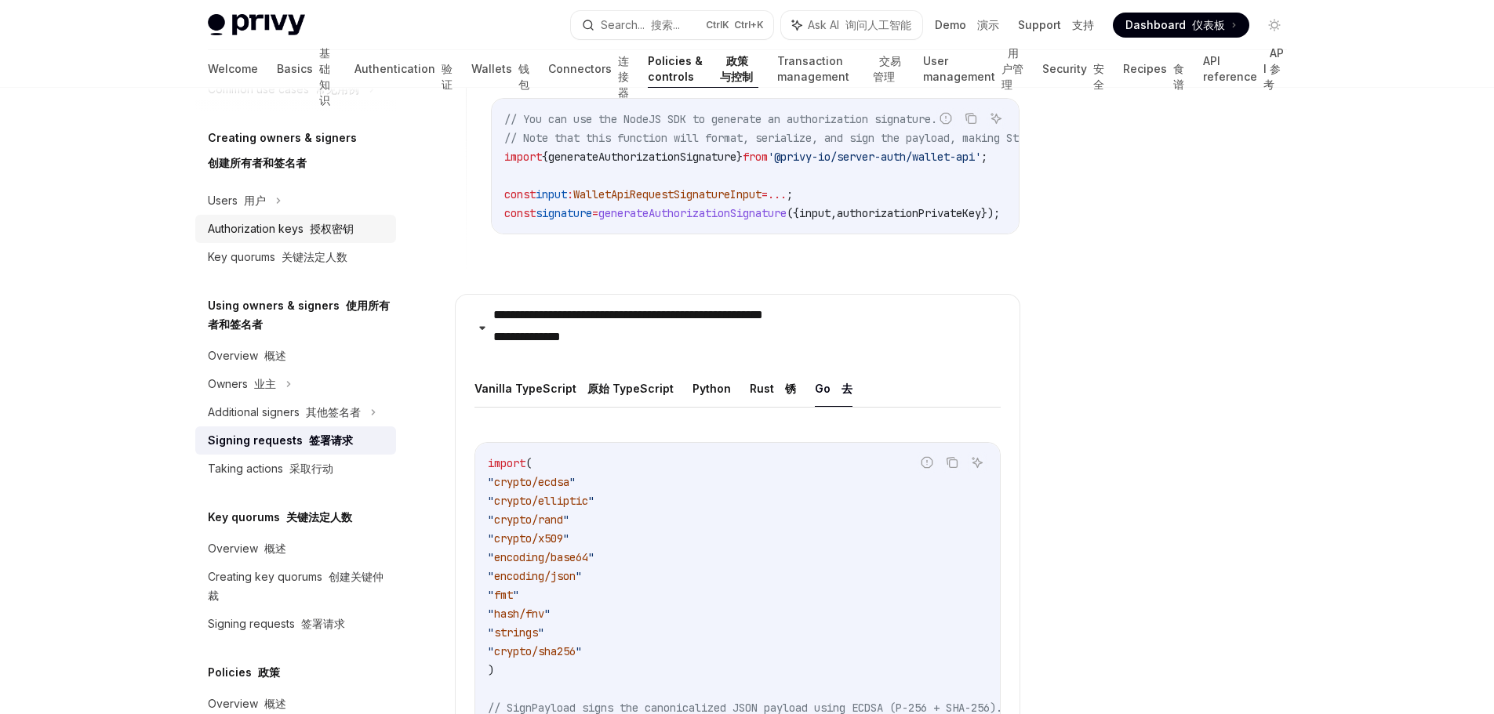
scroll to position [471, 0]
